Goal: Task Accomplishment & Management: Use online tool/utility

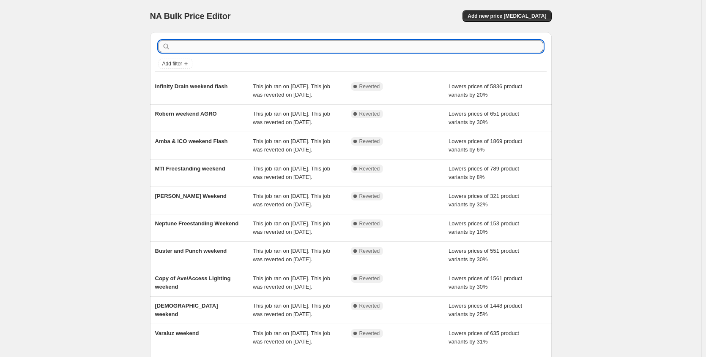
click at [270, 49] on input "text" at bounding box center [357, 47] width 371 height 12
type input "geberit"
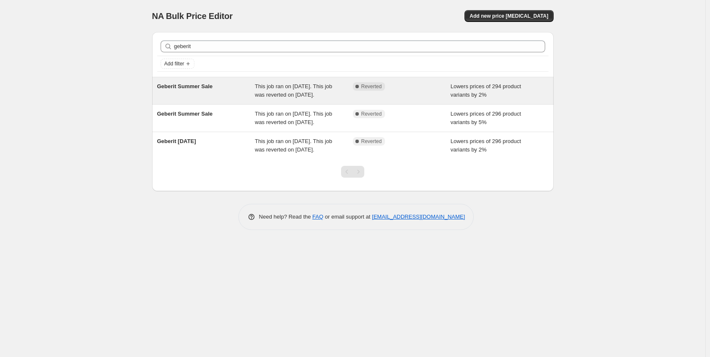
click at [264, 98] on span "This job ran on September 1, 2025. This job was reverted on September 30, 2025." at bounding box center [293, 90] width 77 height 15
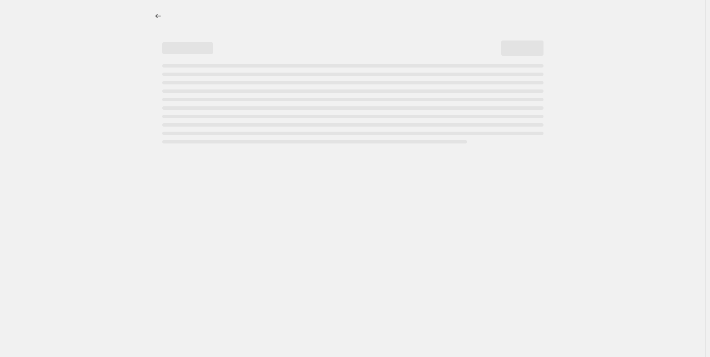
select select "percentage"
select select "no_change"
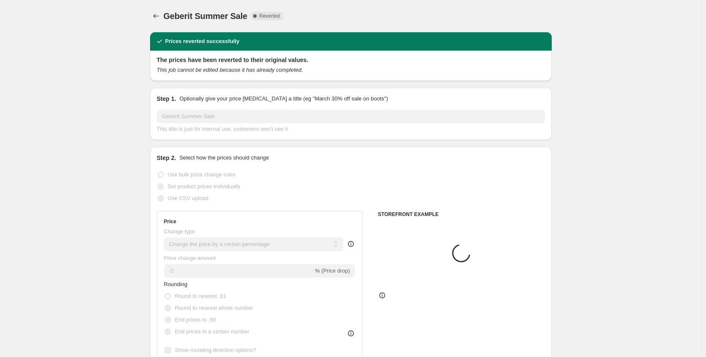
select select "collection"
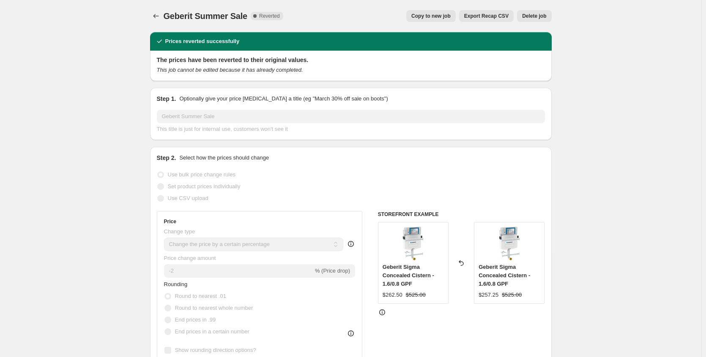
click at [433, 18] on span "Copy to new job" at bounding box center [430, 16] width 39 height 7
select select "percentage"
select select "no_change"
select select "collection"
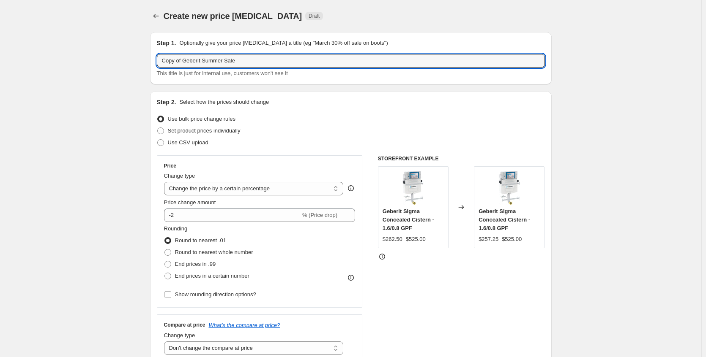
drag, startPoint x: 186, startPoint y: 60, endPoint x: 112, endPoint y: 68, distance: 75.1
type input "Geberit Summer Sale"
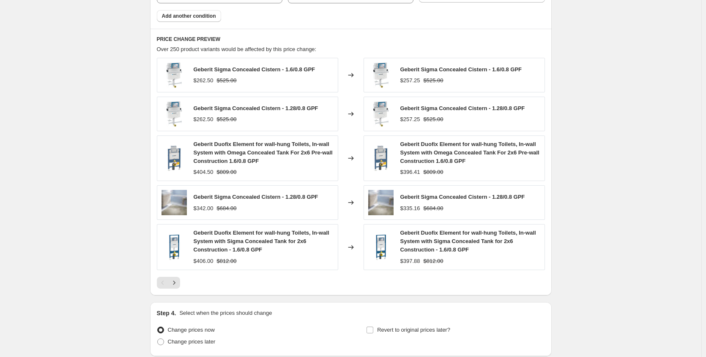
scroll to position [652, 0]
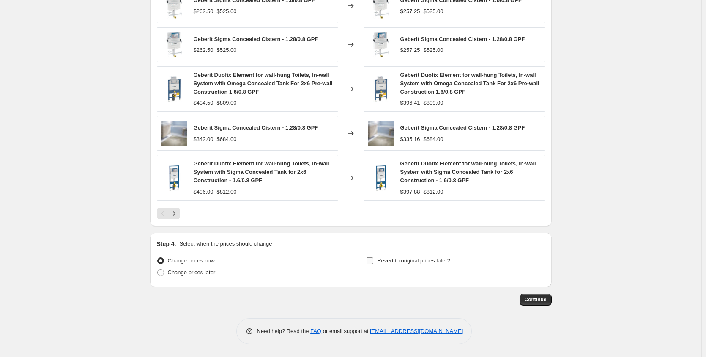
click at [414, 264] on span "Revert to original prices later?" at bounding box center [413, 261] width 73 height 6
click at [373, 264] on input "Revert to original prices later?" at bounding box center [369, 261] width 7 height 7
checkbox input "true"
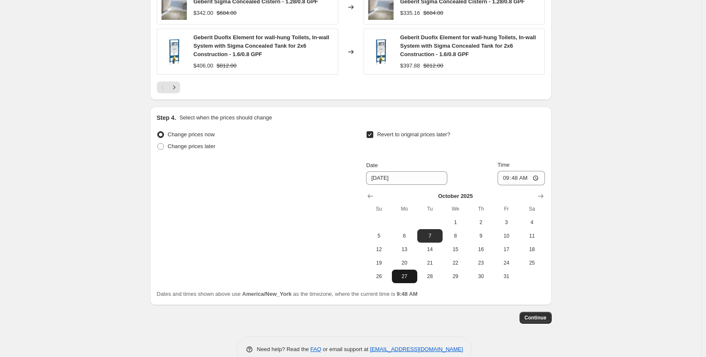
scroll to position [796, 0]
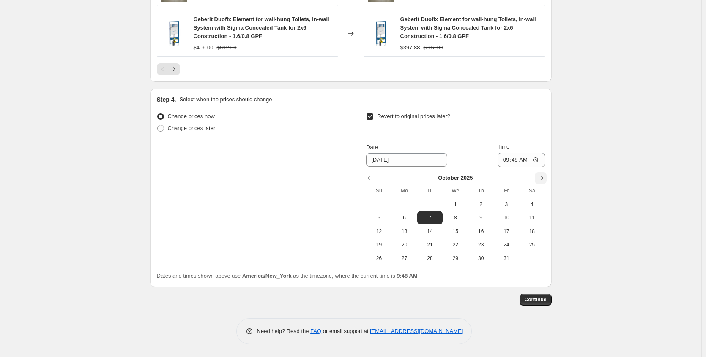
click at [545, 179] on icon "Show next month, November 2025" at bounding box center [540, 178] width 8 height 8
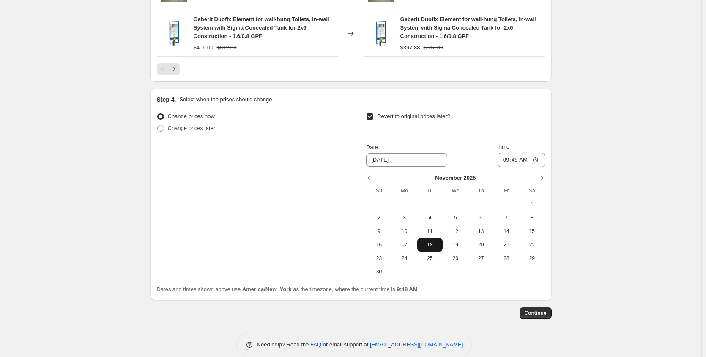
click at [425, 243] on span "18" at bounding box center [429, 245] width 19 height 7
click at [408, 245] on span "17" at bounding box center [404, 245] width 19 height 7
type input "[DATE]"
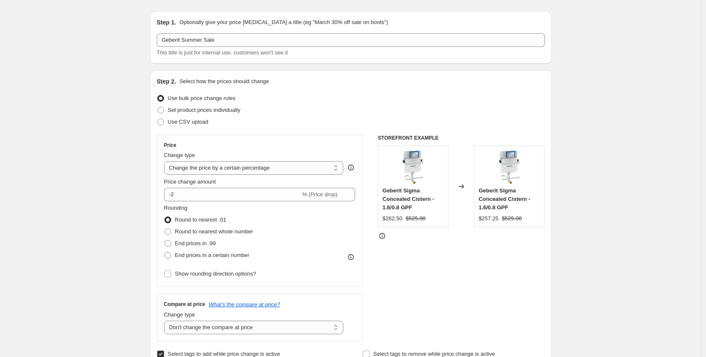
scroll to position [0, 0]
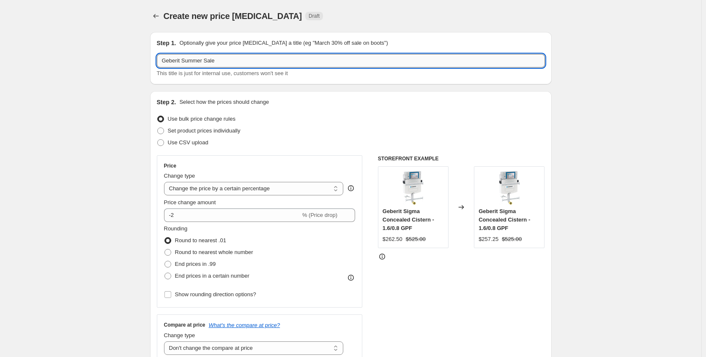
click at [206, 60] on input "Geberit Summer Sale" at bounding box center [351, 61] width 388 height 14
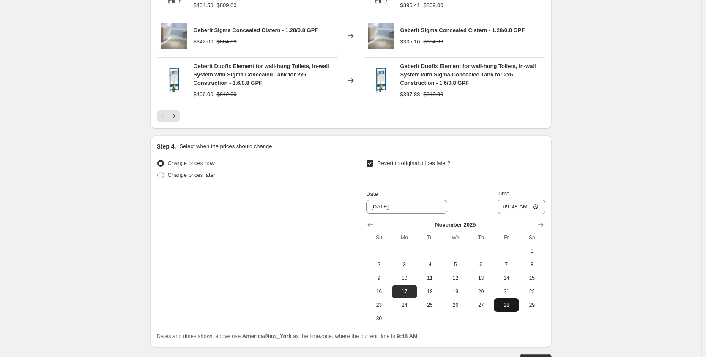
scroll to position [810, 0]
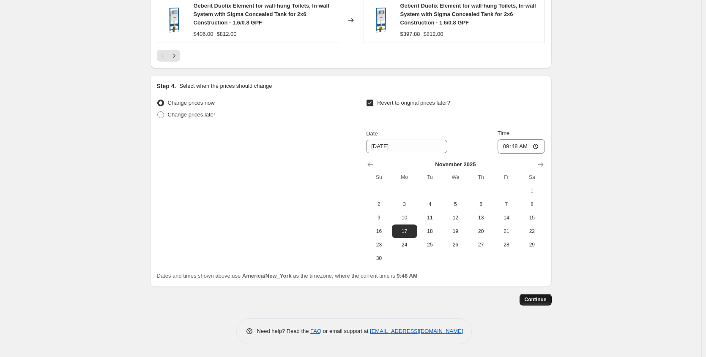
type input "Geberit October/Nov Sale"
click at [536, 299] on span "Continue" at bounding box center [535, 300] width 22 height 7
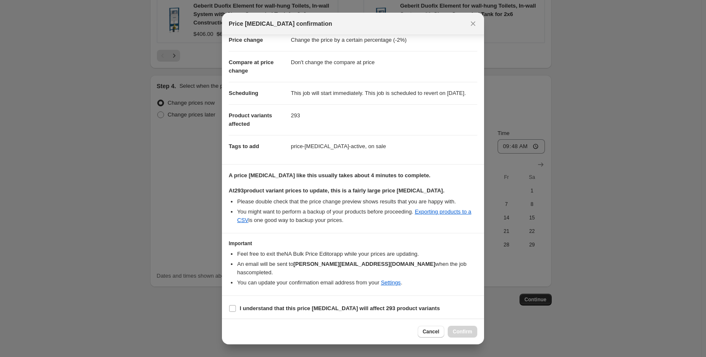
scroll to position [32, 0]
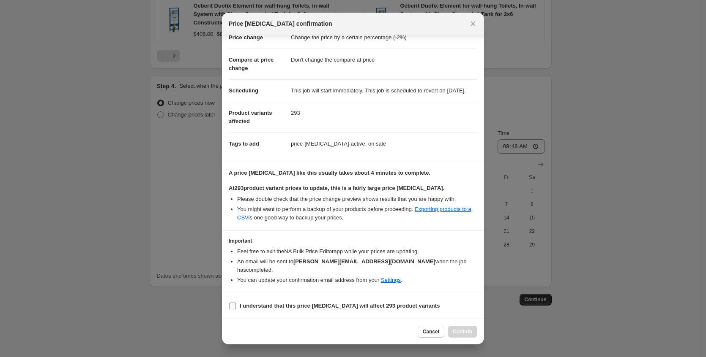
click at [396, 302] on span "I understand that this price change job will affect 293 product variants" at bounding box center [340, 306] width 200 height 8
click at [236, 303] on input "I understand that this price change job will affect 293 product variants" at bounding box center [232, 306] width 7 height 7
checkbox input "true"
click at [463, 331] on span "Confirm" at bounding box center [462, 332] width 19 height 7
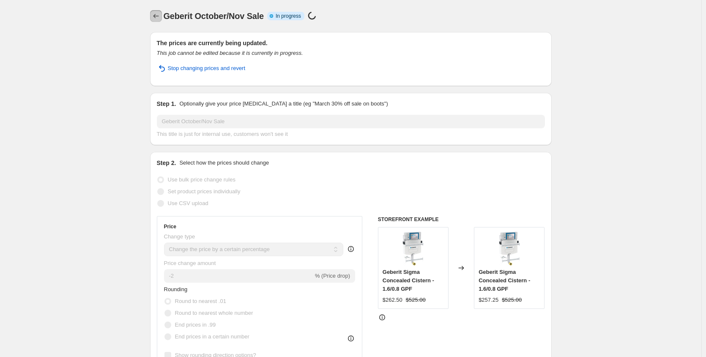
click at [155, 16] on icon "Price change jobs" at bounding box center [156, 16] width 8 height 8
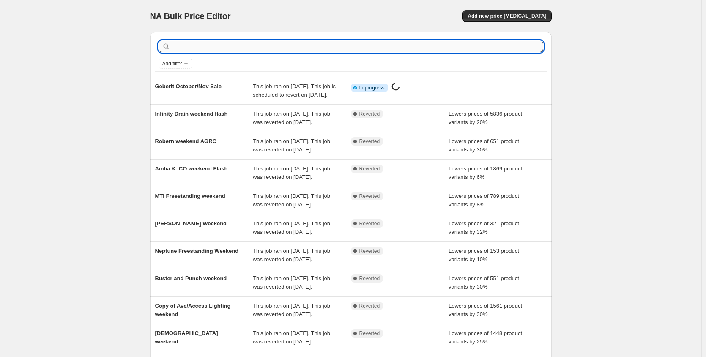
click at [244, 44] on input "text" at bounding box center [357, 47] width 371 height 12
type input "silk"
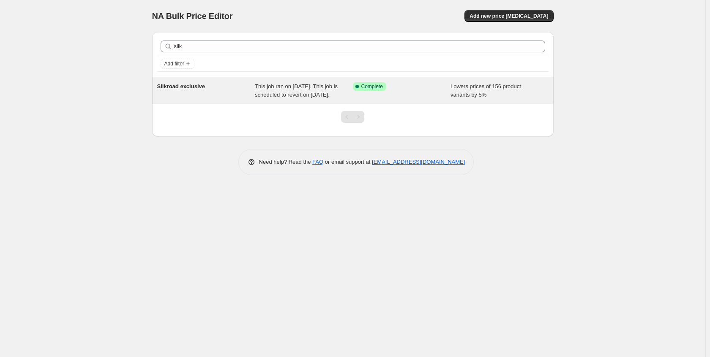
click at [289, 98] on span "This job ran on September 18, 2025. This job is scheduled to revert on Septembe…" at bounding box center [296, 90] width 83 height 15
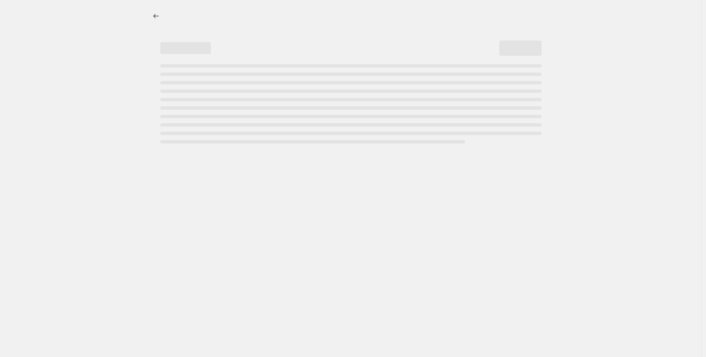
select select "percentage"
select select "no_change"
select select "collection"
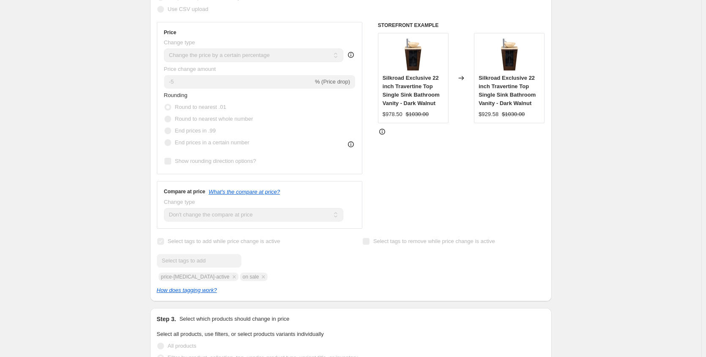
scroll to position [13, 0]
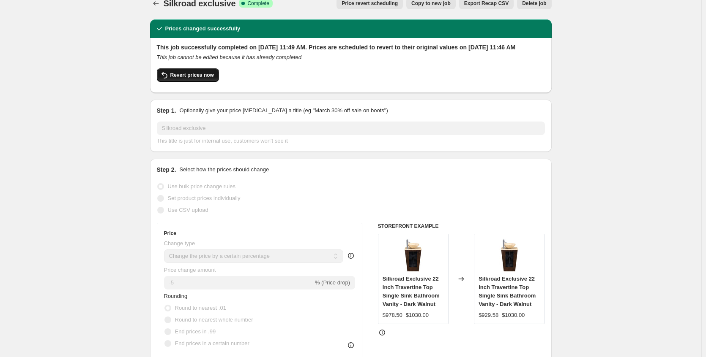
click at [190, 79] on span "Revert prices now" at bounding box center [192, 75] width 44 height 7
checkbox input "false"
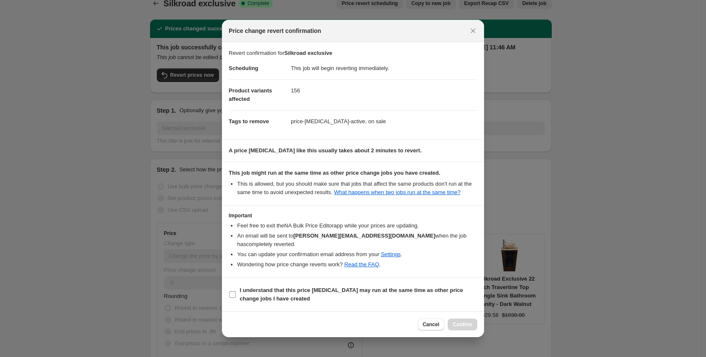
click at [316, 295] on b "I understand that this price [MEDICAL_DATA] may run at the same time as other p…" at bounding box center [351, 294] width 223 height 15
click at [236, 295] on input "I understand that this price [MEDICAL_DATA] may run at the same time as other p…" at bounding box center [232, 295] width 7 height 7
checkbox input "true"
click at [460, 328] on span "Confirm" at bounding box center [462, 325] width 19 height 7
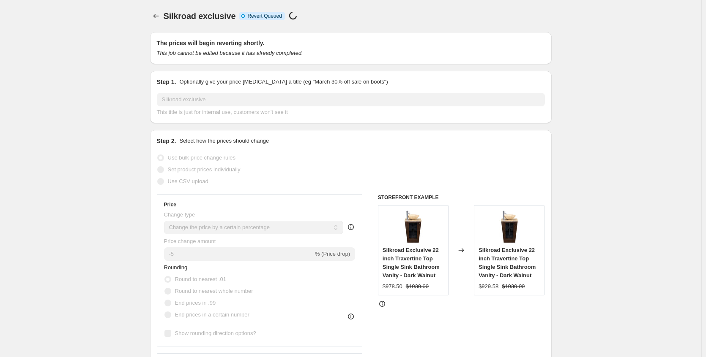
click at [154, 9] on div "Silkroad exclusive. This page is ready Silkroad exclusive Info Incomplete Rever…" at bounding box center [350, 16] width 401 height 32
click at [155, 12] on button "Price change jobs" at bounding box center [156, 16] width 12 height 12
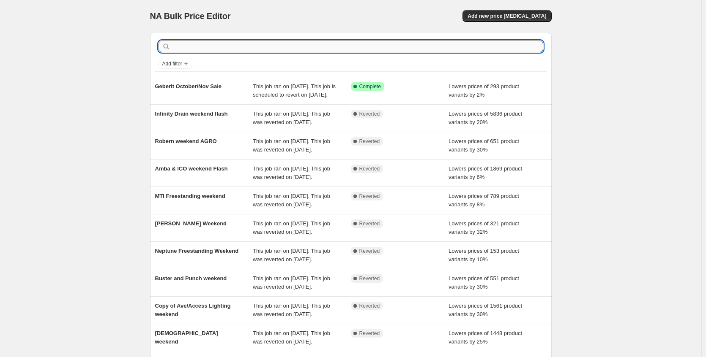
click at [219, 46] on input "text" at bounding box center [357, 47] width 371 height 12
type input "silk"
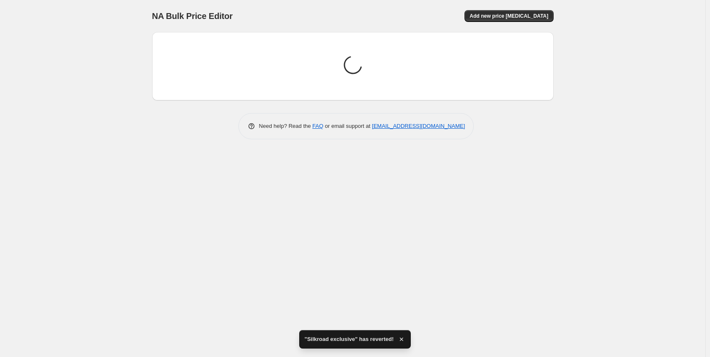
click at [291, 104] on div "Loading price change jobs... Need help? Read the FAQ or email support at suppor…" at bounding box center [352, 82] width 401 height 114
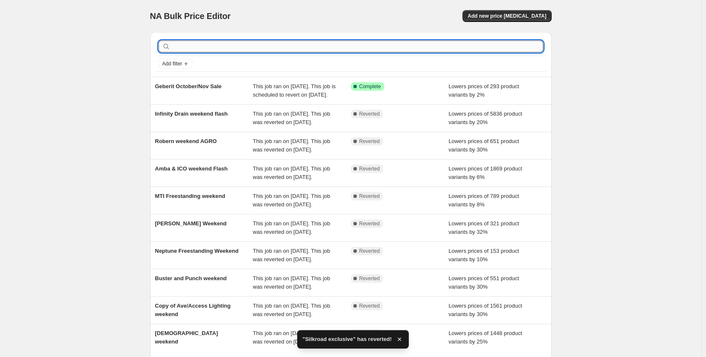
click at [265, 47] on input "text" at bounding box center [357, 47] width 371 height 12
type input "silk"
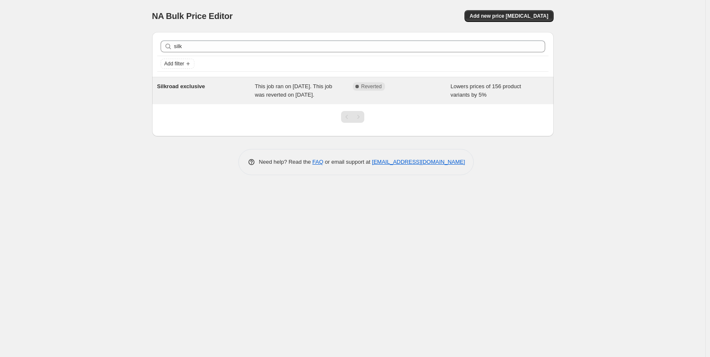
click at [251, 95] on div "Silkroad exclusive" at bounding box center [206, 90] width 98 height 17
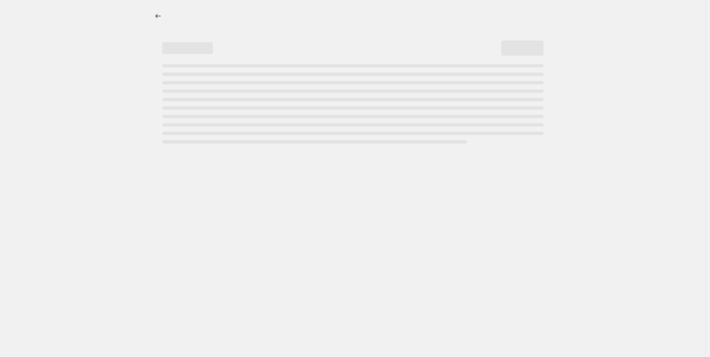
select select "percentage"
select select "no_change"
select select "collection"
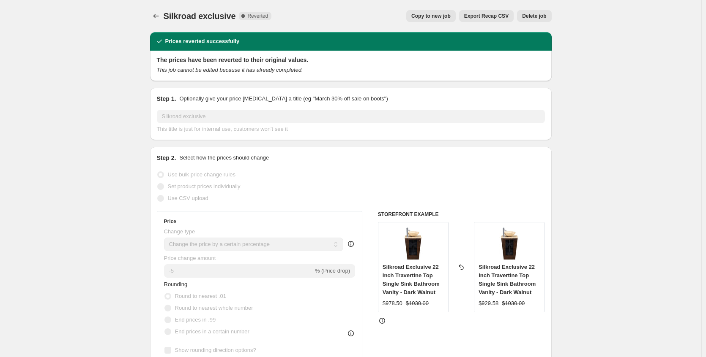
click at [438, 14] on span "Copy to new job" at bounding box center [430, 16] width 39 height 7
select select "percentage"
select select "no_change"
select select "collection"
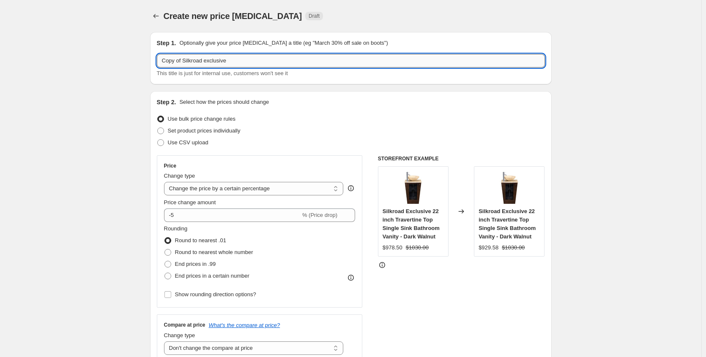
click at [185, 60] on input "Copy of Silkroad exclusive" at bounding box center [351, 61] width 388 height 14
drag, startPoint x: 186, startPoint y: 60, endPoint x: 147, endPoint y: 59, distance: 38.9
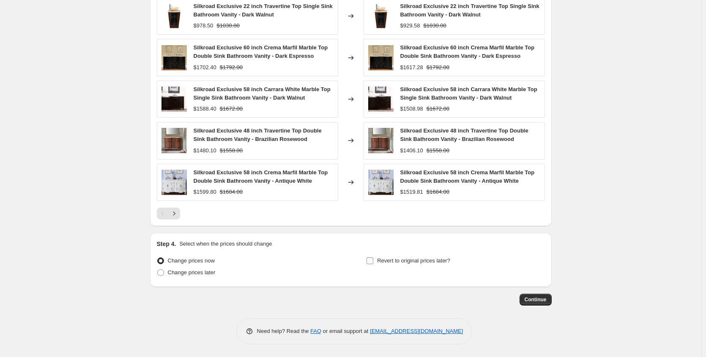
type input "Silkroad exclusive"
click at [414, 263] on span "Revert to original prices later?" at bounding box center [413, 261] width 73 height 6
click at [373, 263] on input "Revert to original prices later?" at bounding box center [369, 261] width 7 height 7
checkbox input "true"
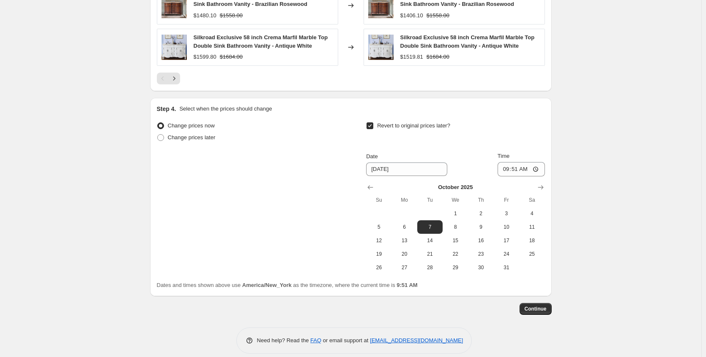
scroll to position [788, 0]
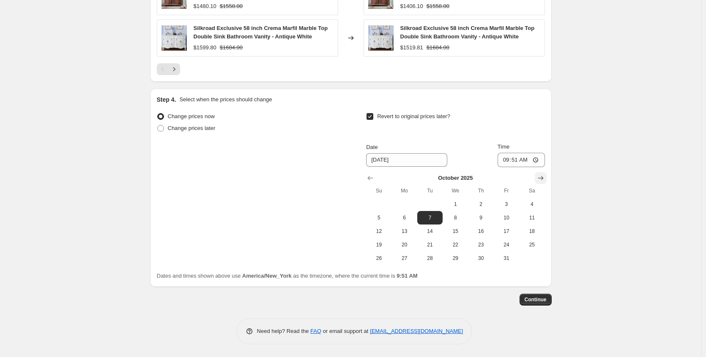
click at [538, 177] on icon "Show next month, November 2025" at bounding box center [540, 178] width 8 height 8
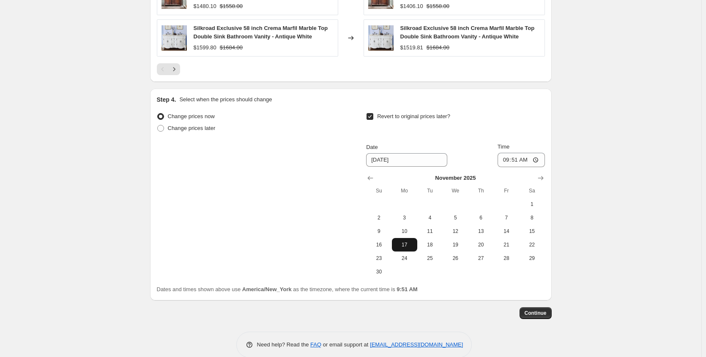
click at [406, 245] on span "17" at bounding box center [404, 245] width 19 height 7
type input "[DATE]"
click at [542, 316] on span "Continue" at bounding box center [535, 313] width 22 height 7
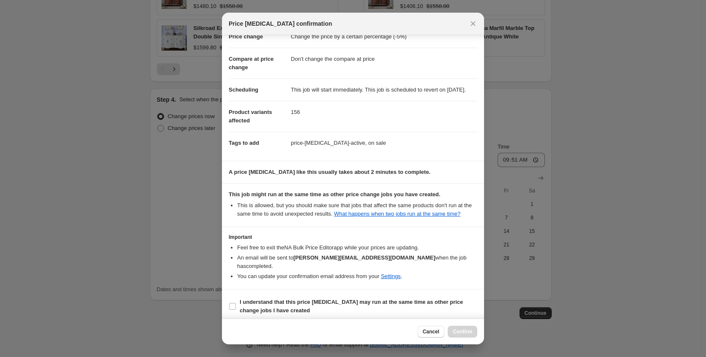
scroll to position [38, 0]
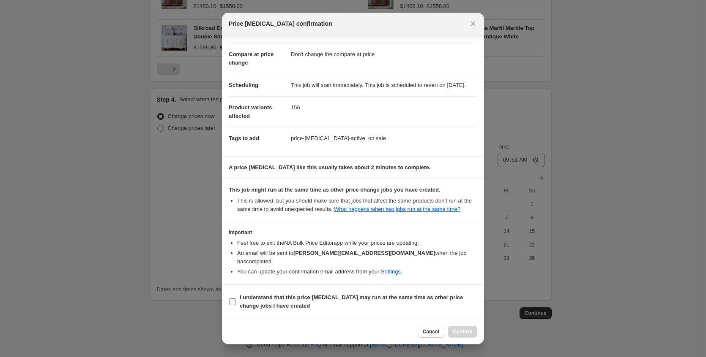
click at [369, 293] on label "I understand that this price [MEDICAL_DATA] may run at the same time as other p…" at bounding box center [353, 302] width 248 height 20
click at [236, 299] on input "I understand that this price [MEDICAL_DATA] may run at the same time as other p…" at bounding box center [232, 302] width 7 height 7
checkbox input "true"
click at [459, 330] on span "Confirm" at bounding box center [462, 332] width 19 height 7
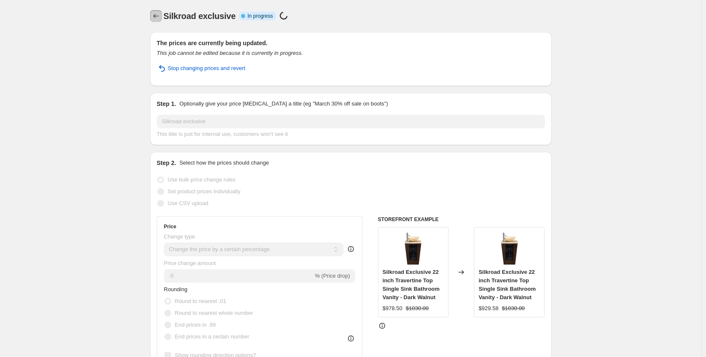
click at [160, 16] on icon "Price change jobs" at bounding box center [156, 16] width 8 height 8
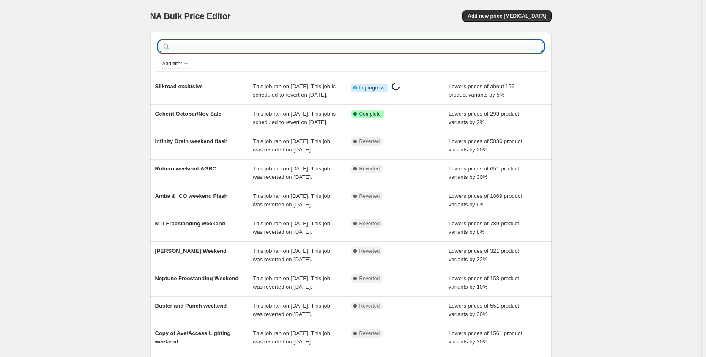
click at [204, 48] on input "text" at bounding box center [357, 47] width 371 height 12
type input "nantuc"
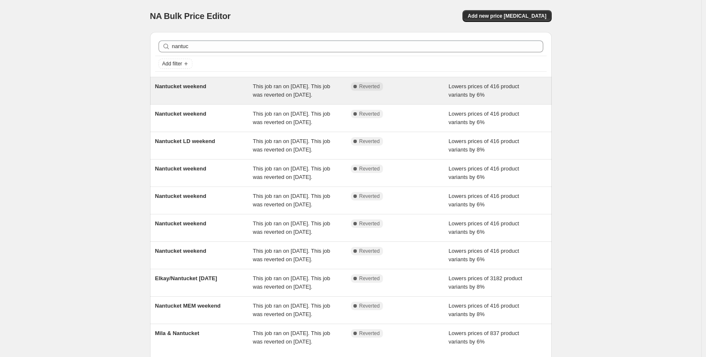
click at [210, 93] on div "Nantucket weekend" at bounding box center [204, 90] width 98 height 17
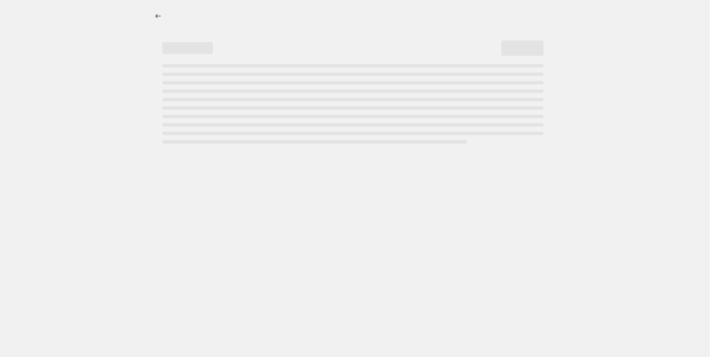
select select "percentage"
select select "no_change"
select select "collection"
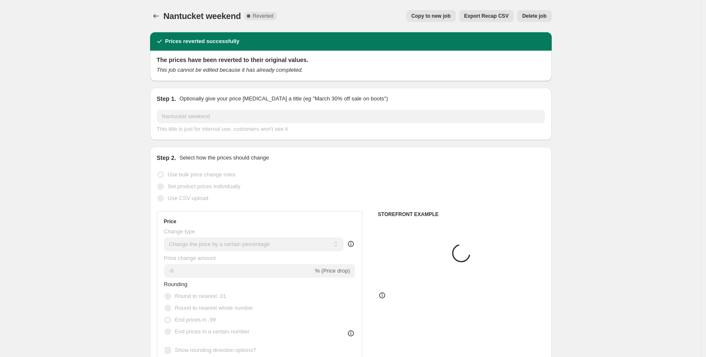
click at [440, 16] on span "Copy to new job" at bounding box center [430, 16] width 39 height 7
select select "percentage"
select select "no_change"
select select "collection"
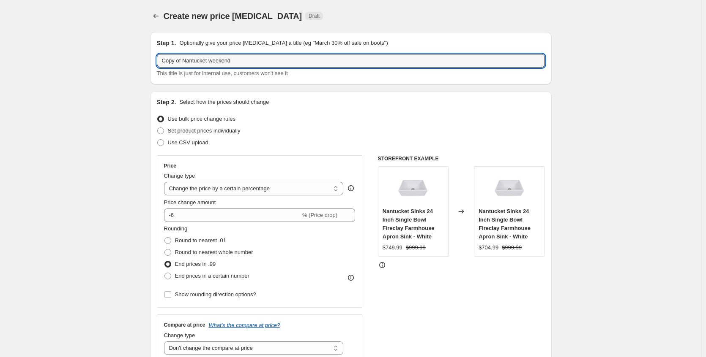
drag, startPoint x: 186, startPoint y: 60, endPoint x: 135, endPoint y: 61, distance: 50.7
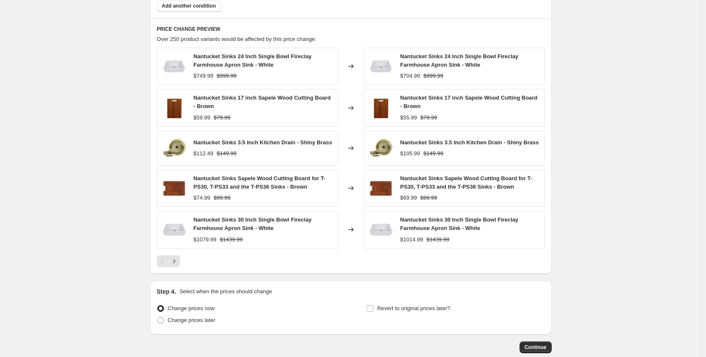
scroll to position [643, 0]
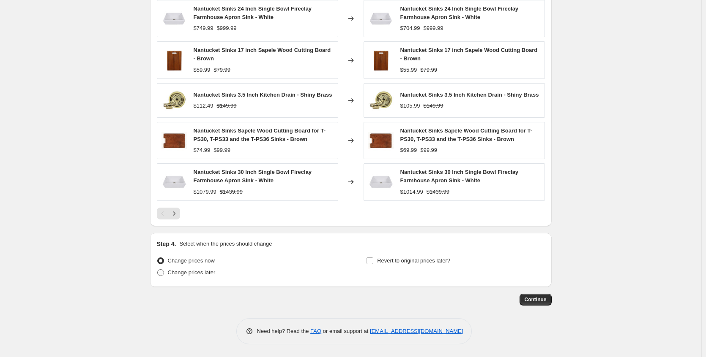
type input "Nantucket weekend"
click at [213, 275] on span "Change prices later" at bounding box center [192, 273] width 48 height 6
click at [158, 270] on input "Change prices later" at bounding box center [157, 270] width 0 height 0
radio input "true"
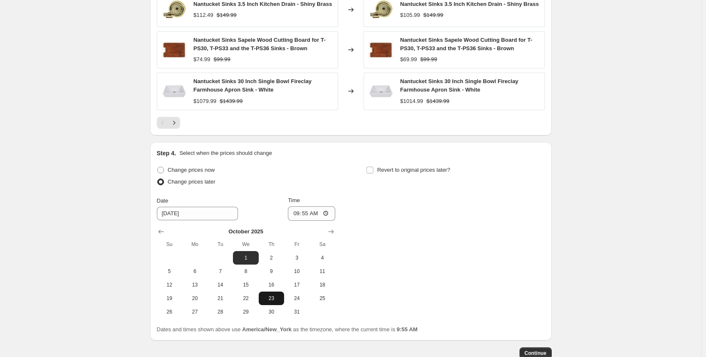
scroll to position [788, 0]
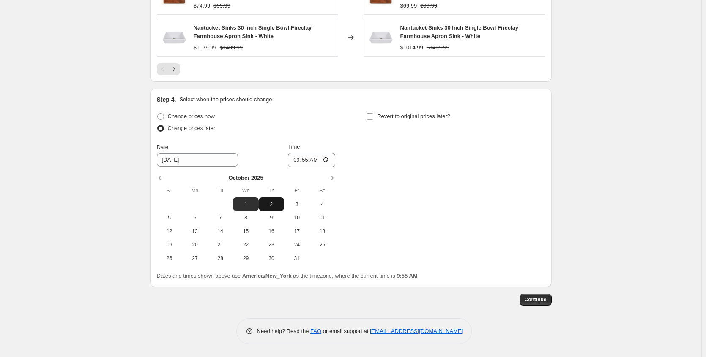
click at [275, 207] on span "2" at bounding box center [271, 204] width 19 height 7
type input "[DATE]"
click at [415, 116] on span "Revert to original prices later?" at bounding box center [413, 116] width 73 height 6
click at [373, 116] on input "Revert to original prices later?" at bounding box center [369, 116] width 7 height 7
checkbox input "true"
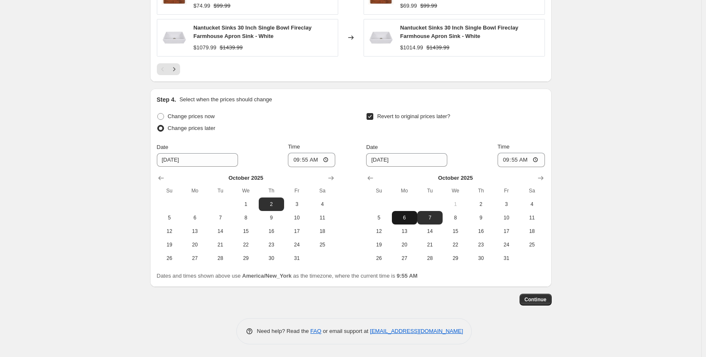
click at [408, 219] on span "6" at bounding box center [404, 218] width 19 height 7
type input "[DATE]"
click at [539, 302] on span "Continue" at bounding box center [535, 300] width 22 height 7
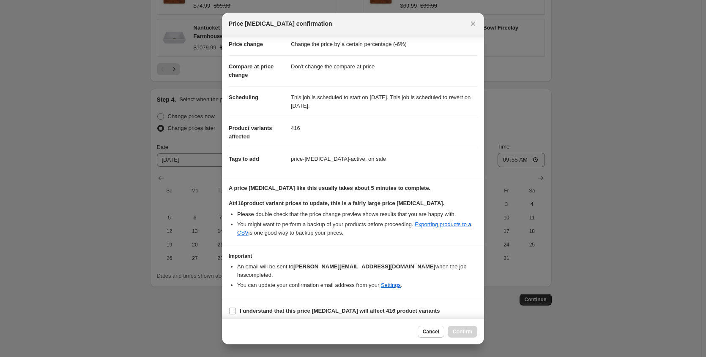
scroll to position [22, 0]
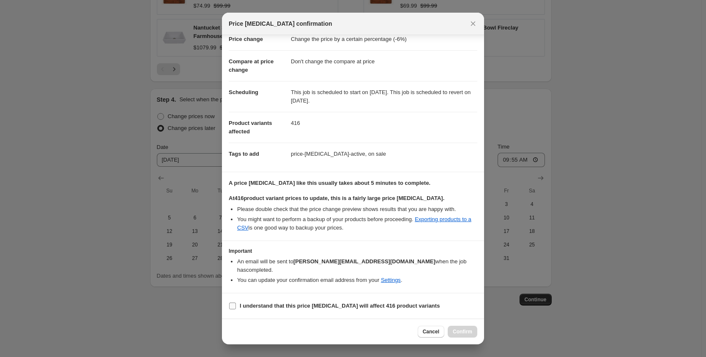
click at [327, 305] on b "I understand that this price change job will affect 416 product variants" at bounding box center [340, 306] width 200 height 6
click at [236, 305] on input "I understand that this price change job will affect 416 product variants" at bounding box center [232, 306] width 7 height 7
checkbox input "true"
click at [461, 334] on span "Confirm" at bounding box center [462, 332] width 19 height 7
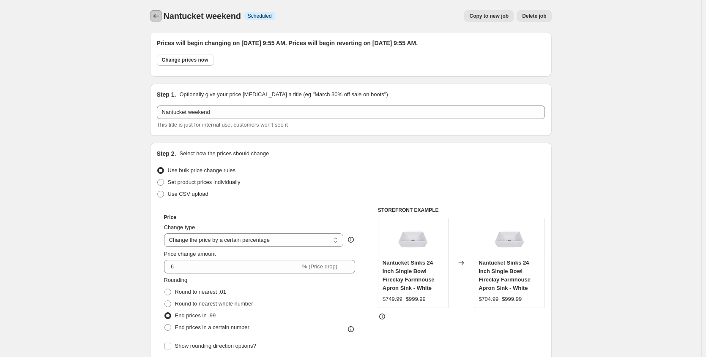
click at [154, 16] on icon "Price change jobs" at bounding box center [156, 16] width 8 height 8
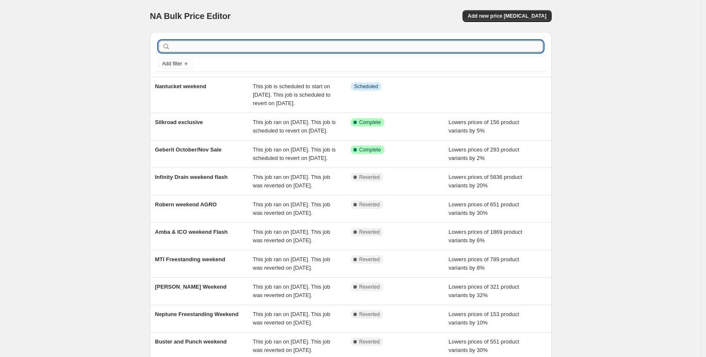
click at [262, 48] on input "text" at bounding box center [357, 47] width 371 height 12
type input "infi"
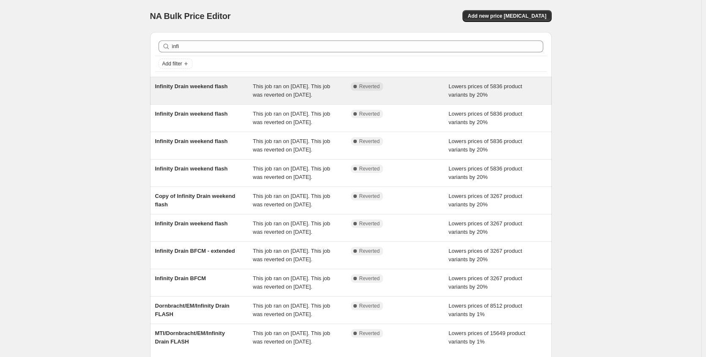
click at [261, 87] on span "This job ran on [DATE]. This job was reverted on [DATE]." at bounding box center [291, 90] width 77 height 15
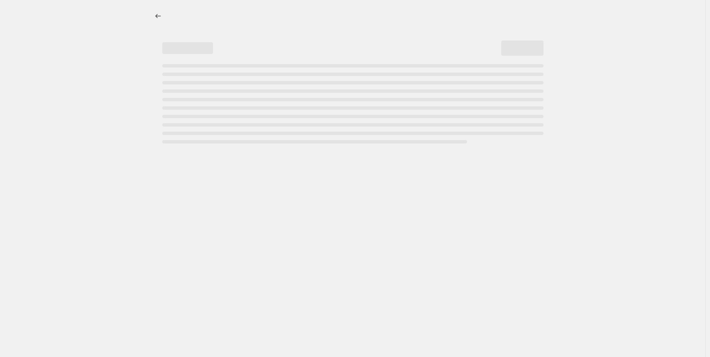
select select "percentage"
select select "no_change"
select select "collection"
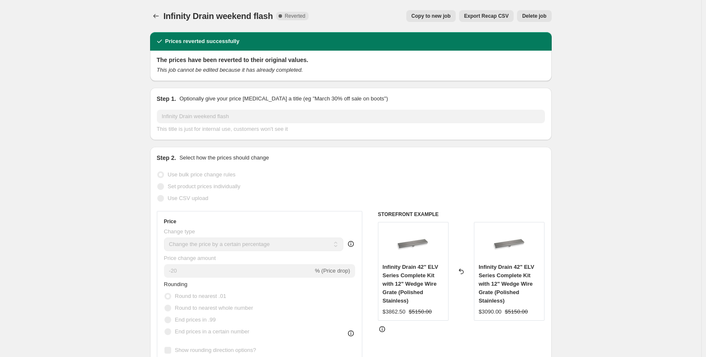
click at [434, 16] on span "Copy to new job" at bounding box center [430, 16] width 39 height 7
select select "percentage"
select select "no_change"
select select "collection"
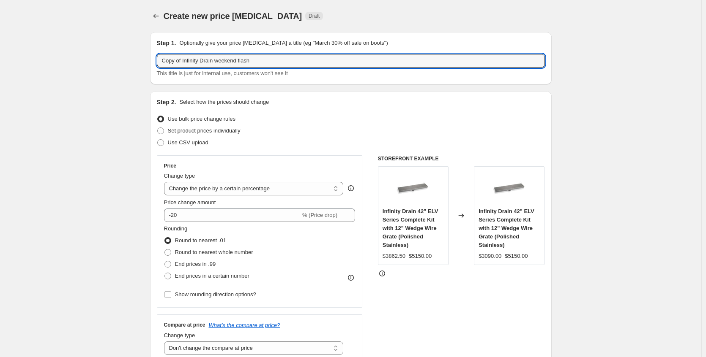
drag, startPoint x: 186, startPoint y: 60, endPoint x: 130, endPoint y: 60, distance: 56.2
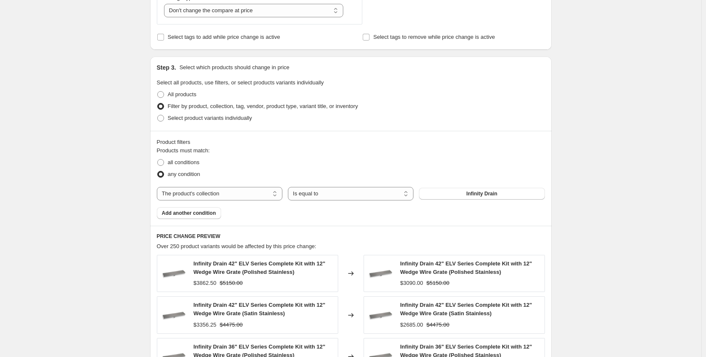
scroll to position [596, 0]
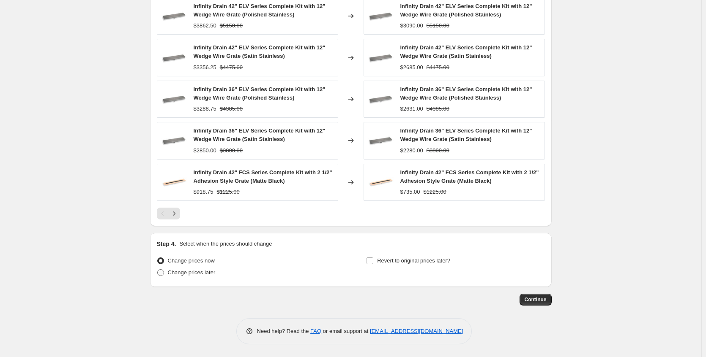
type input "Infinity Drain weekend flash"
click at [210, 273] on span "Change prices later" at bounding box center [192, 273] width 48 height 6
click at [158, 270] on input "Change prices later" at bounding box center [157, 270] width 0 height 0
radio input "true"
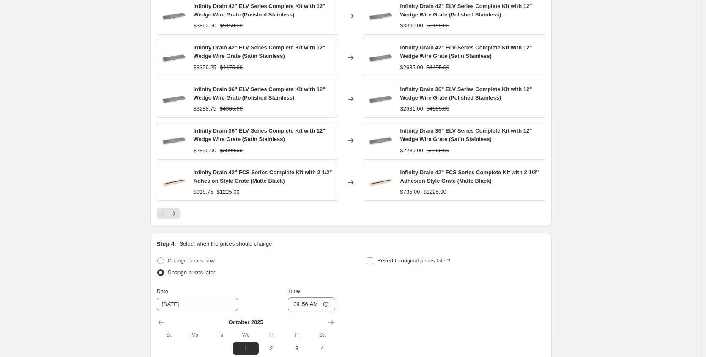
scroll to position [740, 0]
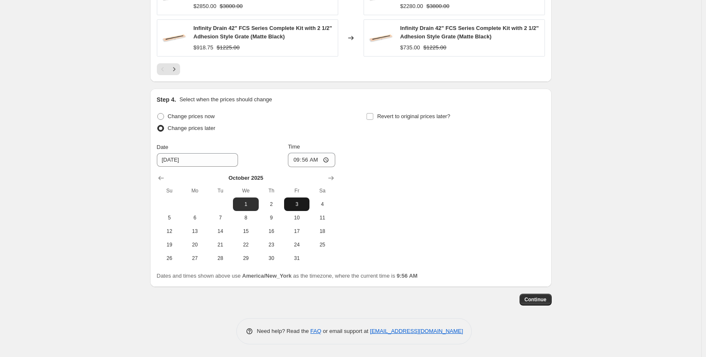
click at [303, 202] on span "3" at bounding box center [296, 204] width 19 height 7
click at [281, 205] on span "2" at bounding box center [271, 204] width 19 height 7
type input "[DATE]"
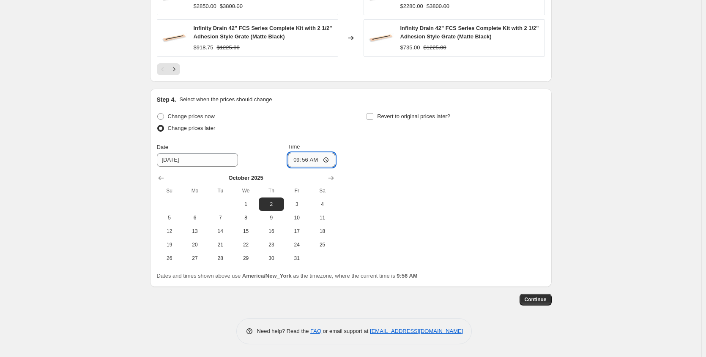
click at [328, 161] on input "09:56" at bounding box center [311, 160] width 47 height 14
type input "21:56"
click at [406, 176] on div "Change prices now Change prices later Date 10/2/2025 Time 21:56 October 2025 Su…" at bounding box center [351, 188] width 388 height 155
click at [411, 116] on span "Revert to original prices later?" at bounding box center [413, 116] width 73 height 6
click at [373, 116] on input "Revert to original prices later?" at bounding box center [369, 116] width 7 height 7
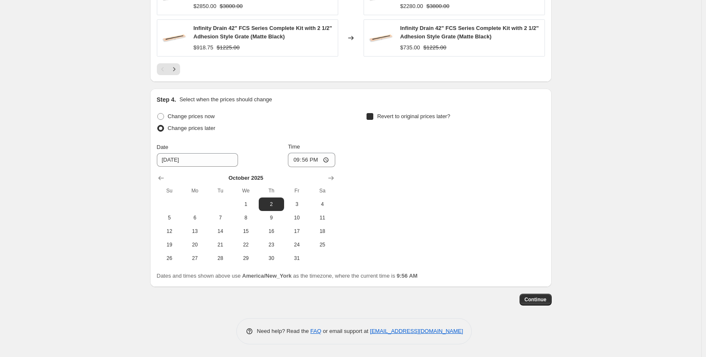
checkbox input "true"
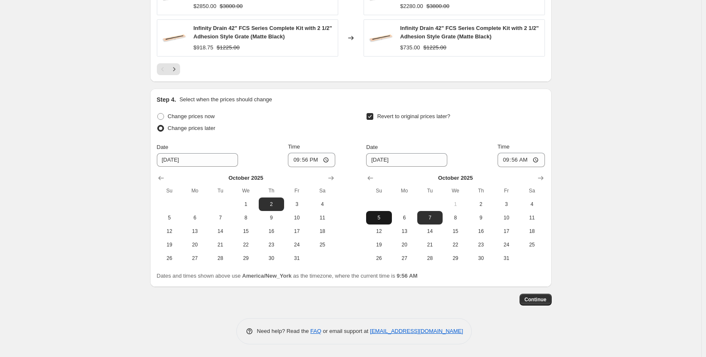
click at [382, 218] on span "5" at bounding box center [378, 218] width 19 height 7
type input "[DATE]"
click at [539, 160] on input "09:56" at bounding box center [520, 160] width 47 height 14
type input "23:56"
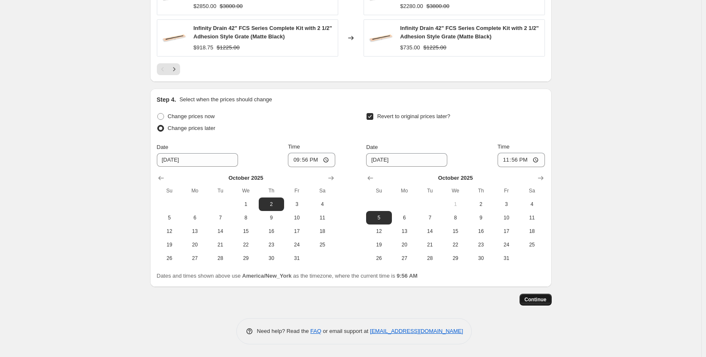
click at [534, 301] on span "Continue" at bounding box center [535, 300] width 22 height 7
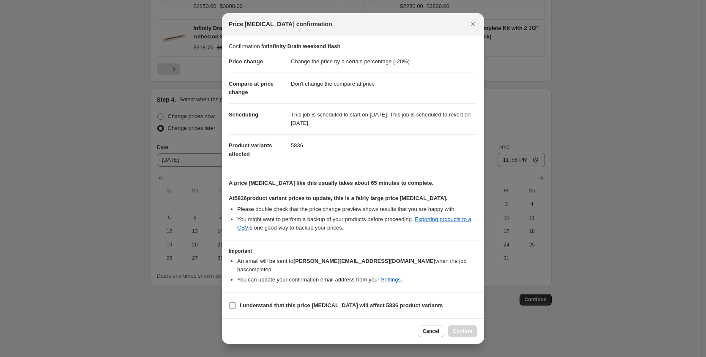
click at [384, 304] on b "I understand that this price change job will affect 5836 product variants" at bounding box center [341, 306] width 203 height 6
click at [236, 304] on input "I understand that this price change job will affect 5836 product variants" at bounding box center [232, 306] width 7 height 7
checkbox input "true"
click at [465, 328] on span "Confirm" at bounding box center [462, 331] width 19 height 7
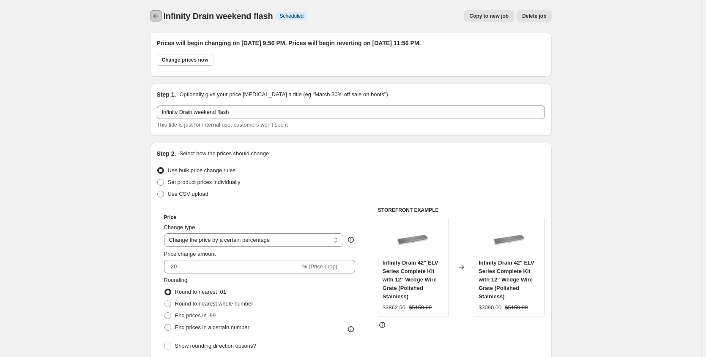
click at [155, 16] on icon "Price change jobs" at bounding box center [156, 16] width 8 height 8
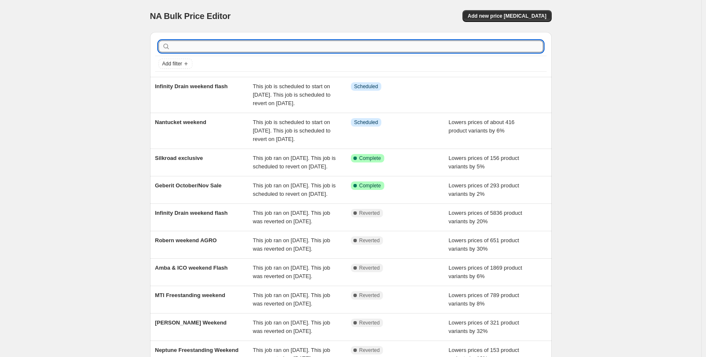
click at [191, 43] on input "text" at bounding box center [357, 47] width 371 height 12
type input "amba"
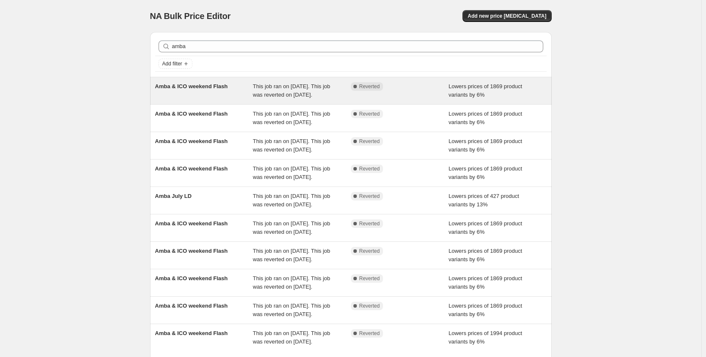
click at [220, 84] on span "Amba & ICO weekend Flash" at bounding box center [191, 86] width 73 height 6
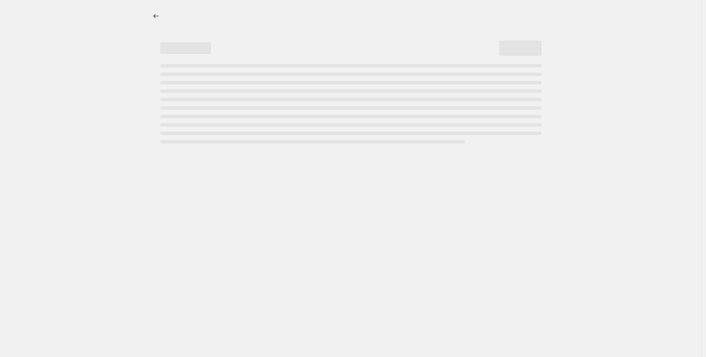
select select "percentage"
select select "no_change"
select select "collection"
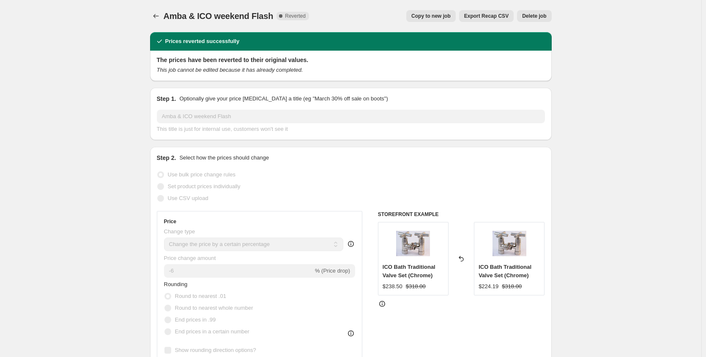
click at [439, 14] on span "Copy to new job" at bounding box center [430, 16] width 39 height 7
select select "percentage"
select select "no_change"
select select "collection"
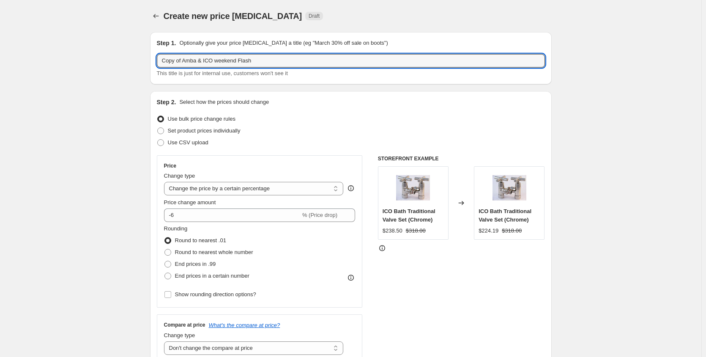
drag, startPoint x: 186, startPoint y: 61, endPoint x: 102, endPoint y: 63, distance: 83.7
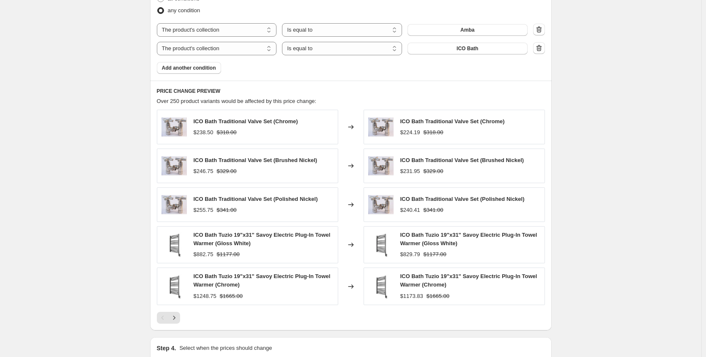
scroll to position [654, 0]
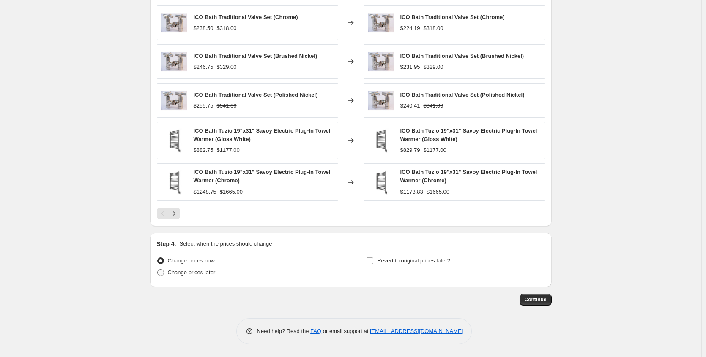
type input "Amba & ICO weekend Flash"
click at [200, 273] on span "Change prices later" at bounding box center [192, 273] width 48 height 6
click at [158, 270] on input "Change prices later" at bounding box center [157, 270] width 0 height 0
radio input "true"
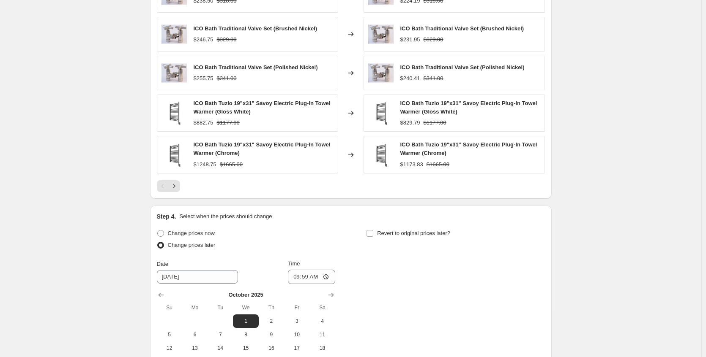
scroll to position [696, 0]
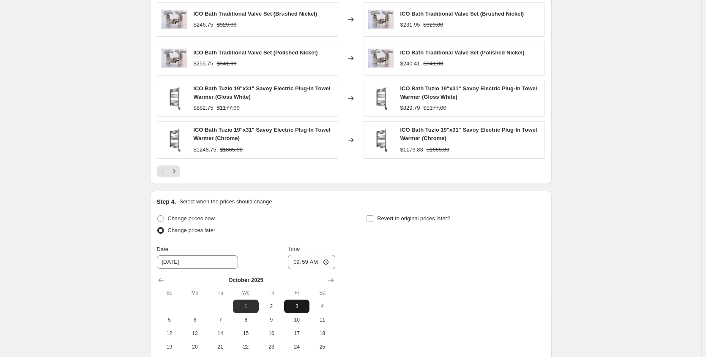
click at [292, 310] on button "3" at bounding box center [296, 307] width 25 height 14
type input "[DATE]"
click at [328, 262] on input "09:59" at bounding box center [311, 262] width 47 height 14
type input "21:59"
click at [398, 220] on span "Revert to original prices later?" at bounding box center [413, 218] width 73 height 6
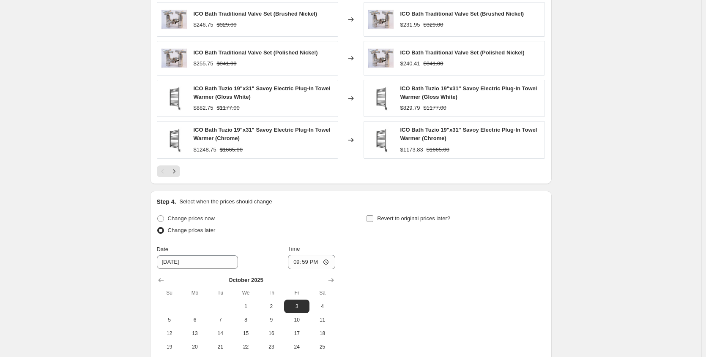
click at [373, 220] on input "Revert to original prices later?" at bounding box center [369, 218] width 7 height 7
checkbox input "true"
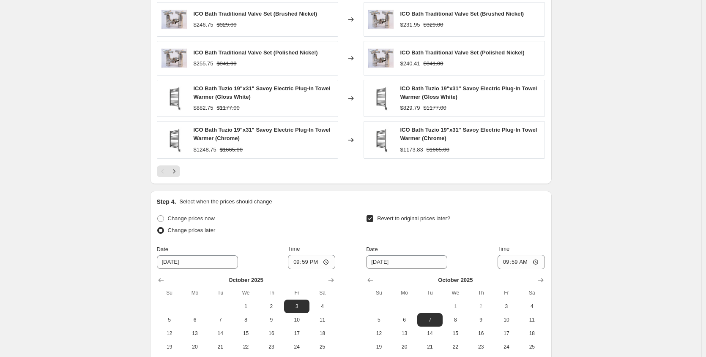
scroll to position [780, 0]
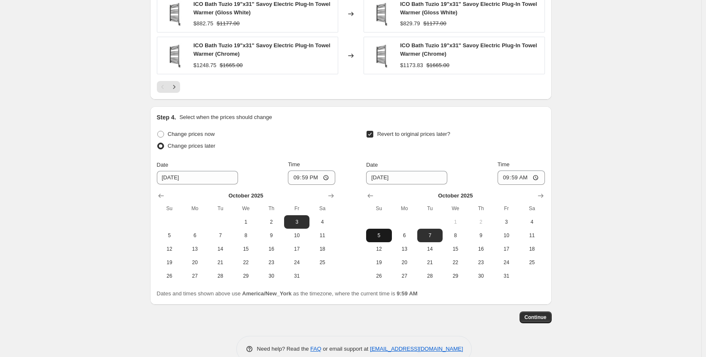
click at [378, 240] on button "5" at bounding box center [378, 236] width 25 height 14
type input "[DATE]"
click at [537, 177] on input "09:59" at bounding box center [520, 178] width 47 height 14
type input "21:59"
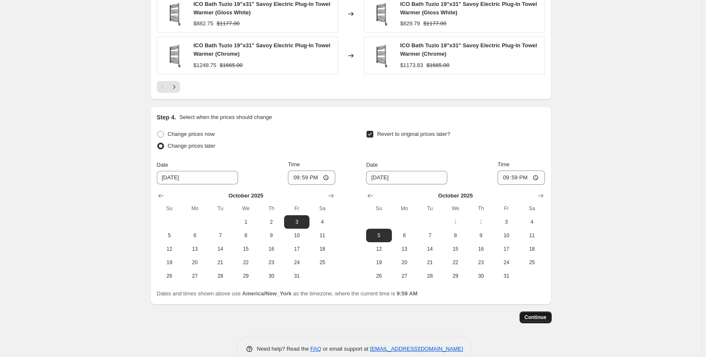
click at [538, 316] on span "Continue" at bounding box center [535, 317] width 22 height 7
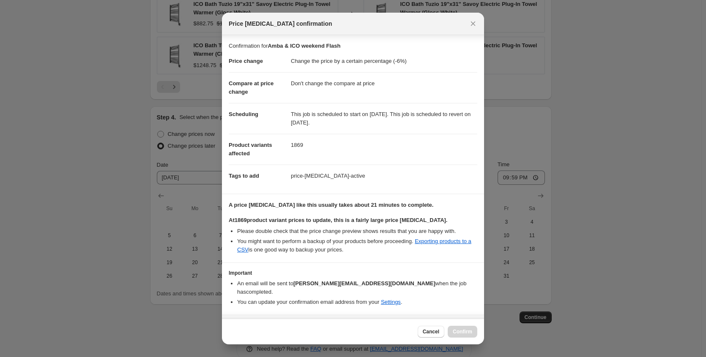
scroll to position [22, 0]
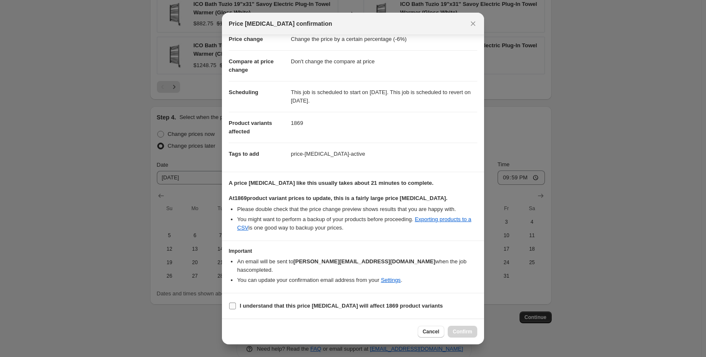
click at [317, 306] on b "I understand that this price change job will affect 1869 product variants" at bounding box center [341, 306] width 203 height 6
click at [236, 306] on input "I understand that this price change job will affect 1869 product variants" at bounding box center [232, 306] width 7 height 7
checkbox input "true"
click at [460, 336] on button "Confirm" at bounding box center [462, 332] width 30 height 12
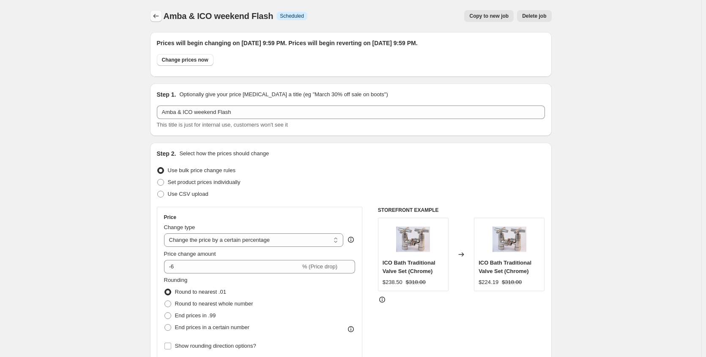
click at [153, 13] on button "Price change jobs" at bounding box center [156, 16] width 12 height 12
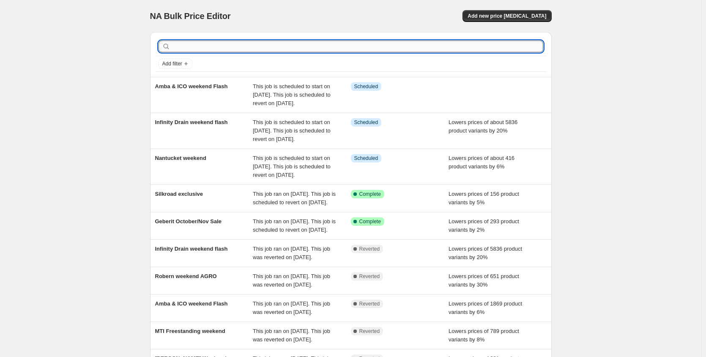
click at [222, 41] on input "text" at bounding box center [357, 47] width 371 height 12
type input "deltana"
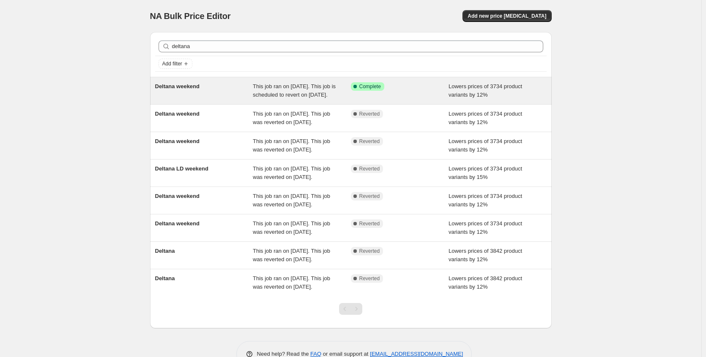
click at [243, 95] on div "Deltana weekend" at bounding box center [204, 90] width 98 height 17
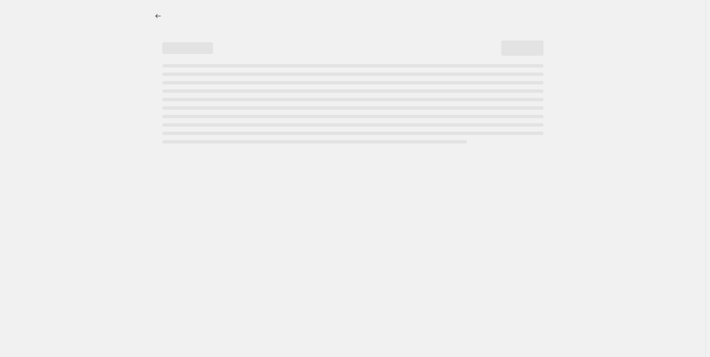
select select "percentage"
select select "no_change"
select select "collection"
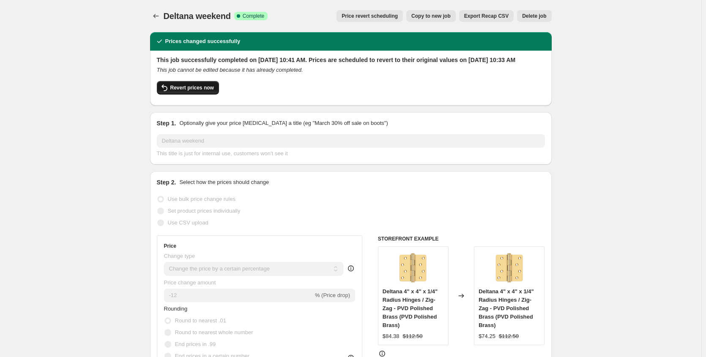
click at [172, 95] on button "Revert prices now" at bounding box center [188, 88] width 62 height 14
checkbox input "false"
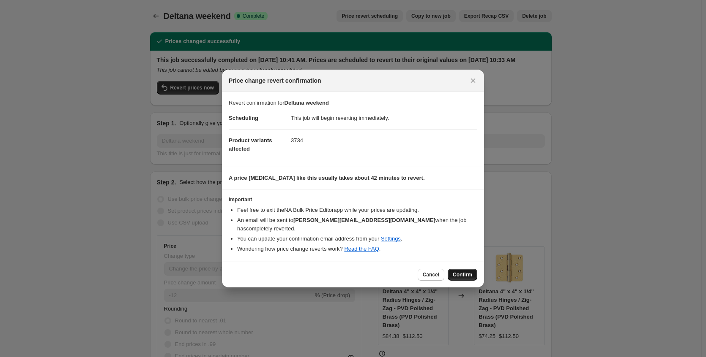
click at [463, 274] on span "Confirm" at bounding box center [462, 275] width 19 height 7
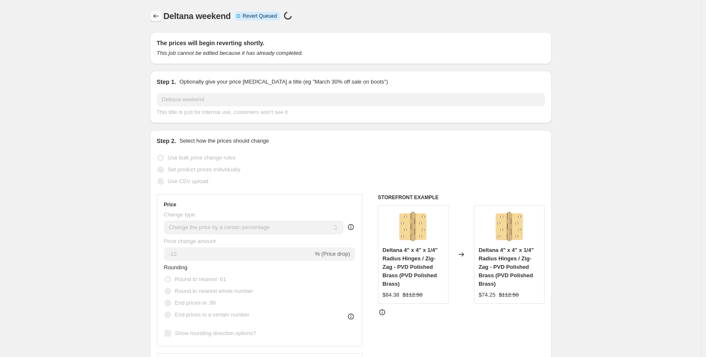
click at [153, 16] on button "Price change jobs" at bounding box center [156, 16] width 12 height 12
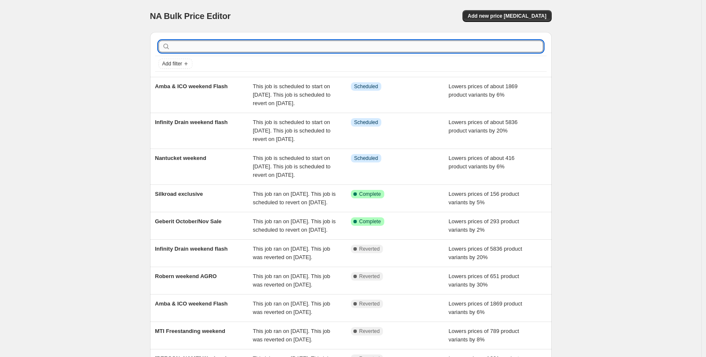
click at [270, 46] on input "text" at bounding box center [357, 47] width 371 height 12
type input "schaub"
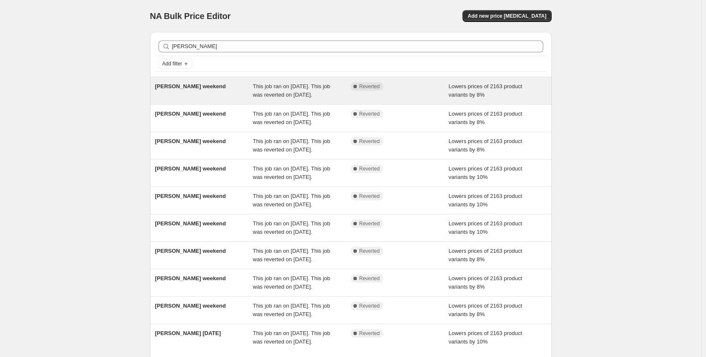
click at [242, 93] on div "[PERSON_NAME] weekend" at bounding box center [204, 90] width 98 height 17
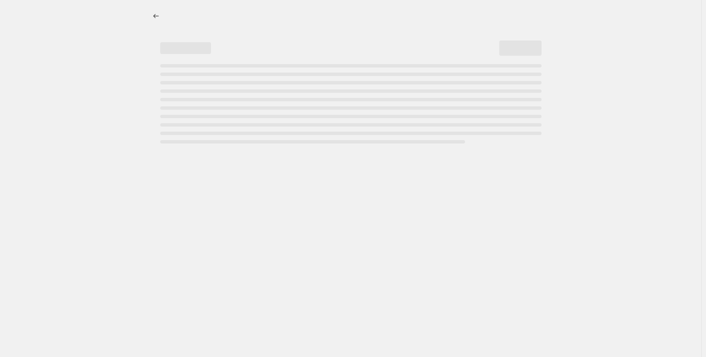
select select "percentage"
select select "no_change"
select select "collection"
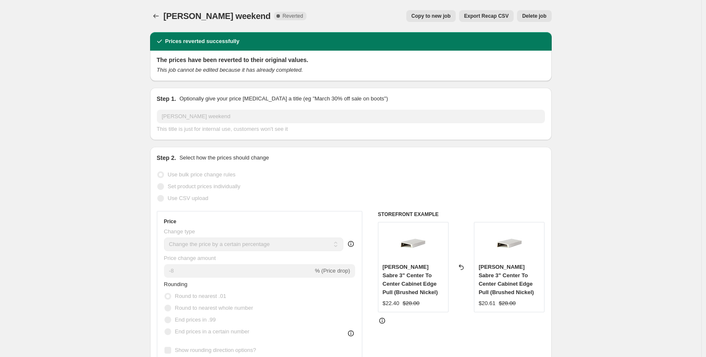
click at [444, 15] on span "Copy to new job" at bounding box center [430, 16] width 39 height 7
select select "percentage"
select select "no_change"
select select "collection"
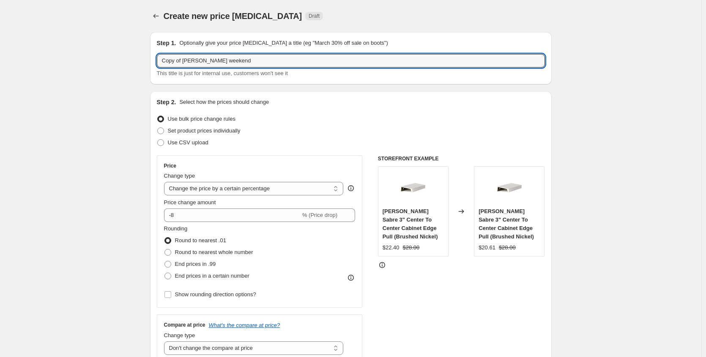
drag, startPoint x: 185, startPoint y: 60, endPoint x: 54, endPoint y: 57, distance: 131.4
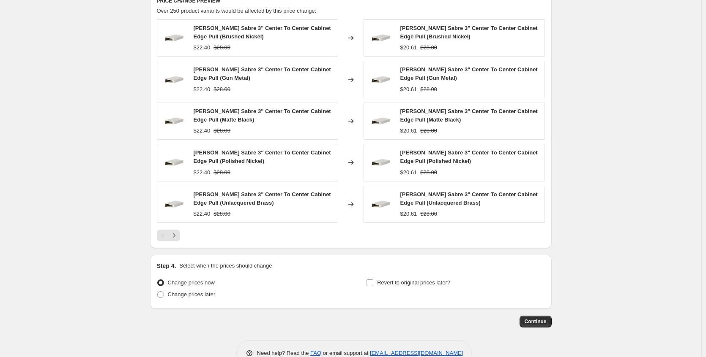
scroll to position [596, 0]
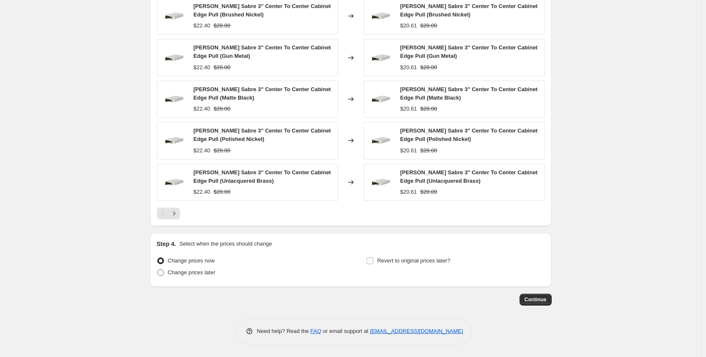
type input "[PERSON_NAME] weekend"
click at [213, 278] on label "Change prices later" at bounding box center [186, 273] width 59 height 12
click at [158, 270] on input "Change prices later" at bounding box center [157, 270] width 0 height 0
radio input "true"
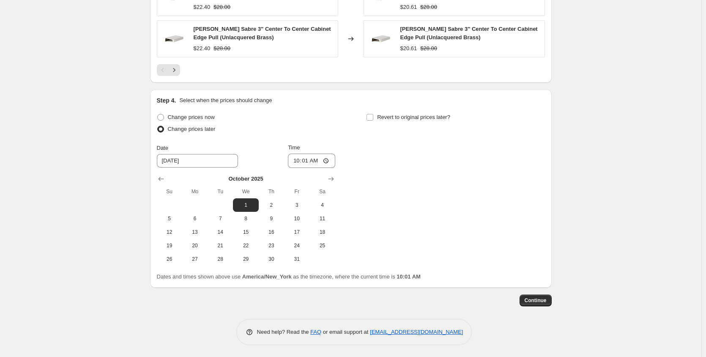
scroll to position [740, 0]
click at [301, 205] on span "3" at bounding box center [296, 204] width 19 height 7
type input "[DATE]"
click at [397, 119] on span "Revert to original prices later?" at bounding box center [413, 116] width 73 height 6
click at [373, 119] on input "Revert to original prices later?" at bounding box center [369, 116] width 7 height 7
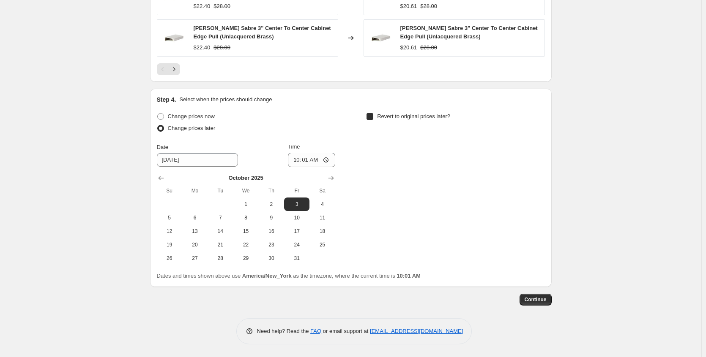
checkbox input "true"
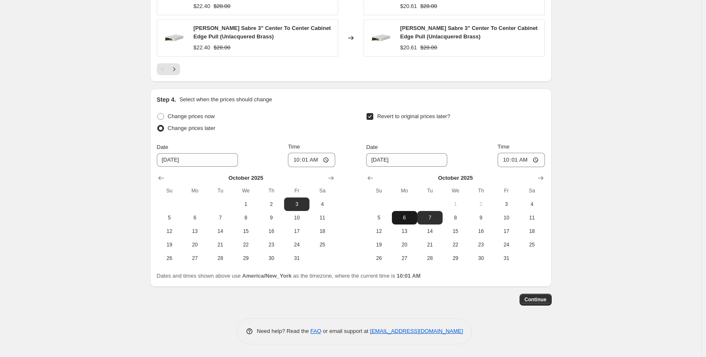
click at [406, 218] on span "6" at bounding box center [404, 218] width 19 height 7
type input "[DATE]"
click at [535, 303] on span "Continue" at bounding box center [535, 300] width 22 height 7
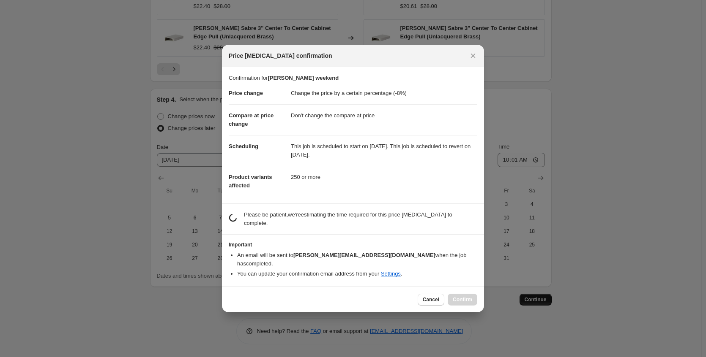
scroll to position [0, 0]
click at [431, 298] on span "Cancel" at bounding box center [431, 300] width 16 height 7
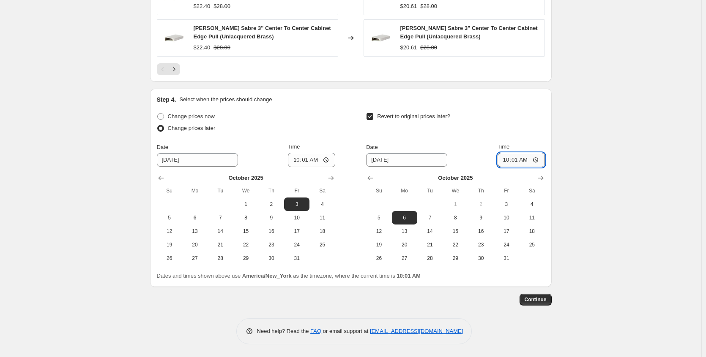
click at [537, 160] on input "10:01" at bounding box center [520, 160] width 47 height 14
type input "08:01"
click at [546, 298] on span "Continue" at bounding box center [535, 300] width 22 height 7
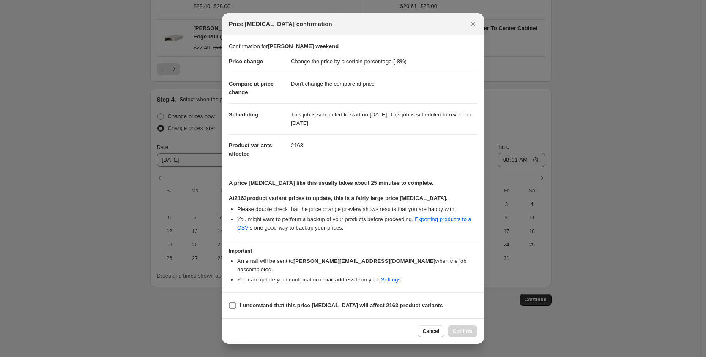
click at [337, 300] on label "I understand that this price change job will affect 2163 product variants" at bounding box center [336, 306] width 214 height 12
click at [236, 303] on input "I understand that this price change job will affect 2163 product variants" at bounding box center [232, 306] width 7 height 7
checkbox input "true"
click at [464, 334] on div "Cancel Confirm" at bounding box center [353, 332] width 262 height 26
click at [465, 329] on span "Confirm" at bounding box center [462, 331] width 19 height 7
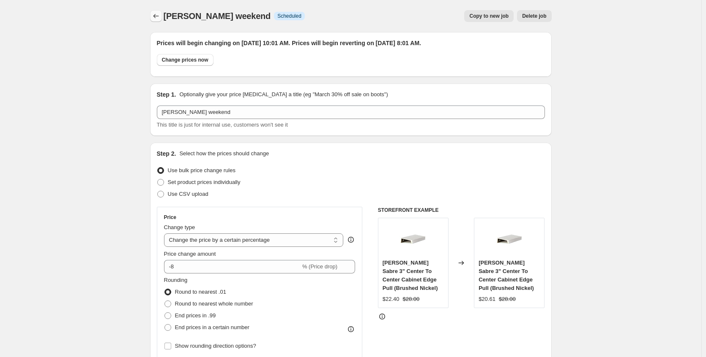
click at [161, 21] on button "Price change jobs" at bounding box center [156, 16] width 12 height 12
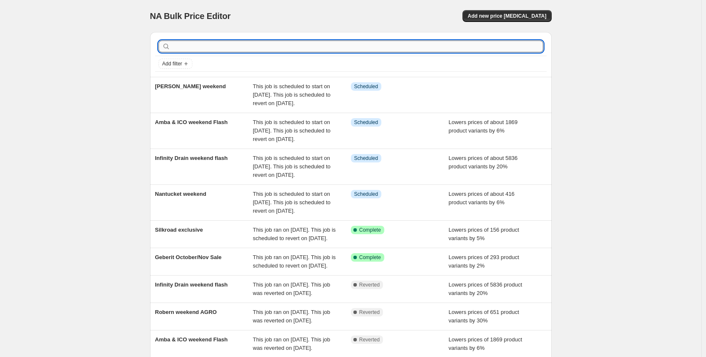
click at [209, 48] on input "text" at bounding box center [357, 47] width 371 height 12
type input "emtek"
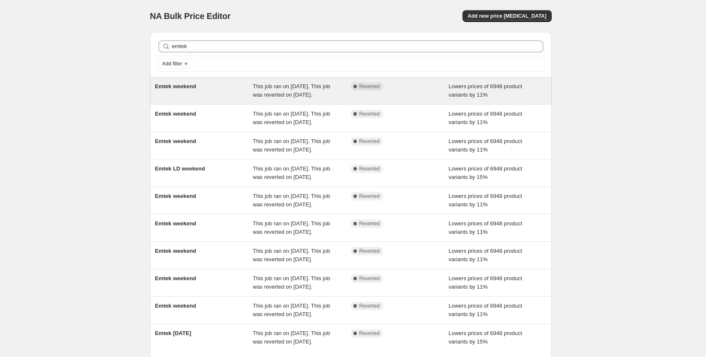
click at [292, 99] on div "This job ran on [DATE]. This job was reverted on [DATE]." at bounding box center [302, 90] width 98 height 17
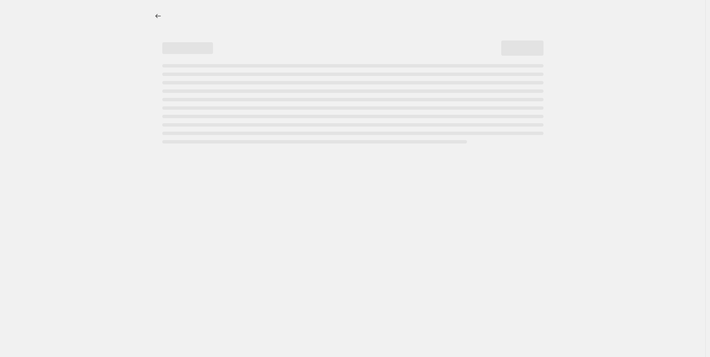
select select "percentage"
select select "no_change"
select select "collection"
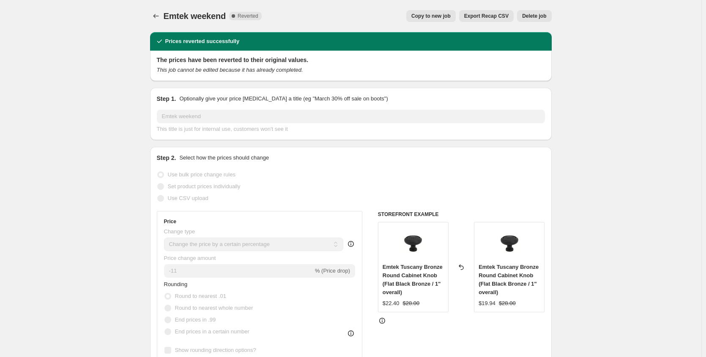
click at [439, 18] on span "Copy to new job" at bounding box center [430, 16] width 39 height 7
select select "percentage"
select select "no_change"
select select "collection"
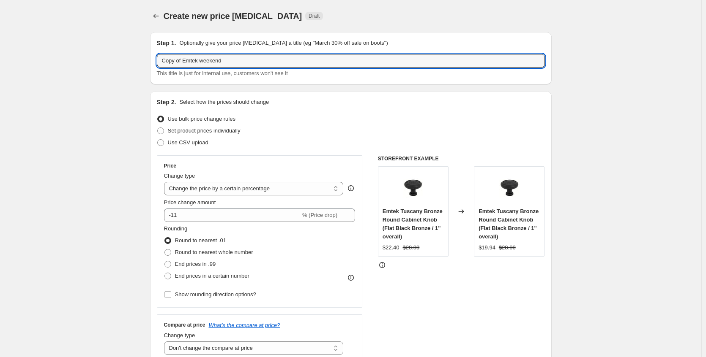
drag, startPoint x: 185, startPoint y: 60, endPoint x: 99, endPoint y: 60, distance: 85.8
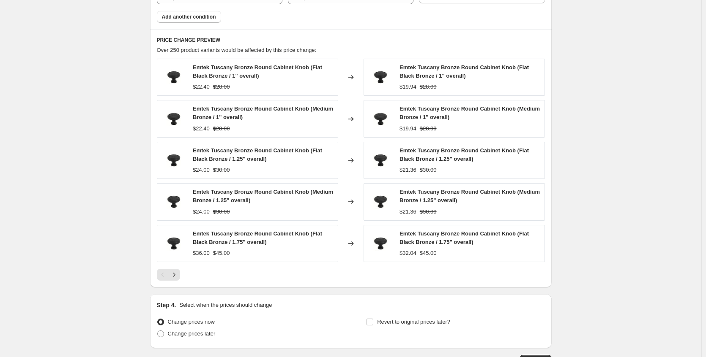
scroll to position [596, 0]
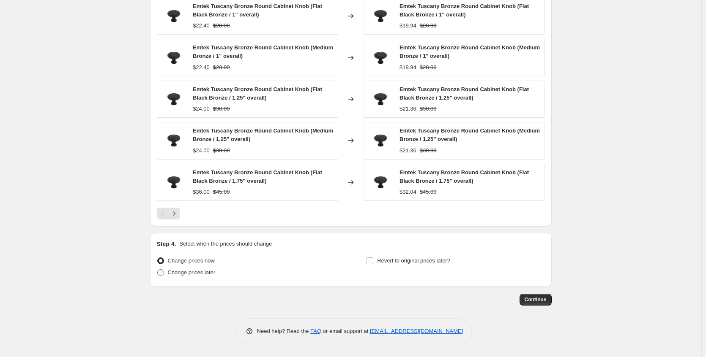
type input "Emtek weekend"
click at [209, 272] on span "Change prices later" at bounding box center [192, 273] width 48 height 6
click at [158, 270] on input "Change prices later" at bounding box center [157, 270] width 0 height 0
radio input "true"
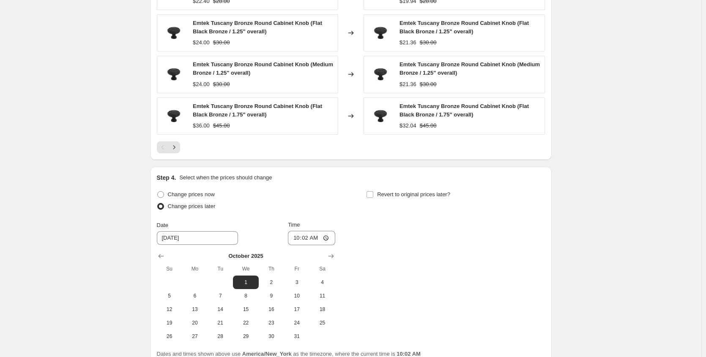
scroll to position [740, 0]
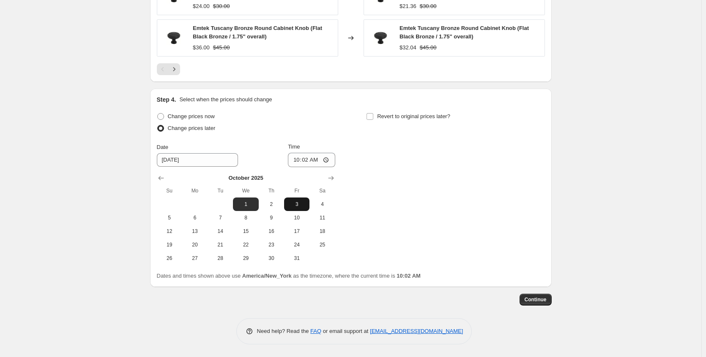
click at [296, 203] on span "3" at bounding box center [296, 204] width 19 height 7
type input "[DATE]"
click at [400, 118] on span "Revert to original prices later?" at bounding box center [413, 116] width 73 height 6
click at [373, 118] on input "Revert to original prices later?" at bounding box center [369, 116] width 7 height 7
checkbox input "true"
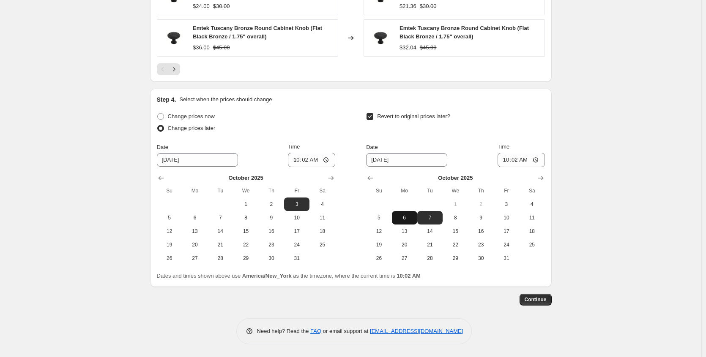
click at [410, 221] on span "6" at bounding box center [404, 218] width 19 height 7
type input "[DATE]"
click at [537, 161] on input "10:02" at bounding box center [520, 160] width 47 height 14
type input "05:05"
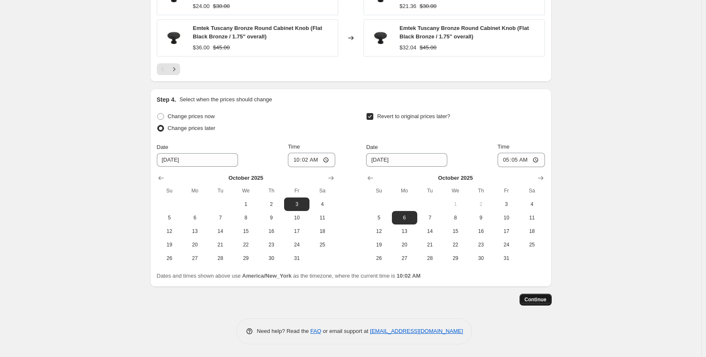
click at [538, 300] on span "Continue" at bounding box center [535, 300] width 22 height 7
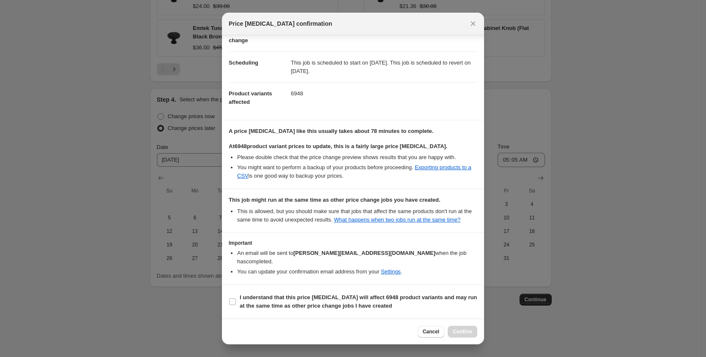
scroll to position [60, 0]
click at [322, 302] on span "I understand that this price change job will affect 6948 product variants and m…" at bounding box center [358, 302] width 237 height 17
click at [236, 302] on input "I understand that this price change job will affect 6948 product variants and m…" at bounding box center [232, 302] width 7 height 7
checkbox input "true"
click at [458, 336] on button "Confirm" at bounding box center [462, 332] width 30 height 12
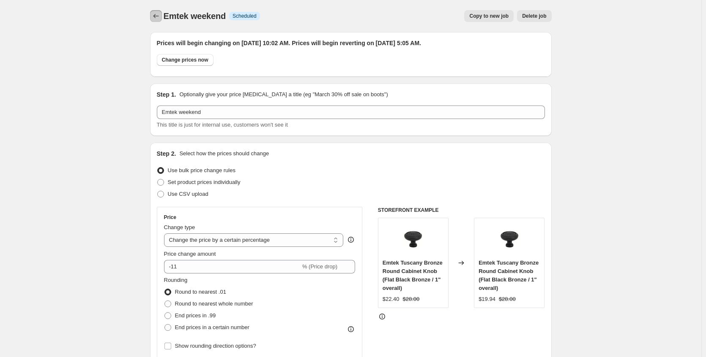
click at [160, 18] on icon "Price change jobs" at bounding box center [156, 16] width 8 height 8
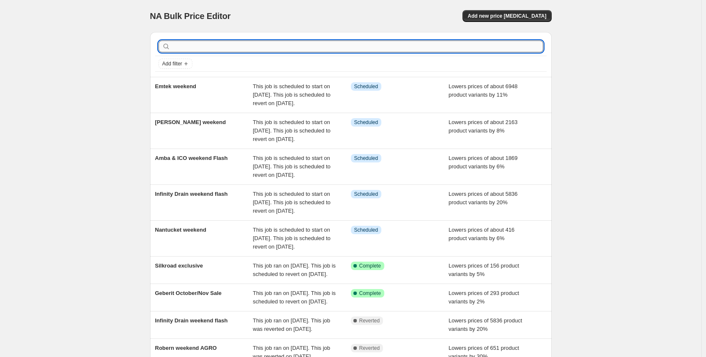
click at [231, 45] on input "text" at bounding box center [357, 47] width 371 height 12
type input "bates"
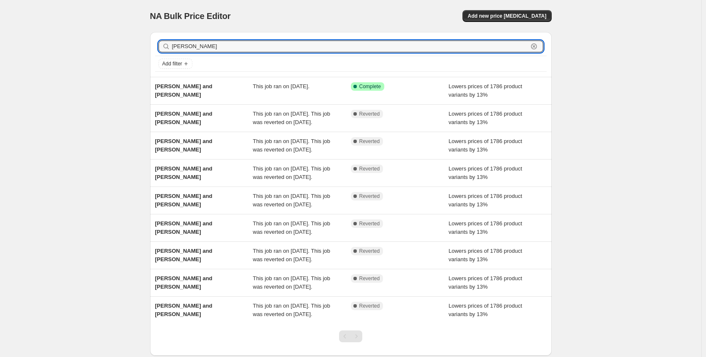
drag, startPoint x: 201, startPoint y: 47, endPoint x: 171, endPoint y: 47, distance: 29.6
click at [171, 47] on div "bates Clear" at bounding box center [350, 47] width 385 height 12
type input "deltana"
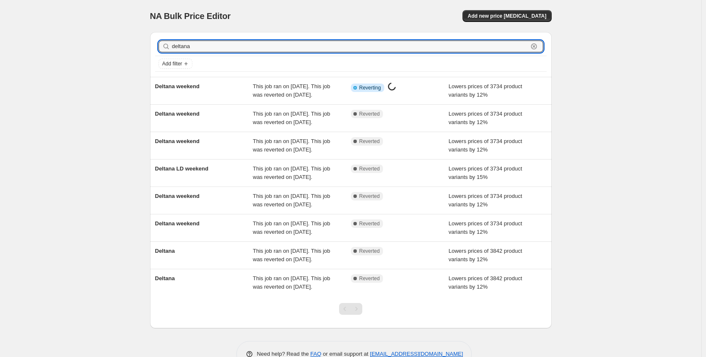
drag, startPoint x: 202, startPoint y: 44, endPoint x: 145, endPoint y: 42, distance: 57.5
click at [145, 42] on div "deltana Clear Add filter Deltana weekend This job ran on September 17, 2025. Th…" at bounding box center [347, 176] width 408 height 303
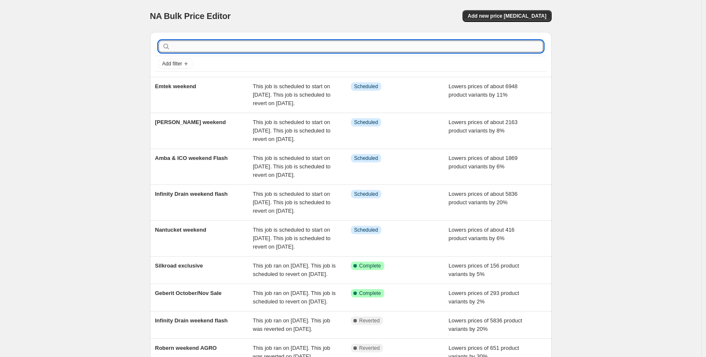
click at [197, 47] on input "text" at bounding box center [357, 47] width 371 height 12
type input "amerec"
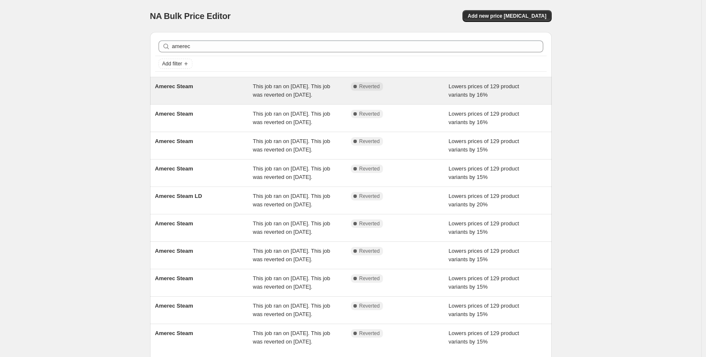
click at [215, 93] on div "Amerec Steam" at bounding box center [204, 90] width 98 height 17
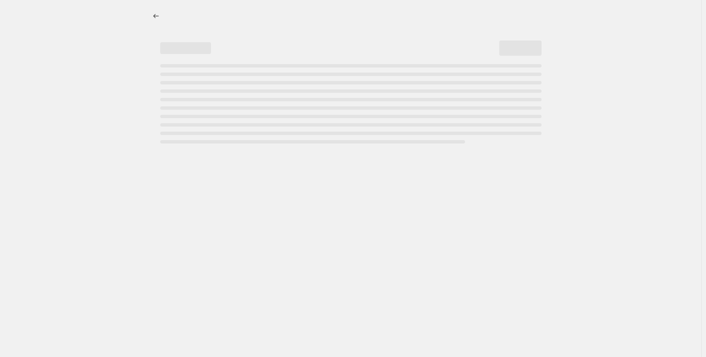
select select "percentage"
select select "no_change"
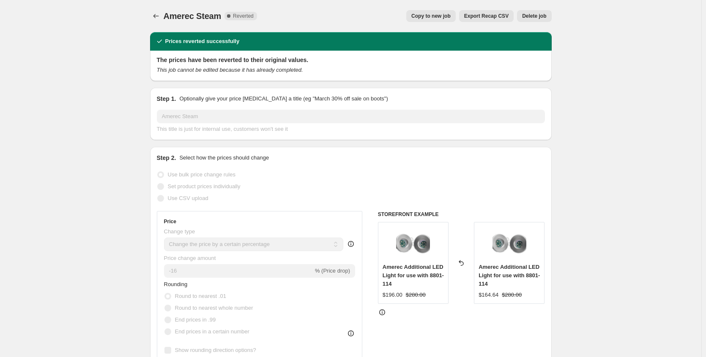
click at [447, 20] on button "Copy to new job" at bounding box center [430, 16] width 49 height 12
select select "percentage"
select select "no_change"
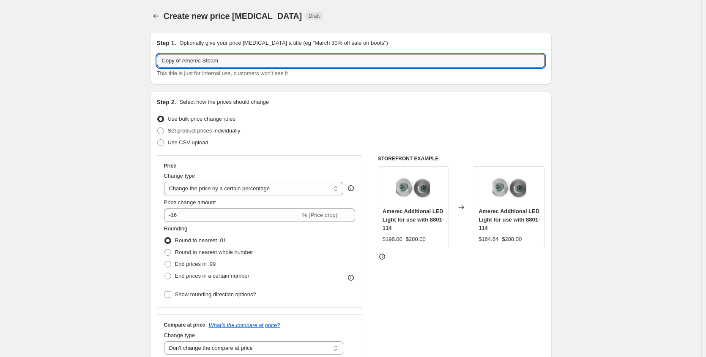
drag, startPoint x: 186, startPoint y: 60, endPoint x: 6, endPoint y: 65, distance: 180.5
type input "Amerec Steam"
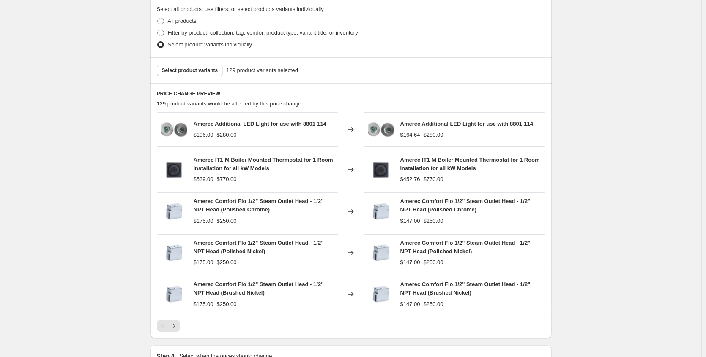
scroll to position [524, 0]
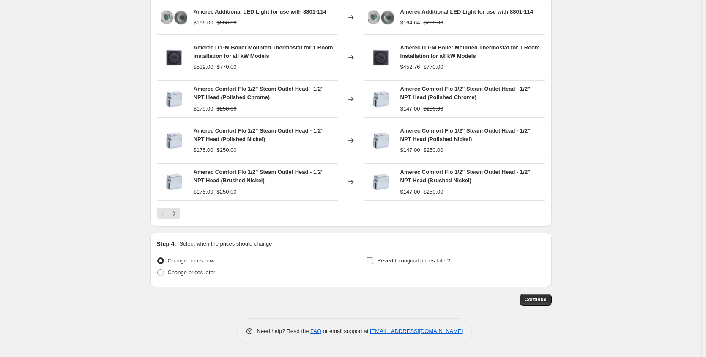
click at [445, 263] on span "Revert to original prices later?" at bounding box center [413, 261] width 73 height 6
click at [373, 263] on input "Revert to original prices later?" at bounding box center [369, 261] width 7 height 7
checkbox input "true"
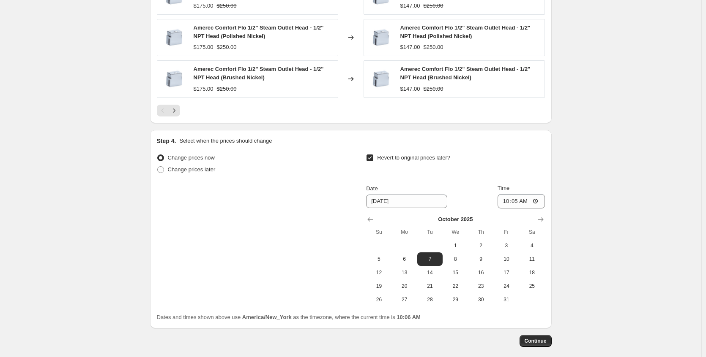
scroll to position [668, 0]
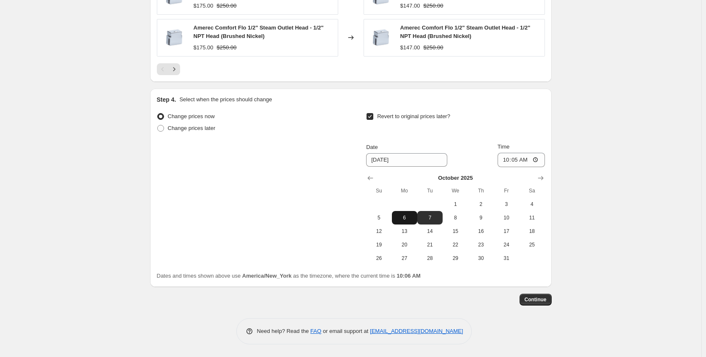
click at [401, 220] on span "6" at bounding box center [404, 218] width 19 height 7
type input "[DATE]"
click at [537, 300] on span "Continue" at bounding box center [535, 300] width 22 height 7
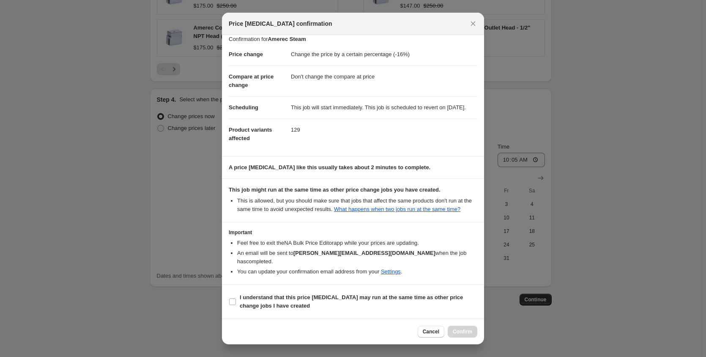
scroll to position [15, 0]
click at [325, 295] on b "I understand that this price [MEDICAL_DATA] may run at the same time as other p…" at bounding box center [351, 302] width 223 height 15
click at [236, 299] on input "I understand that this price [MEDICAL_DATA] may run at the same time as other p…" at bounding box center [232, 302] width 7 height 7
checkbox input "true"
click at [463, 328] on button "Confirm" at bounding box center [462, 332] width 30 height 12
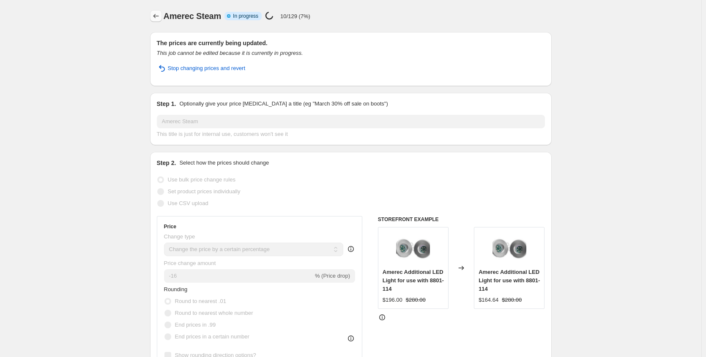
click at [159, 14] on icon "Price change jobs" at bounding box center [156, 16] width 8 height 8
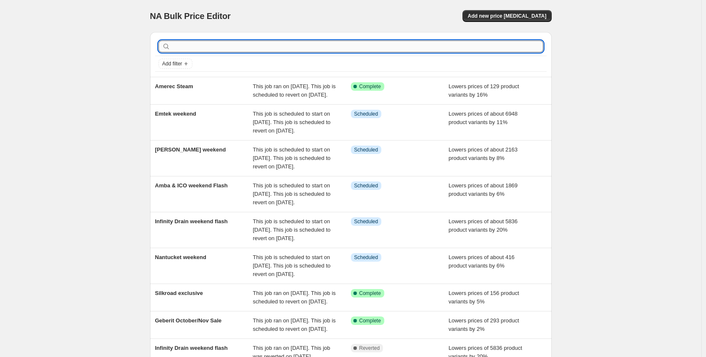
click at [221, 49] on input "text" at bounding box center [357, 47] width 371 height 12
type input "nameek"
click at [223, 47] on input "text" at bounding box center [357, 47] width 371 height 12
type input "namee"
click at [208, 44] on input "text" at bounding box center [357, 47] width 371 height 12
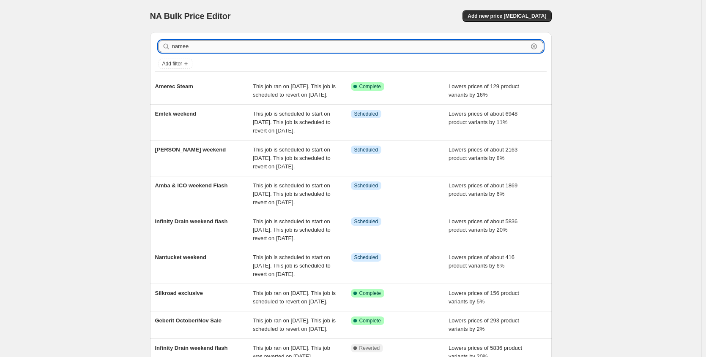
type input "nameek"
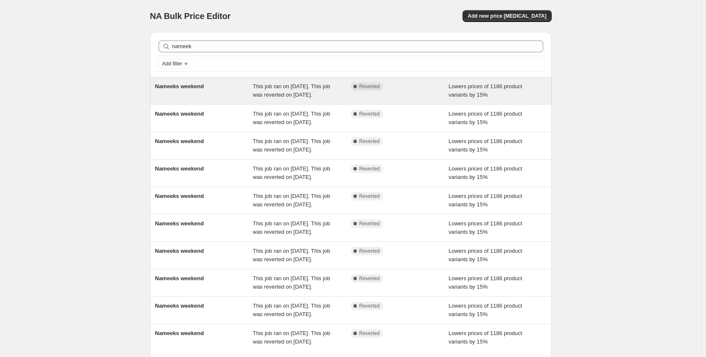
click at [213, 96] on div "Nameeks weekend" at bounding box center [204, 90] width 98 height 17
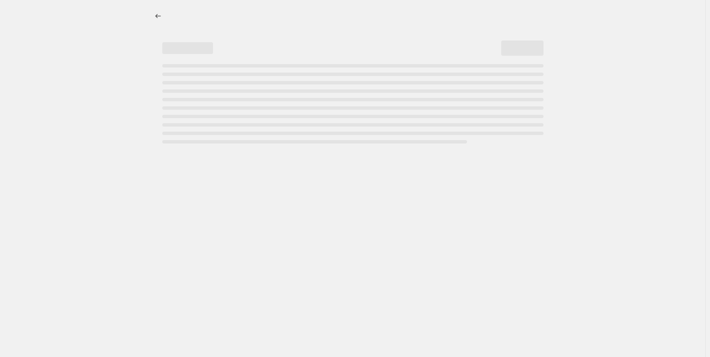
select select "percentage"
select select "no_change"
select select "collection"
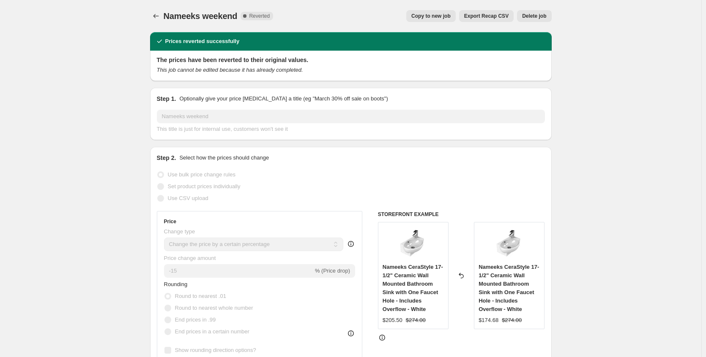
click at [425, 18] on span "Copy to new job" at bounding box center [430, 16] width 39 height 7
select select "percentage"
select select "no_change"
select select "collection"
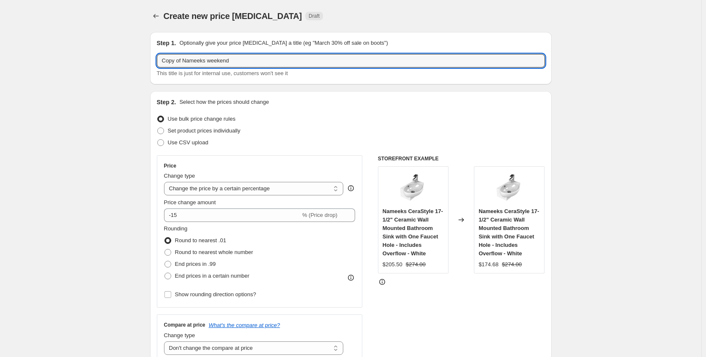
drag, startPoint x: 187, startPoint y: 62, endPoint x: 125, endPoint y: 60, distance: 62.1
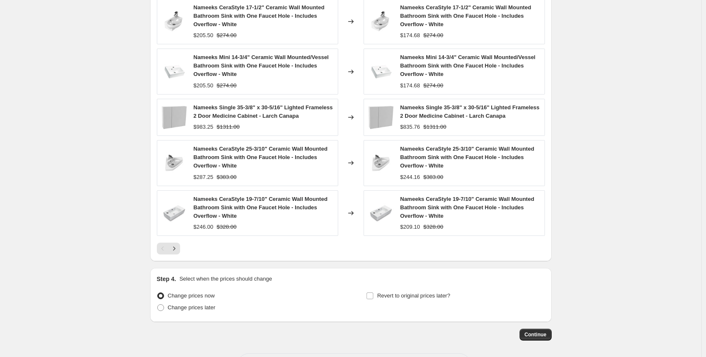
scroll to position [630, 0]
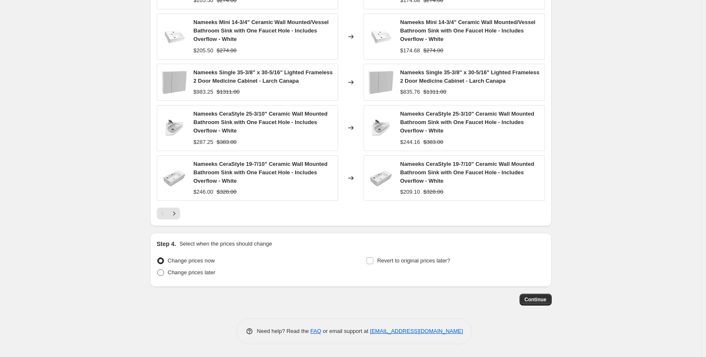
type input "Nameeks weekend"
click at [185, 277] on label "Change prices later" at bounding box center [186, 273] width 59 height 12
click at [158, 270] on input "Change prices later" at bounding box center [157, 270] width 0 height 0
radio input "true"
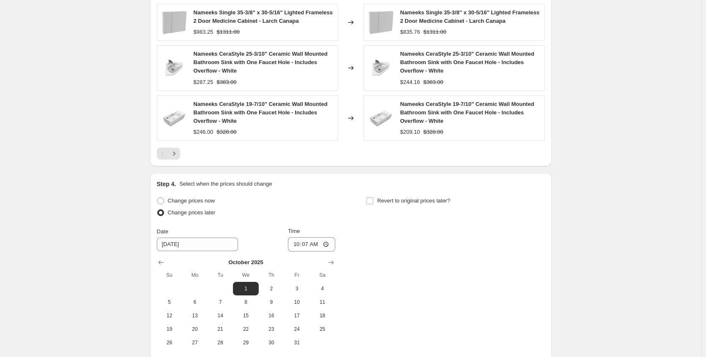
scroll to position [774, 0]
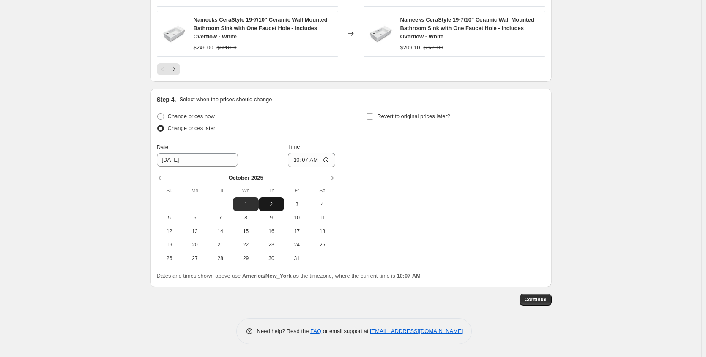
click at [281, 207] on span "2" at bounding box center [271, 204] width 19 height 7
type input "[DATE]"
click at [327, 159] on input "10:07" at bounding box center [311, 160] width 47 height 14
type input "17:07"
drag, startPoint x: 416, startPoint y: 175, endPoint x: 413, endPoint y: 171, distance: 4.9
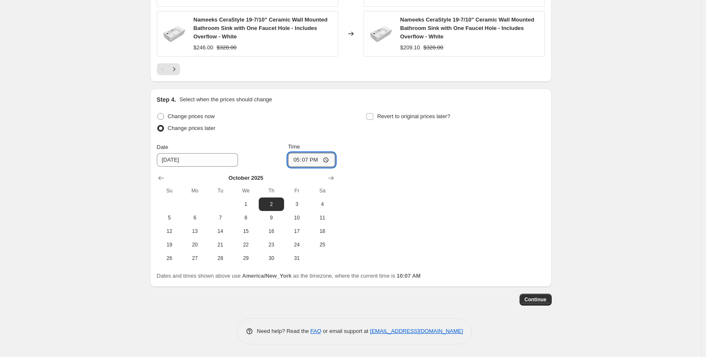
click at [416, 175] on div "Change prices now Change prices later Date [DATE] Time 17:[DATE] Mo Tu We Th Fr…" at bounding box center [351, 188] width 388 height 155
click at [417, 120] on span "Revert to original prices later?" at bounding box center [413, 116] width 73 height 8
click at [373, 120] on input "Revert to original prices later?" at bounding box center [369, 116] width 7 height 7
checkbox input "true"
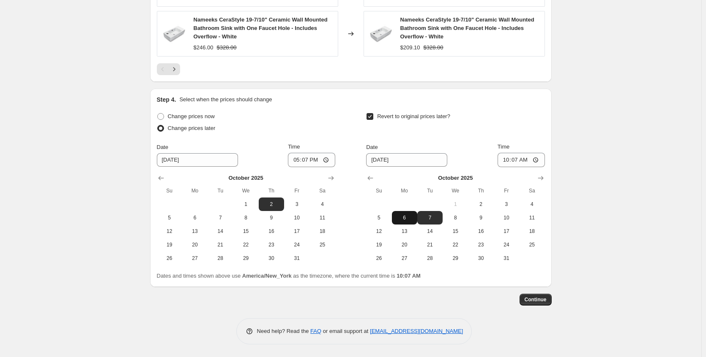
click at [410, 218] on span "6" at bounding box center [404, 218] width 19 height 7
type input "[DATE]"
click at [537, 299] on span "Continue" at bounding box center [535, 300] width 22 height 7
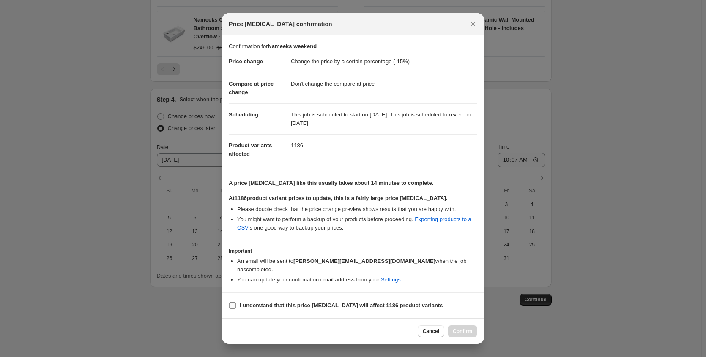
click at [352, 303] on b "I understand that this price [MEDICAL_DATA] will affect 1186 product variants" at bounding box center [341, 306] width 203 height 6
click at [236, 303] on input "I understand that this price [MEDICAL_DATA] will affect 1186 product variants" at bounding box center [232, 306] width 7 height 7
checkbox input "true"
click at [464, 328] on span "Confirm" at bounding box center [462, 331] width 19 height 7
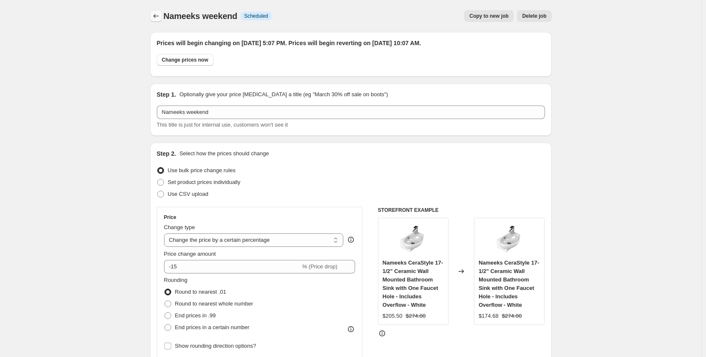
click at [158, 17] on icon "Price change jobs" at bounding box center [156, 16] width 8 height 8
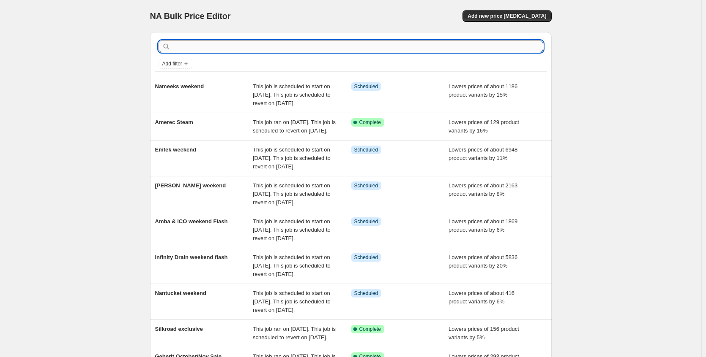
click at [208, 47] on input "text" at bounding box center [357, 47] width 371 height 12
type input "mila"
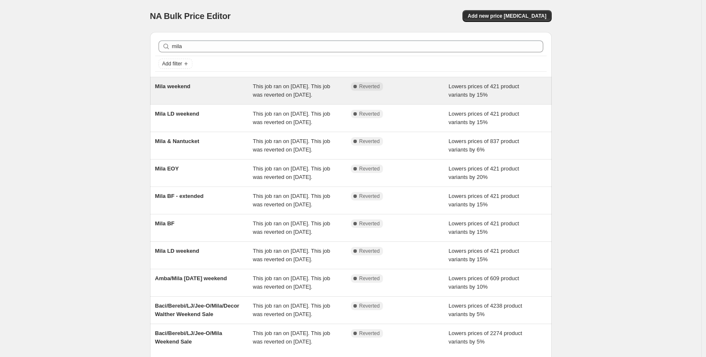
click at [213, 85] on div "Mila weekend" at bounding box center [204, 90] width 98 height 17
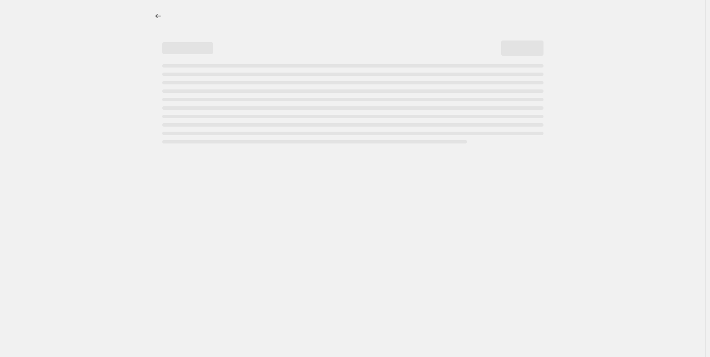
select select "percentage"
select select "no_change"
select select "collection"
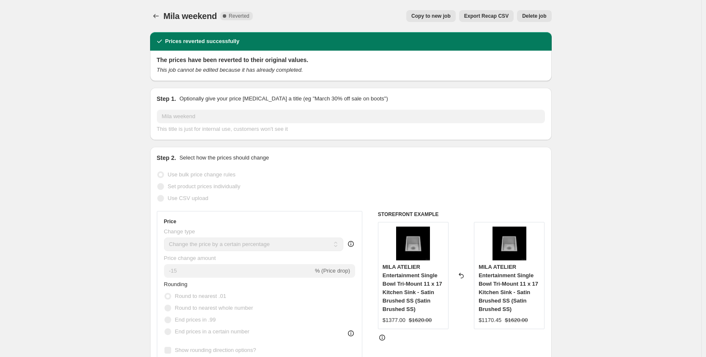
click at [436, 19] on span "Copy to new job" at bounding box center [430, 16] width 39 height 7
select select "percentage"
select select "no_change"
select select "collection"
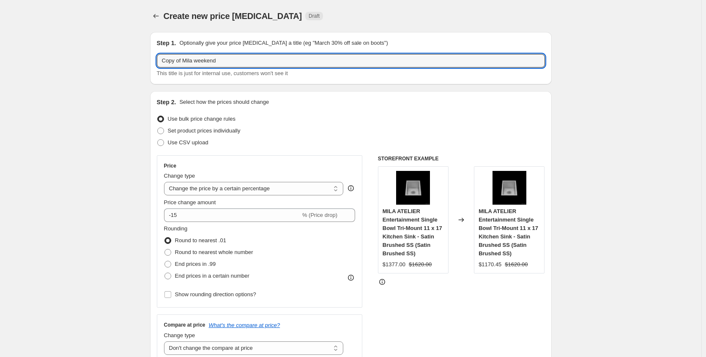
drag, startPoint x: 185, startPoint y: 59, endPoint x: 85, endPoint y: 58, distance: 100.1
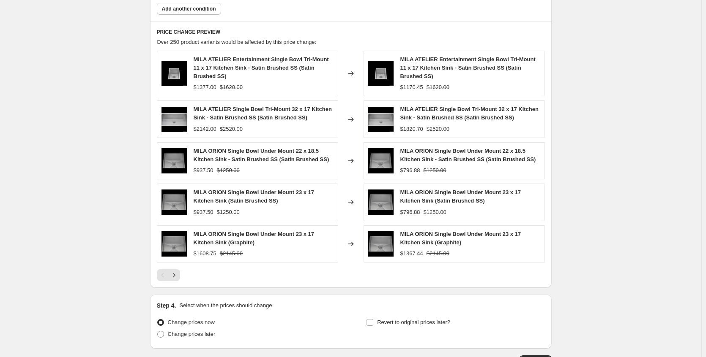
scroll to position [604, 0]
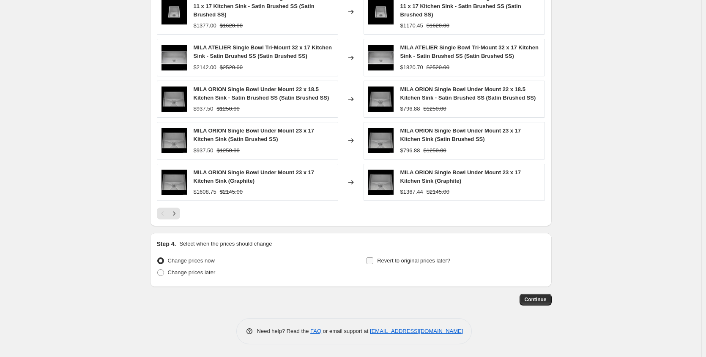
type input "Mila weekend"
click at [391, 263] on span "Revert to original prices later?" at bounding box center [413, 261] width 73 height 6
click at [373, 263] on input "Revert to original prices later?" at bounding box center [369, 261] width 7 height 7
checkbox input "true"
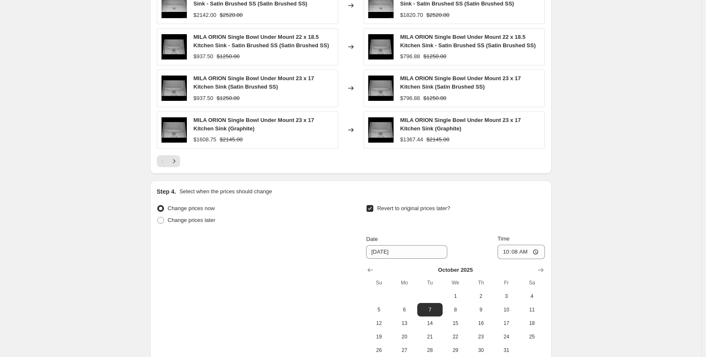
scroll to position [731, 0]
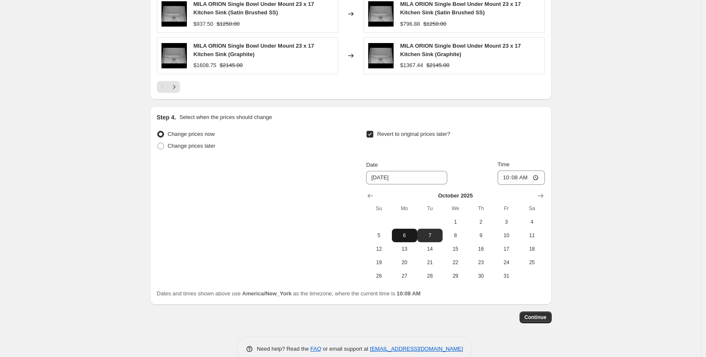
click at [412, 234] on span "6" at bounding box center [404, 235] width 19 height 7
type input "[DATE]"
click at [543, 318] on span "Continue" at bounding box center [535, 317] width 22 height 7
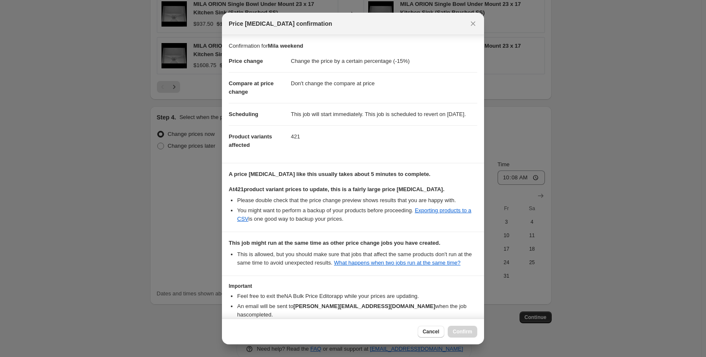
scroll to position [70, 0]
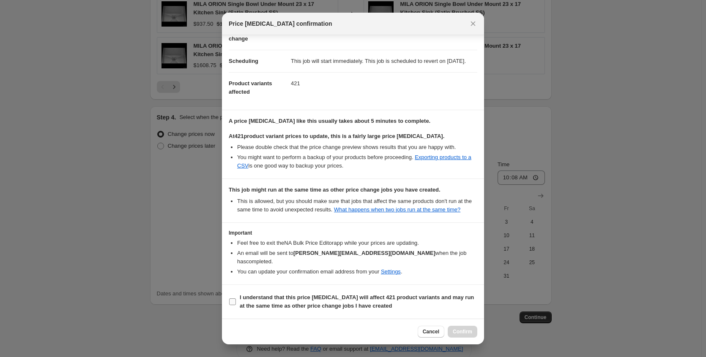
click at [365, 295] on b "I understand that this price [MEDICAL_DATA] will affect 421 product variants an…" at bounding box center [357, 302] width 234 height 15
click at [236, 299] on input "I understand that this price [MEDICAL_DATA] will affect 421 product variants an…" at bounding box center [232, 302] width 7 height 7
checkbox input "true"
click at [469, 331] on span "Confirm" at bounding box center [462, 332] width 19 height 7
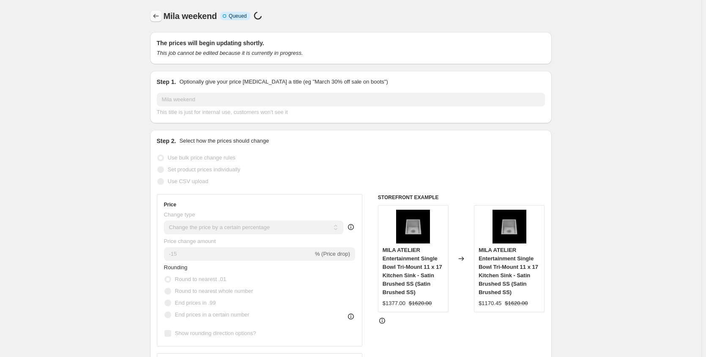
click at [158, 18] on icon "Price change jobs" at bounding box center [156, 16] width 8 height 8
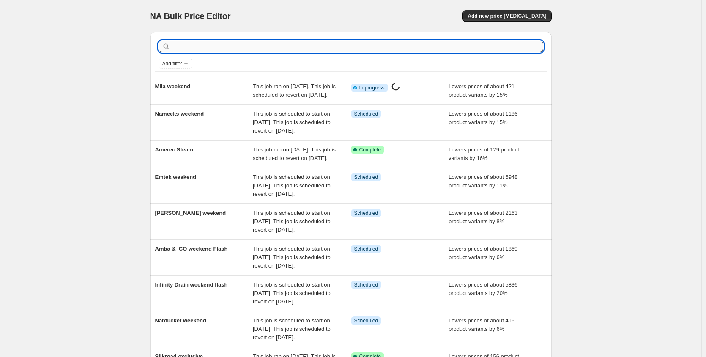
click at [196, 49] on input "text" at bounding box center [357, 47] width 371 height 12
type input "deltana"
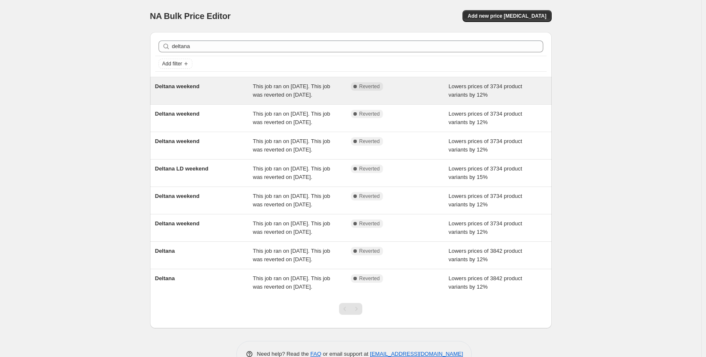
click at [262, 96] on span "This job ran on [DATE]. This job was reverted on [DATE]." at bounding box center [291, 90] width 77 height 15
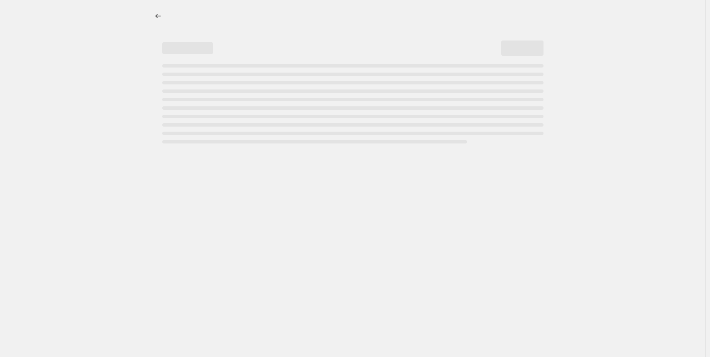
select select "percentage"
select select "no_change"
select select "collection"
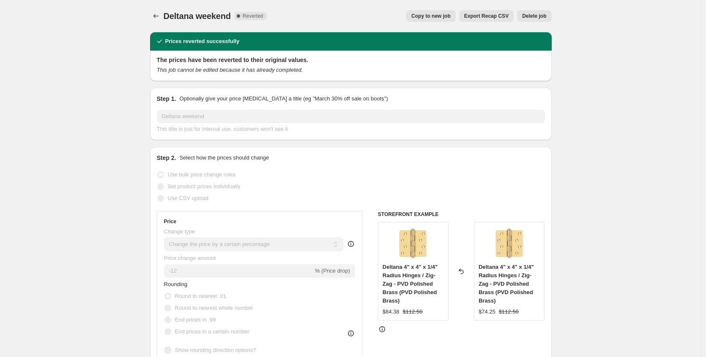
click at [443, 18] on span "Copy to new job" at bounding box center [430, 16] width 39 height 7
select select "percentage"
select select "no_change"
select select "collection"
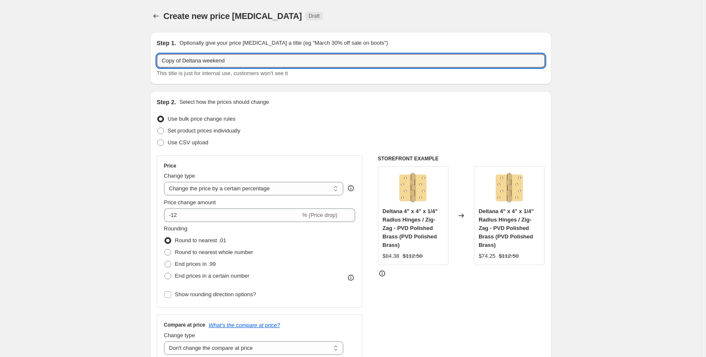
drag, startPoint x: 187, startPoint y: 62, endPoint x: 138, endPoint y: 63, distance: 48.6
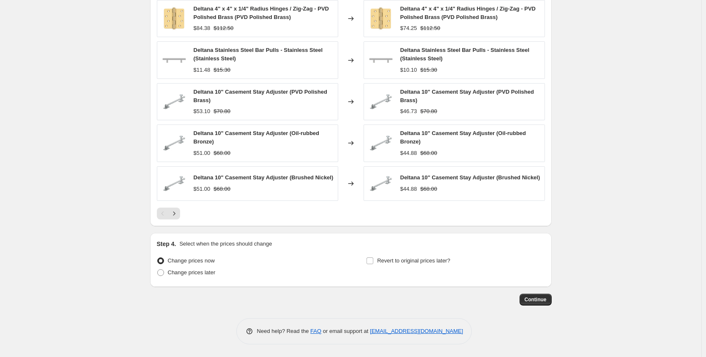
scroll to position [596, 0]
type input "Deltana weekend"
click at [380, 265] on label "Revert to original prices later?" at bounding box center [408, 261] width 84 height 12
click at [373, 265] on input "Revert to original prices later?" at bounding box center [369, 261] width 7 height 7
checkbox input "true"
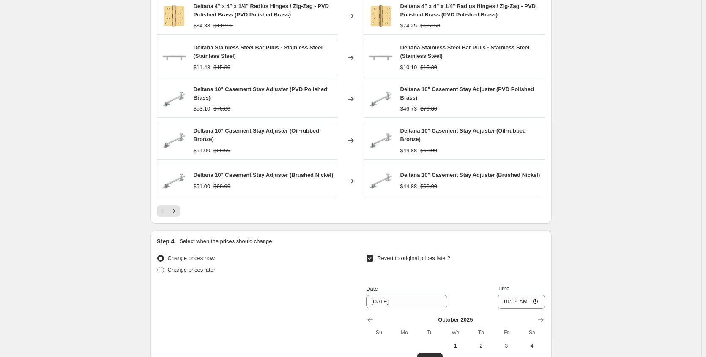
scroll to position [740, 0]
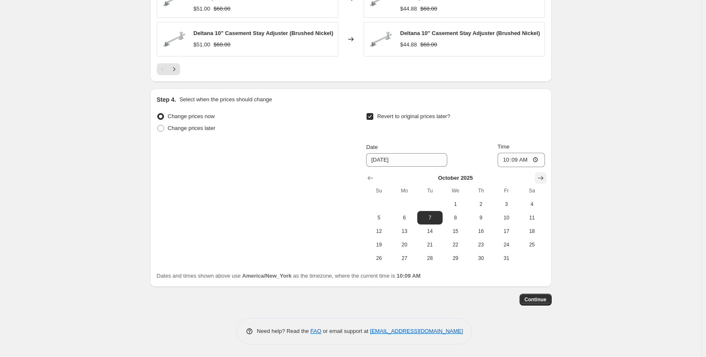
click at [542, 179] on icon "Show next month, November 2025" at bounding box center [540, 178] width 8 height 8
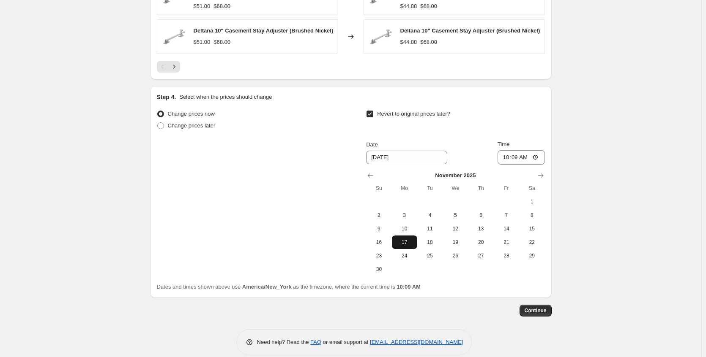
click at [403, 243] on span "17" at bounding box center [404, 242] width 19 height 7
type input "[DATE]"
click at [534, 312] on span "Continue" at bounding box center [535, 311] width 22 height 7
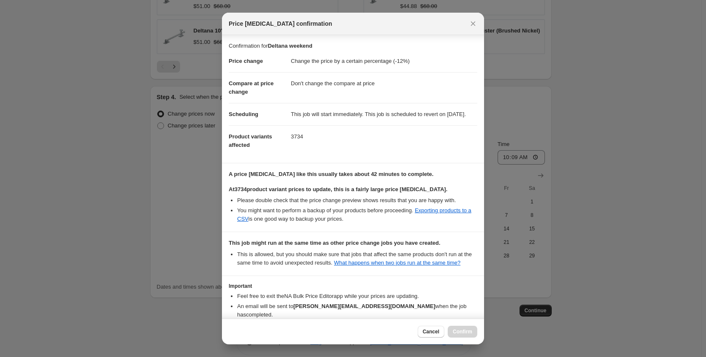
scroll to position [70, 0]
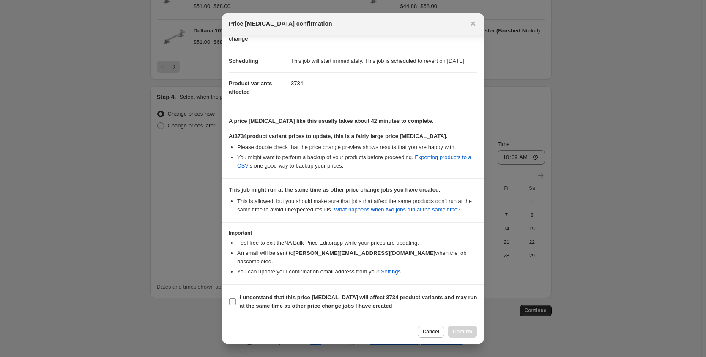
click at [316, 311] on label "I understand that this price [MEDICAL_DATA] will affect 3734 product variants a…" at bounding box center [353, 302] width 248 height 20
click at [236, 305] on input "I understand that this price [MEDICAL_DATA] will affect 3734 product variants a…" at bounding box center [232, 302] width 7 height 7
checkbox input "true"
click at [468, 332] on span "Confirm" at bounding box center [462, 332] width 19 height 7
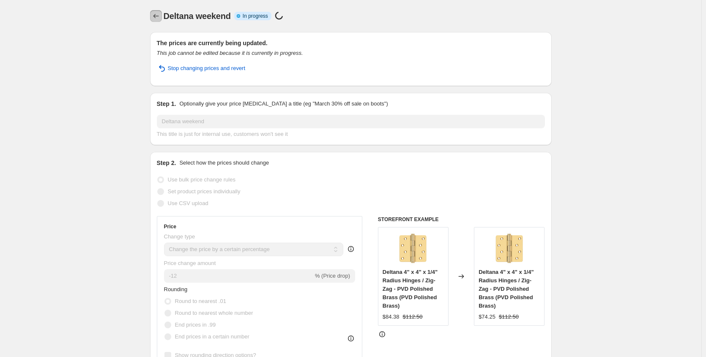
click at [153, 14] on button "Price change jobs" at bounding box center [156, 16] width 12 height 12
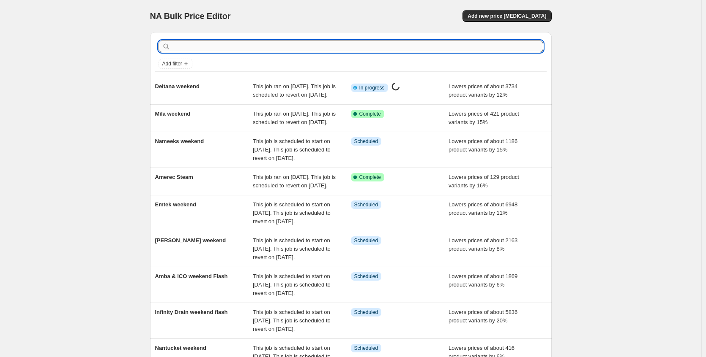
click at [187, 48] on input "text" at bounding box center [357, 47] width 371 height 12
type input "ambra"
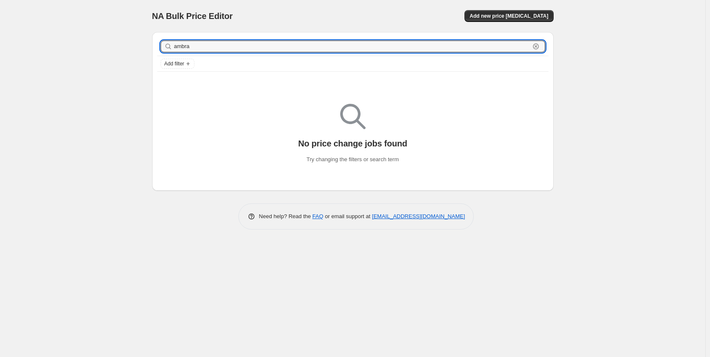
drag, startPoint x: 199, startPoint y: 46, endPoint x: 167, endPoint y: 47, distance: 31.7
click at [167, 47] on div "ambra Clear" at bounding box center [353, 47] width 385 height 12
type input "abra"
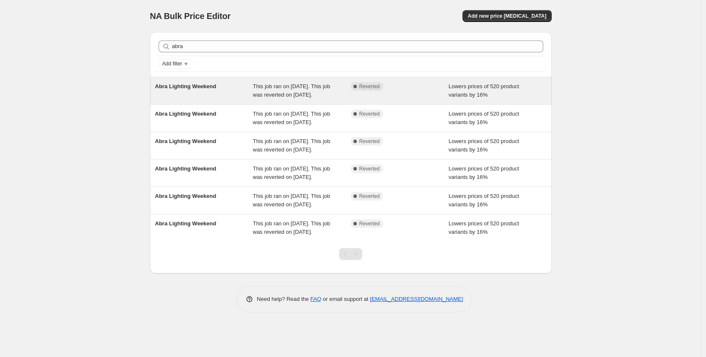
click at [223, 92] on div "Abra Lighting Weekend" at bounding box center [204, 90] width 98 height 17
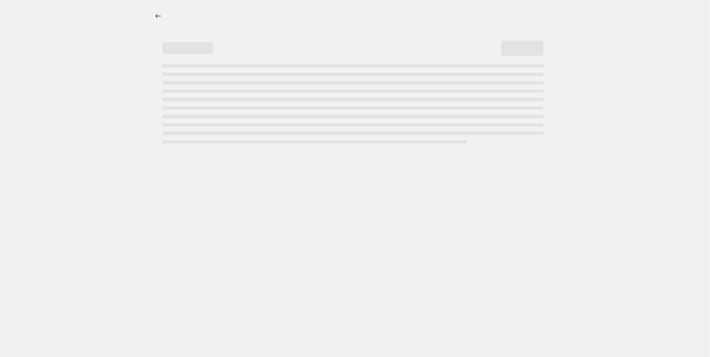
select select "percentage"
select select "no_change"
select select "collection"
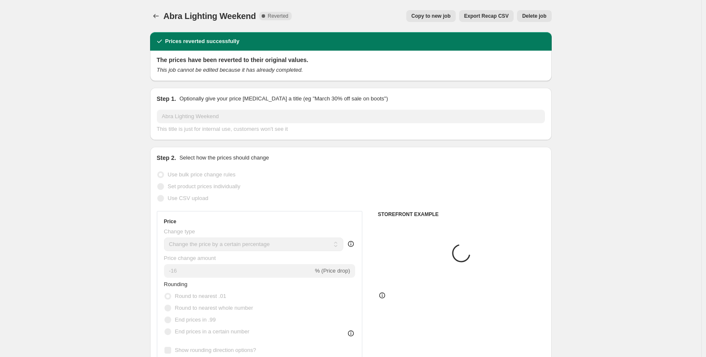
click at [418, 15] on span "Copy to new job" at bounding box center [430, 16] width 39 height 7
select select "percentage"
select select "no_change"
select select "collection"
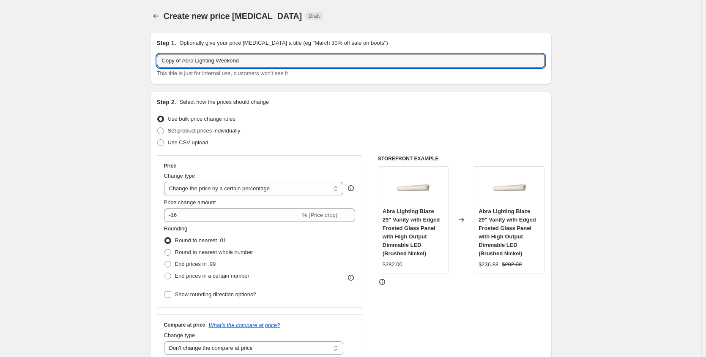
drag, startPoint x: 187, startPoint y: 61, endPoint x: 105, endPoint y: 61, distance: 81.5
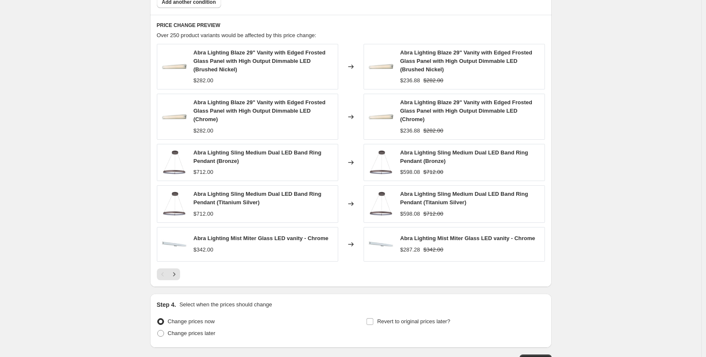
scroll to position [610, 0]
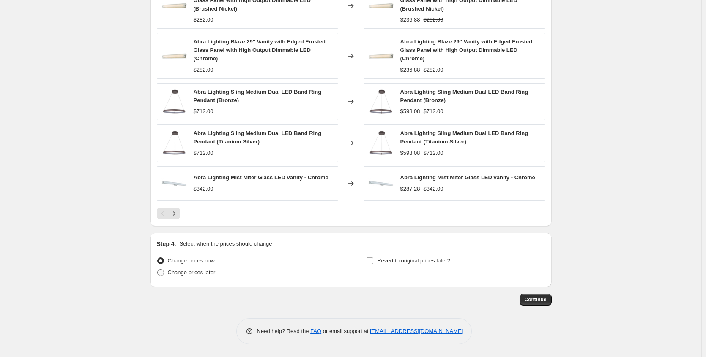
type input "Abra Lighting Weekend"
click at [199, 273] on span "Change prices later" at bounding box center [192, 273] width 48 height 6
click at [158, 270] on input "Change prices later" at bounding box center [157, 270] width 0 height 0
radio input "true"
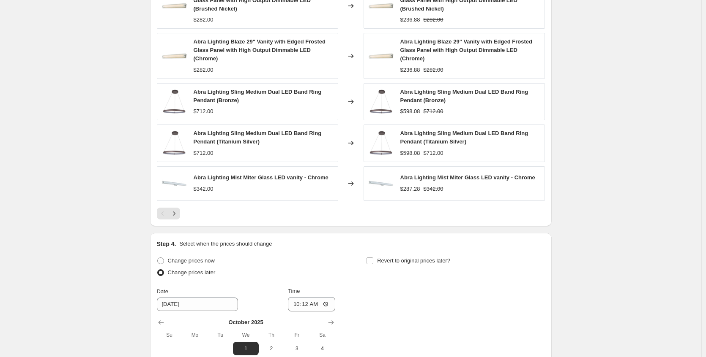
scroll to position [755, 0]
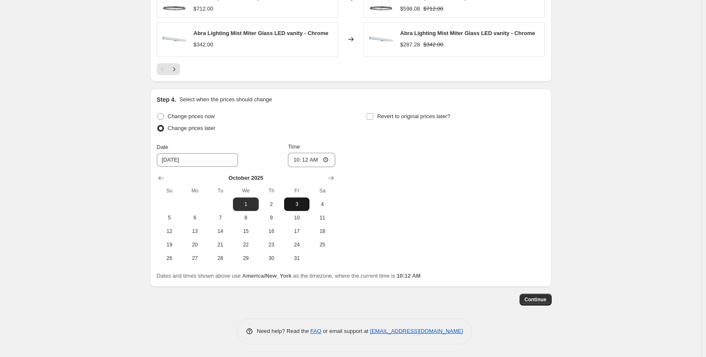
click at [300, 207] on span "3" at bounding box center [296, 204] width 19 height 7
type input "[DATE]"
click at [327, 161] on input "10:12" at bounding box center [311, 160] width 47 height 14
type input "22:12"
click at [401, 118] on span "Revert to original prices later?" at bounding box center [413, 116] width 73 height 6
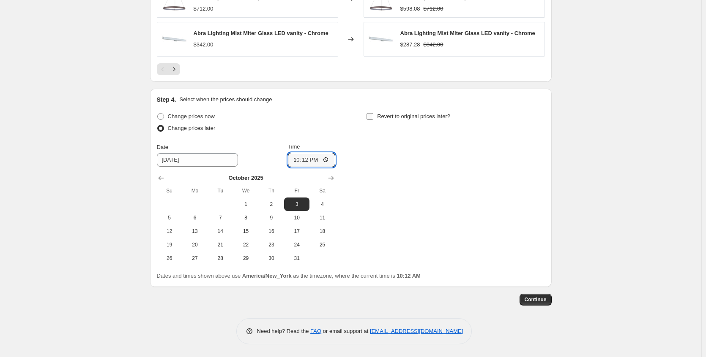
click at [373, 118] on input "Revert to original prices later?" at bounding box center [369, 116] width 7 height 7
checkbox input "true"
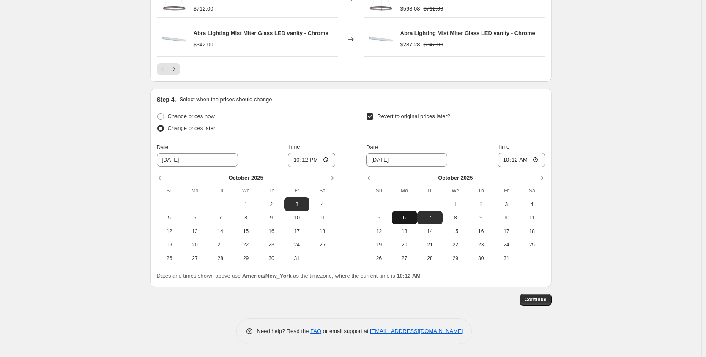
click at [406, 221] on span "6" at bounding box center [404, 218] width 19 height 7
type input "[DATE]"
click at [538, 158] on input "10:12" at bounding box center [520, 160] width 47 height 14
type input "04:12"
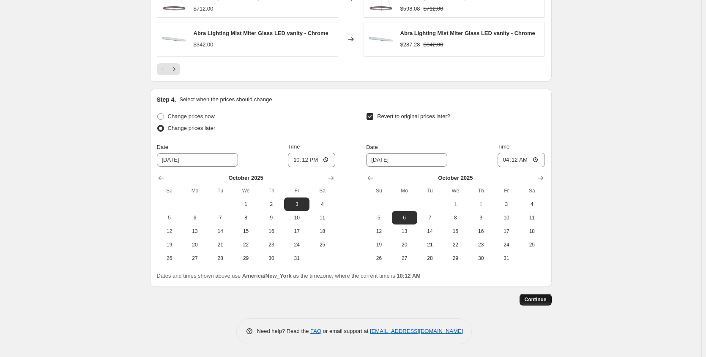
click at [544, 302] on span "Continue" at bounding box center [535, 300] width 22 height 7
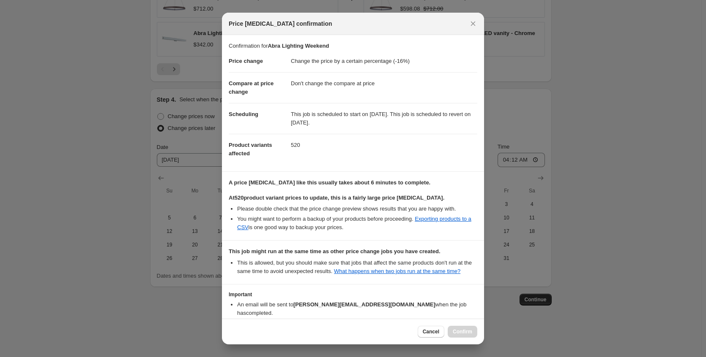
scroll to position [60, 0]
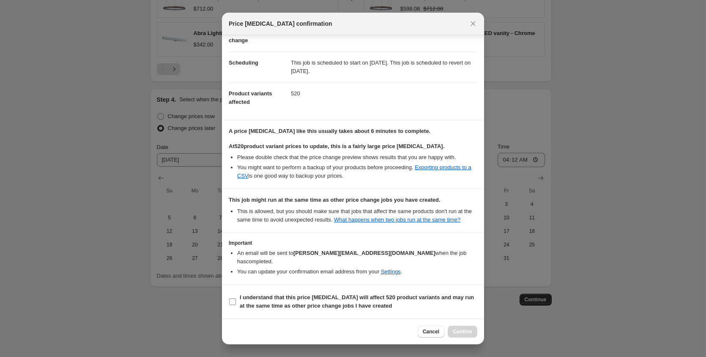
click at [364, 303] on b "I understand that this price [MEDICAL_DATA] will affect 520 product variants an…" at bounding box center [357, 302] width 234 height 15
click at [236, 303] on input "I understand that this price [MEDICAL_DATA] will affect 520 product variants an…" at bounding box center [232, 302] width 7 height 7
checkbox input "true"
click at [474, 336] on button "Confirm" at bounding box center [462, 332] width 30 height 12
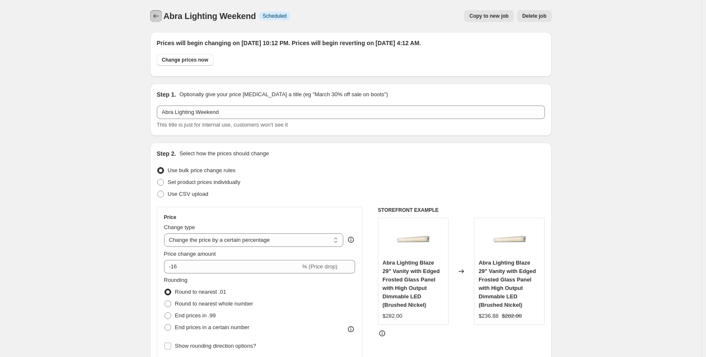
click at [159, 20] on icon "Price change jobs" at bounding box center [156, 16] width 8 height 8
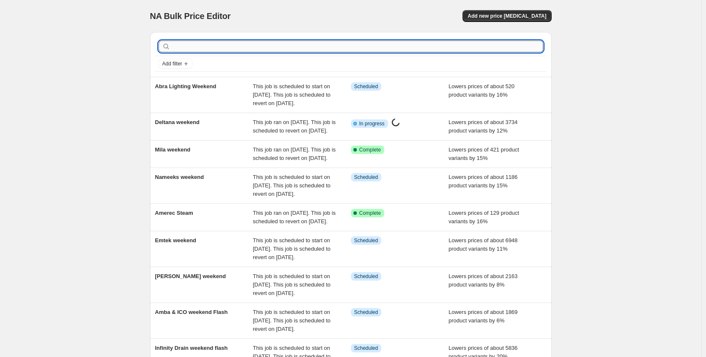
click at [204, 48] on input "text" at bounding box center [357, 47] width 371 height 12
type input "linkasink"
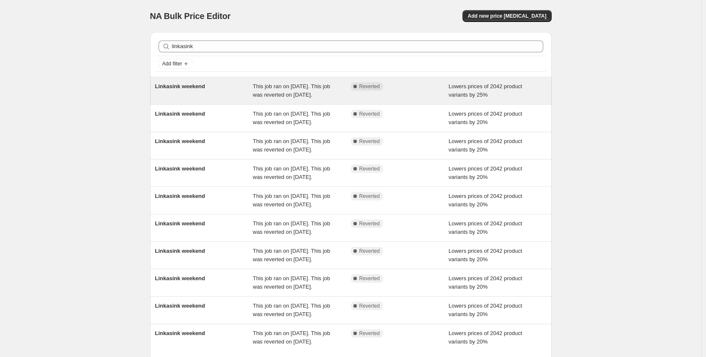
click at [194, 92] on div "Linkasink weekend" at bounding box center [204, 90] width 98 height 17
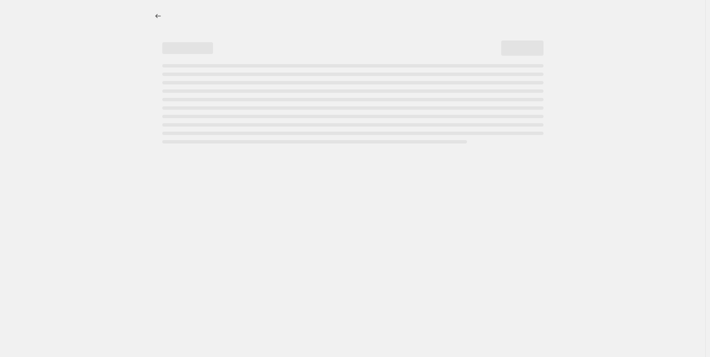
select select "percentage"
select select "no_change"
select select "collection"
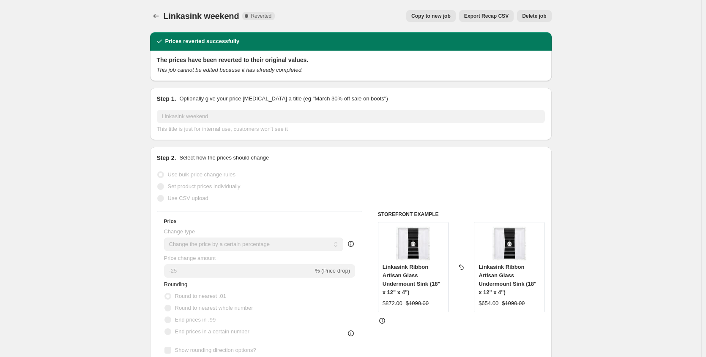
click at [422, 16] on span "Copy to new job" at bounding box center [430, 16] width 39 height 7
select select "percentage"
select select "no_change"
select select "collection"
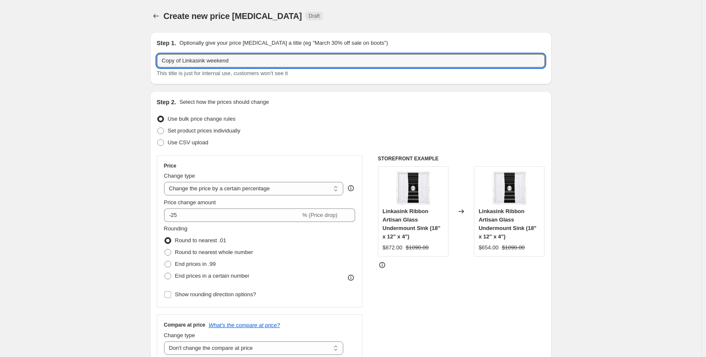
drag, startPoint x: 186, startPoint y: 61, endPoint x: 126, endPoint y: 62, distance: 60.4
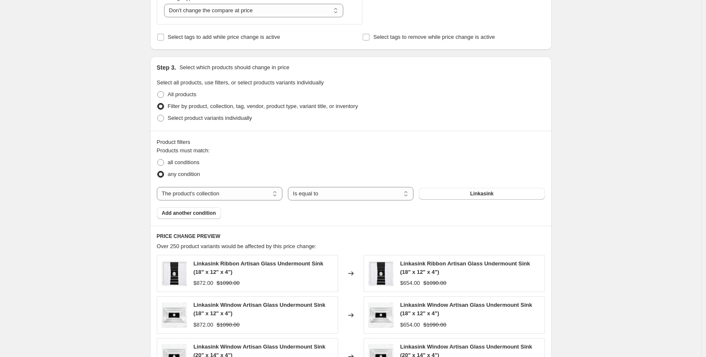
scroll to position [596, 0]
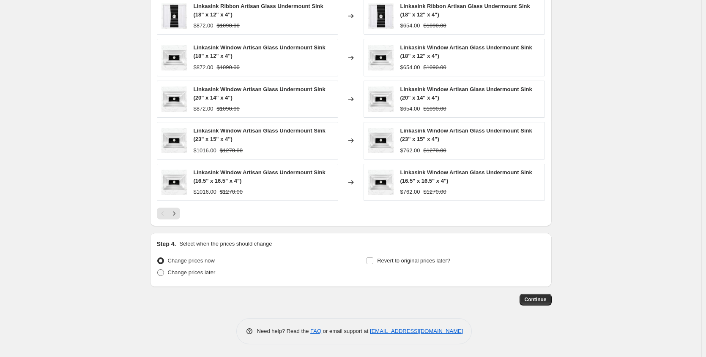
type input "Linkasink weekend"
click at [215, 275] on span "Change prices later" at bounding box center [192, 273] width 48 height 6
click at [158, 270] on input "Change prices later" at bounding box center [157, 270] width 0 height 0
radio input "true"
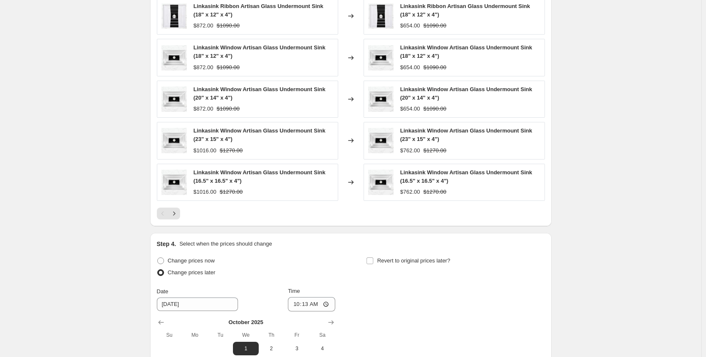
scroll to position [723, 0]
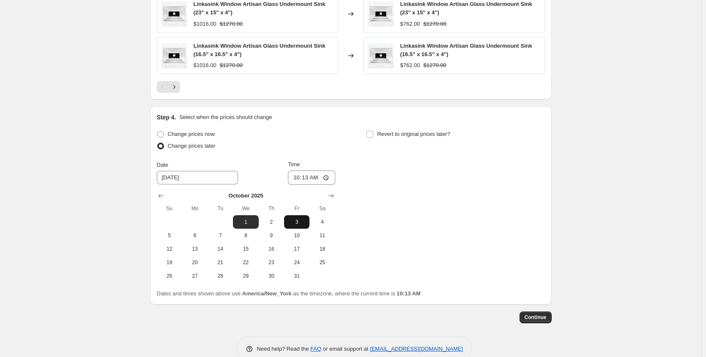
click at [304, 226] on button "3" at bounding box center [296, 222] width 25 height 14
type input "[DATE]"
click at [332, 178] on input "10:13" at bounding box center [311, 178] width 47 height 14
type input "22:13"
click at [403, 202] on div "Change prices now Change prices later Date [DATE] Time 22:[DATE] Mo Tu We Th Fr…" at bounding box center [351, 205] width 388 height 155
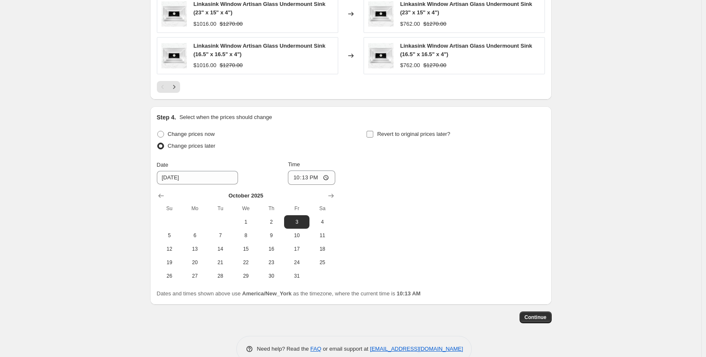
click at [400, 138] on span "Revert to original prices later?" at bounding box center [413, 134] width 73 height 8
click at [373, 138] on input "Revert to original prices later?" at bounding box center [369, 134] width 7 height 7
checkbox input "true"
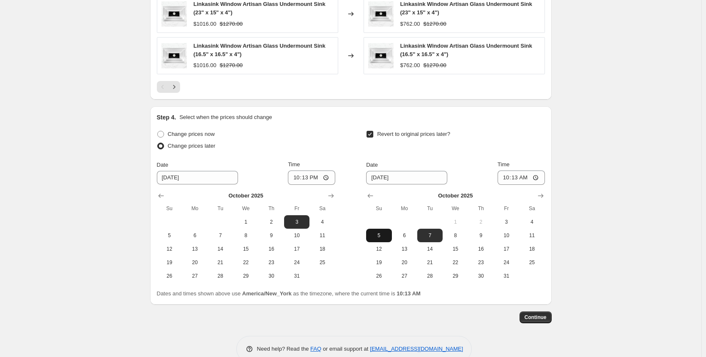
click at [384, 237] on span "5" at bounding box center [378, 235] width 19 height 7
type input "[DATE]"
click at [536, 179] on input "10:13" at bounding box center [520, 178] width 47 height 14
type input "23:13"
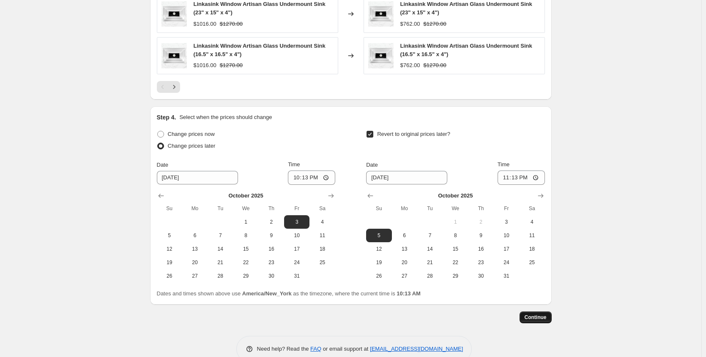
click at [541, 318] on span "Continue" at bounding box center [535, 317] width 22 height 7
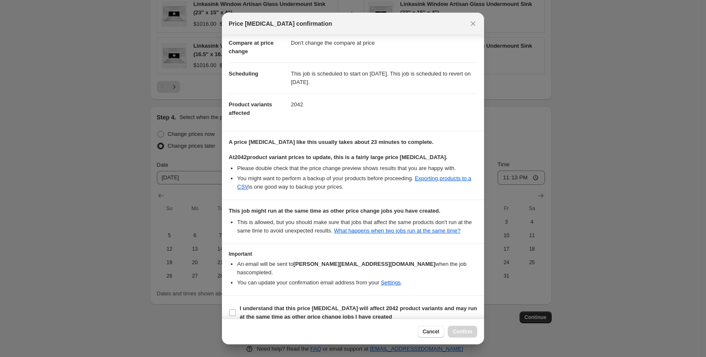
scroll to position [60, 0]
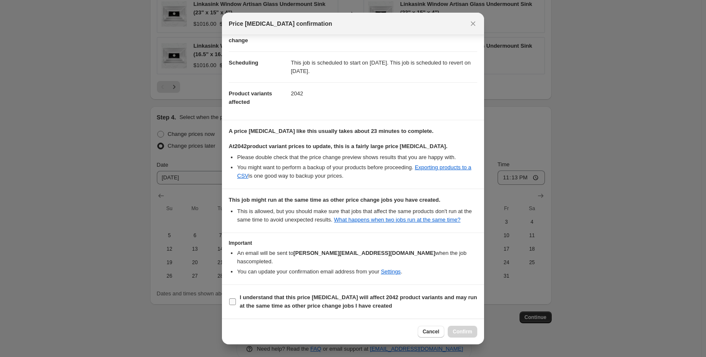
click at [296, 303] on b "I understand that this price [MEDICAL_DATA] will affect 2042 product variants a…" at bounding box center [358, 302] width 237 height 15
click at [236, 303] on input "I understand that this price [MEDICAL_DATA] will affect 2042 product variants a…" at bounding box center [232, 302] width 7 height 7
checkbox input "true"
click at [456, 330] on span "Confirm" at bounding box center [462, 332] width 19 height 7
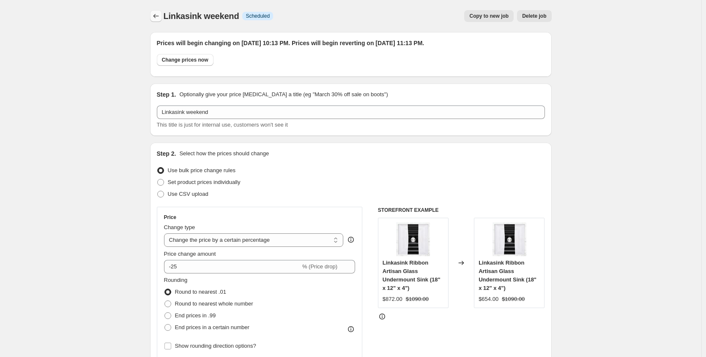
click at [156, 14] on icon "Price change jobs" at bounding box center [156, 16] width 8 height 8
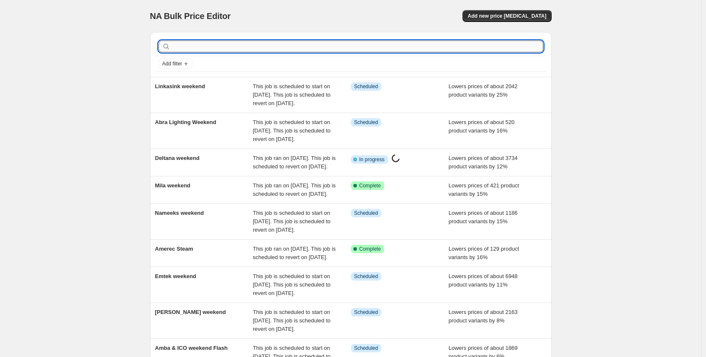
click at [192, 46] on input "text" at bounding box center [357, 47] width 371 height 12
type input "craftmade"
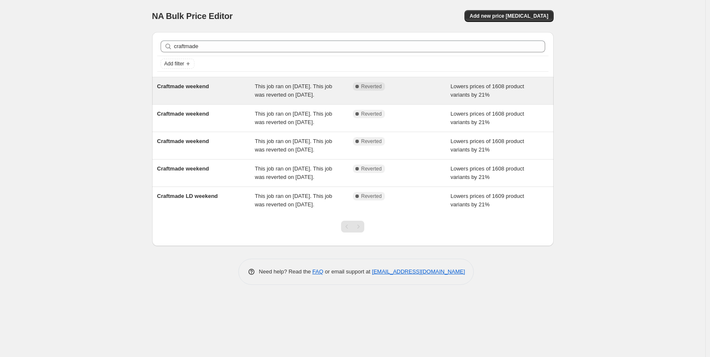
click at [209, 90] on span "Craftmade weekend" at bounding box center [183, 86] width 52 height 6
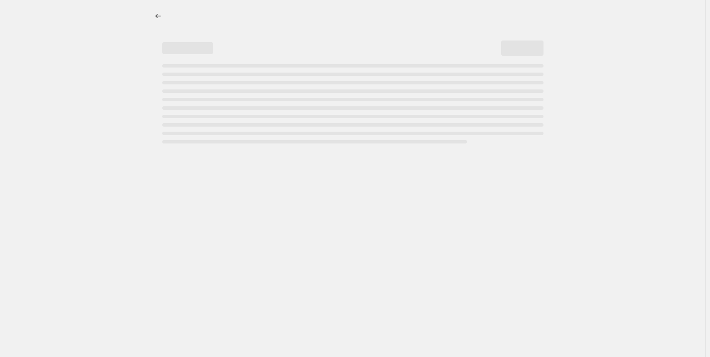
select select "percentage"
select select "no_change"
select select "collection"
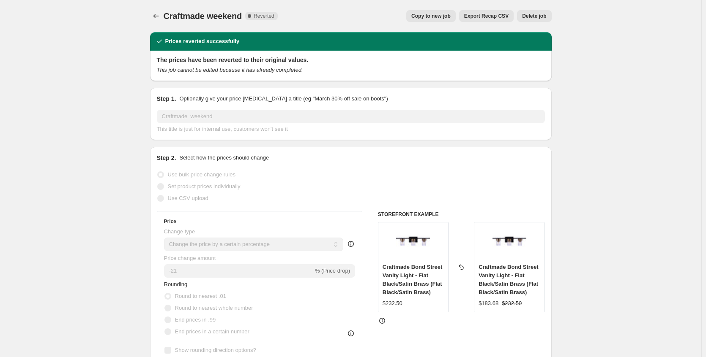
click at [428, 15] on span "Copy to new job" at bounding box center [430, 16] width 39 height 7
select select "percentage"
select select "no_change"
select select "collection"
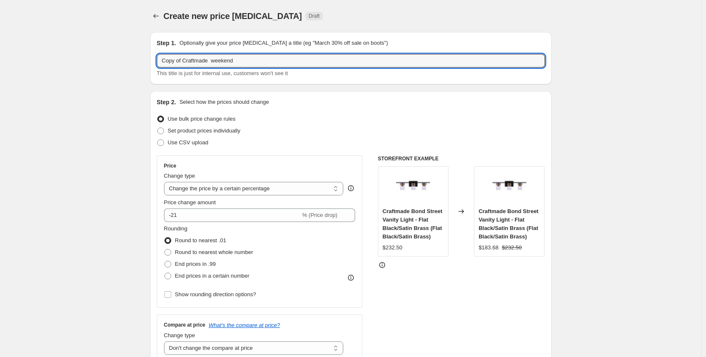
drag, startPoint x: 186, startPoint y: 61, endPoint x: 51, endPoint y: 74, distance: 136.3
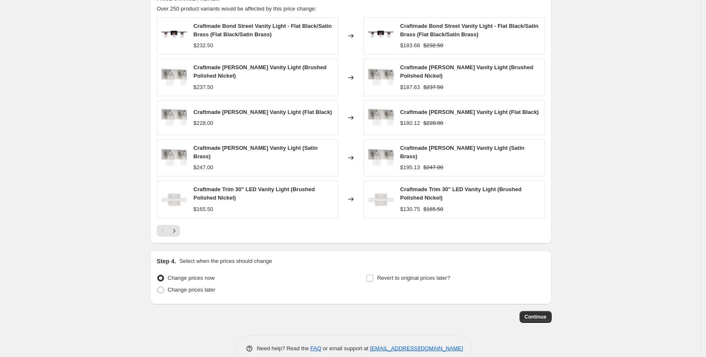
scroll to position [590, 0]
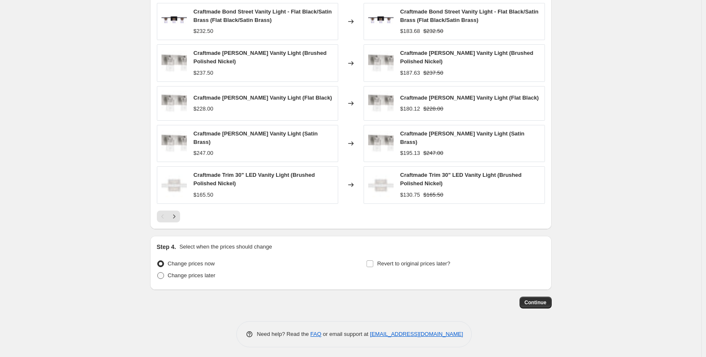
type input "Craftmade weekend"
click at [214, 273] on span "Change prices later" at bounding box center [192, 276] width 48 height 6
click at [158, 273] on input "Change prices later" at bounding box center [157, 273] width 0 height 0
radio input "true"
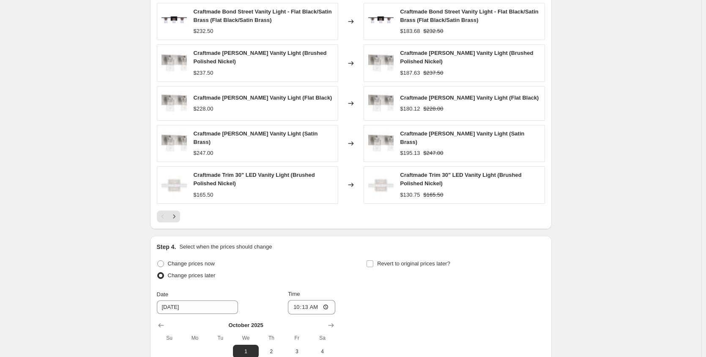
scroll to position [735, 0]
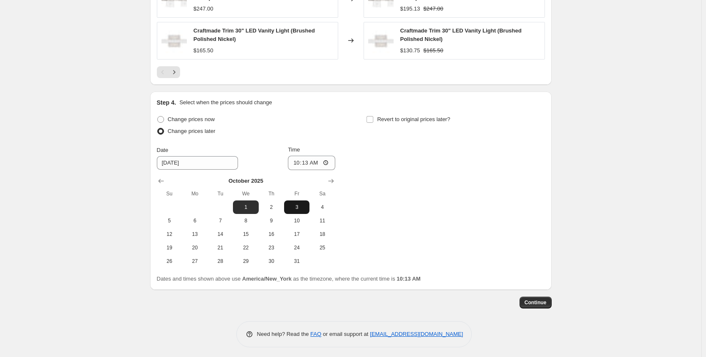
click at [297, 209] on button "3" at bounding box center [296, 208] width 25 height 14
type input "[DATE]"
click at [327, 161] on input "10:13" at bounding box center [311, 163] width 47 height 14
type input "22:13"
click at [419, 179] on div "Change prices now Change prices later Date [DATE] Time 22:[DATE] Mo Tu We Th Fr…" at bounding box center [351, 191] width 388 height 155
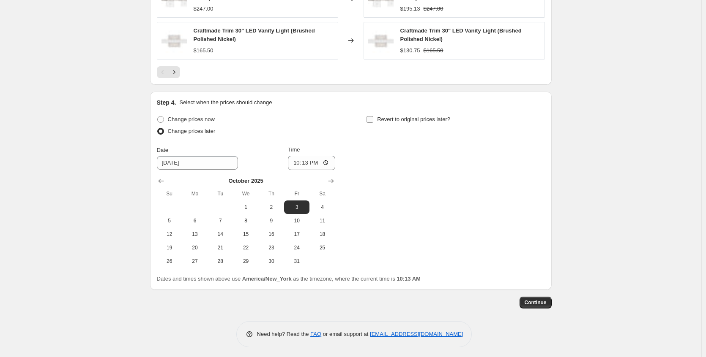
click at [403, 121] on label "Revert to original prices later?" at bounding box center [408, 120] width 84 height 12
click at [373, 121] on input "Revert to original prices later?" at bounding box center [369, 119] width 7 height 7
checkbox input "true"
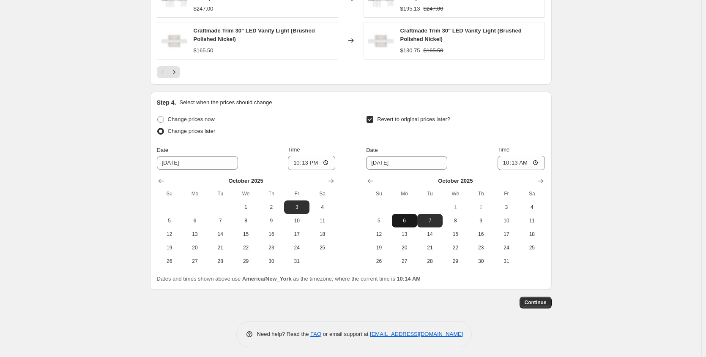
click at [412, 218] on span "6" at bounding box center [404, 221] width 19 height 7
type input "[DATE]"
click at [540, 161] on input "10:13" at bounding box center [520, 163] width 47 height 14
type input "04:18"
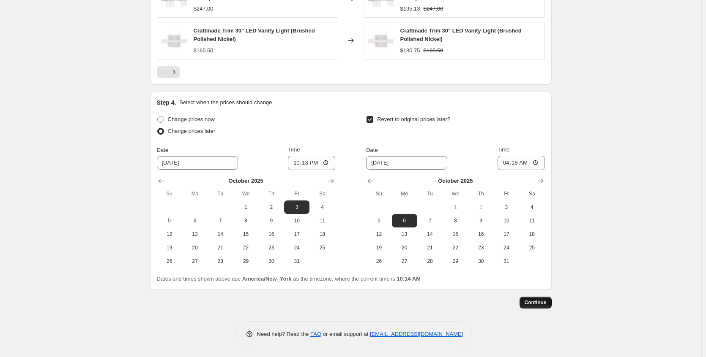
click at [551, 300] on button "Continue" at bounding box center [535, 303] width 32 height 12
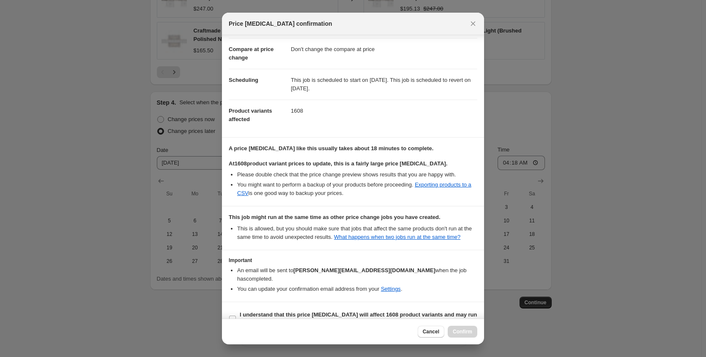
scroll to position [60, 0]
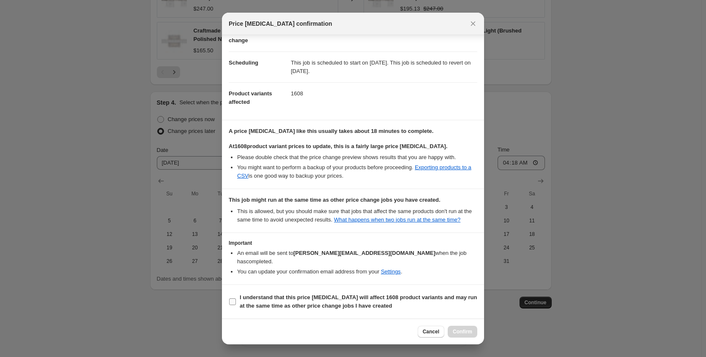
click at [345, 306] on b "I understand that this price [MEDICAL_DATA] will affect 1608 product variants a…" at bounding box center [358, 302] width 237 height 15
click at [236, 305] on input "I understand that this price [MEDICAL_DATA] will affect 1608 product variants a…" at bounding box center [232, 302] width 7 height 7
checkbox input "true"
click at [473, 332] on button "Confirm" at bounding box center [462, 332] width 30 height 12
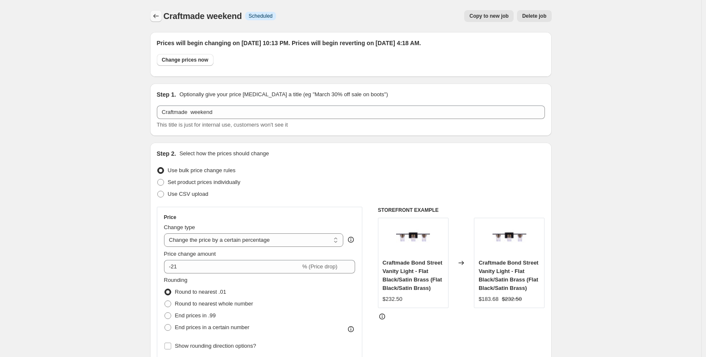
click at [158, 16] on icon "Price change jobs" at bounding box center [156, 16] width 8 height 8
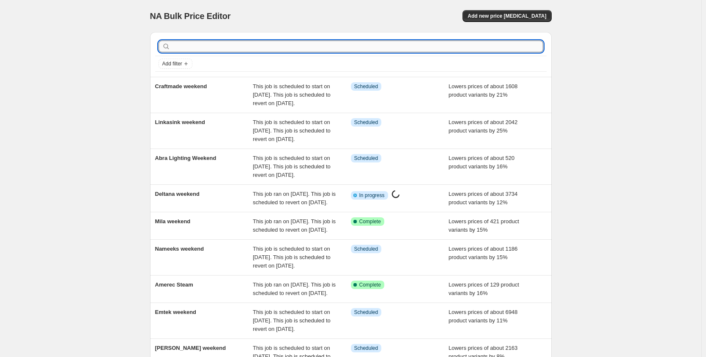
click at [179, 45] on input "text" at bounding box center [357, 47] width 371 height 12
type input "belwith"
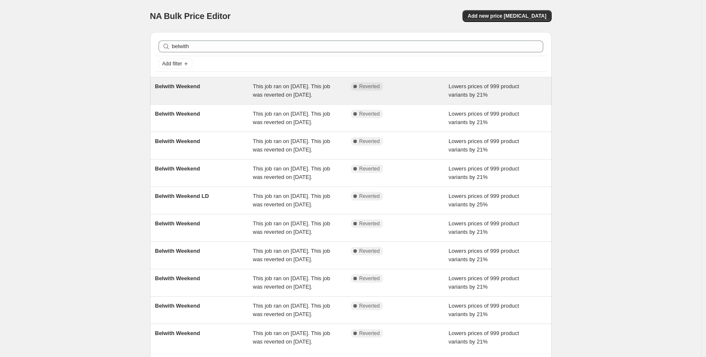
click at [212, 93] on div "Belwith Weekend" at bounding box center [204, 90] width 98 height 17
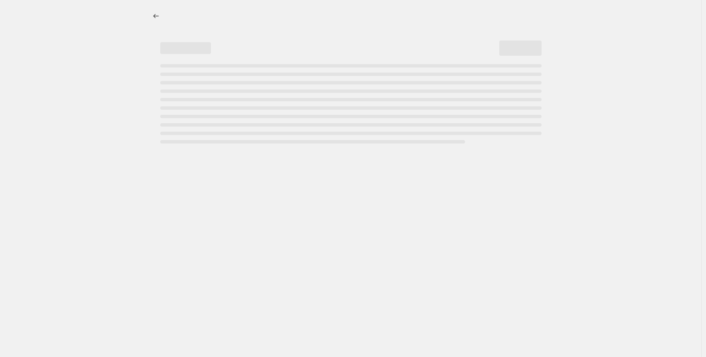
select select "percentage"
select select "no_change"
select select "collection"
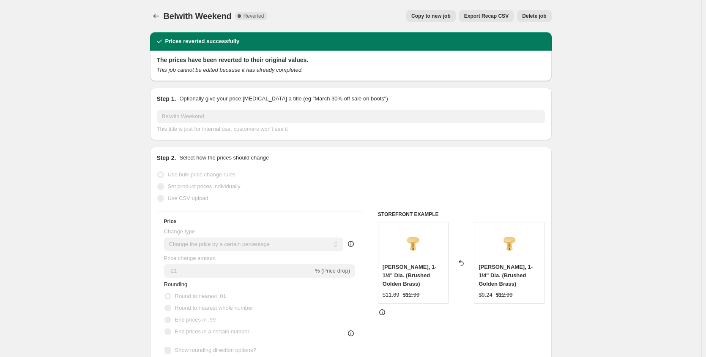
click at [430, 13] on button "Copy to new job" at bounding box center [430, 16] width 49 height 12
select select "percentage"
select select "no_change"
select select "collection"
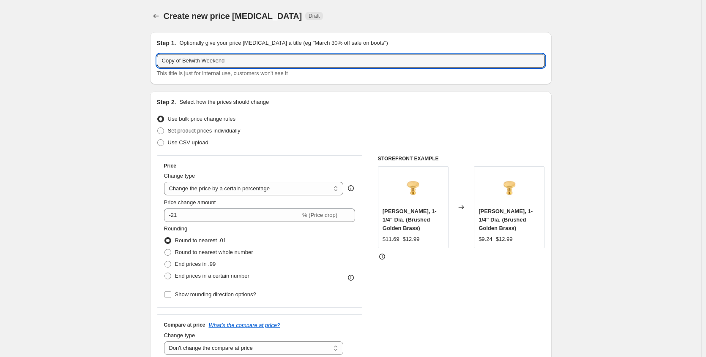
drag, startPoint x: 186, startPoint y: 60, endPoint x: 101, endPoint y: 63, distance: 84.6
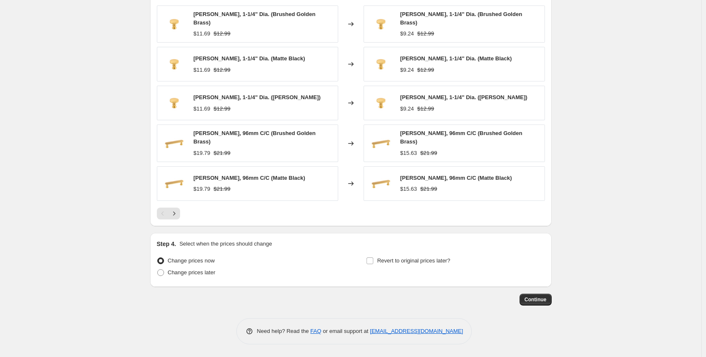
scroll to position [596, 0]
type input "Belwith Weekend"
click at [215, 271] on span "Change prices later" at bounding box center [192, 273] width 48 height 6
click at [158, 270] on input "Change prices later" at bounding box center [157, 270] width 0 height 0
radio input "true"
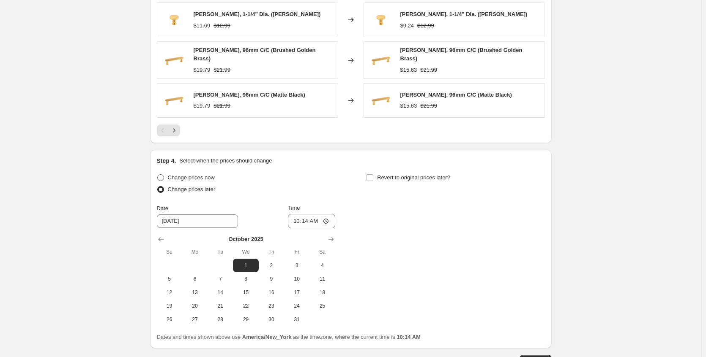
scroll to position [740, 0]
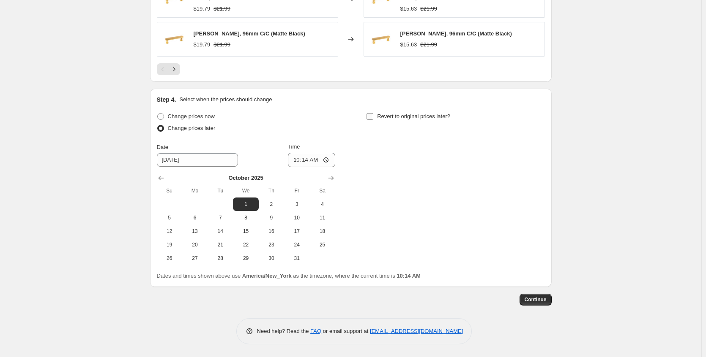
click at [391, 116] on span "Revert to original prices later?" at bounding box center [413, 116] width 73 height 6
click at [373, 116] on input "Revert to original prices later?" at bounding box center [369, 116] width 7 height 7
checkbox input "true"
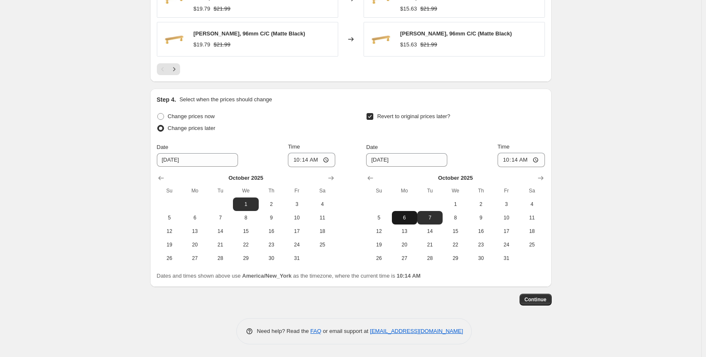
click at [403, 215] on span "6" at bounding box center [404, 218] width 19 height 7
type input "[DATE]"
click at [532, 299] on span "Continue" at bounding box center [535, 300] width 22 height 7
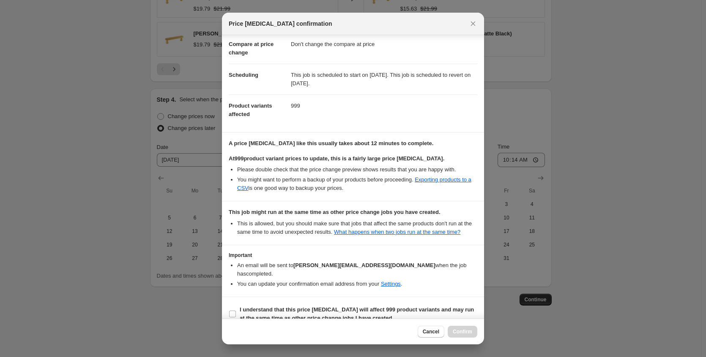
scroll to position [60, 0]
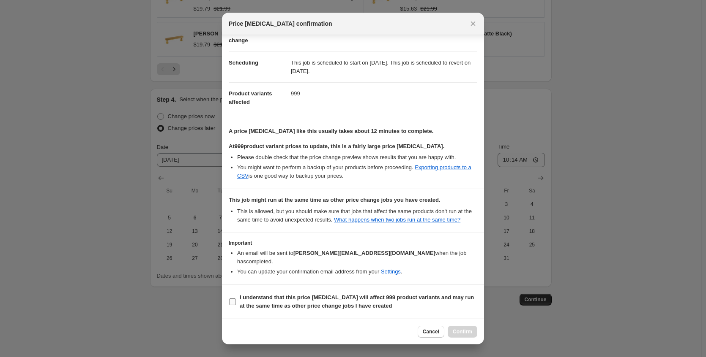
click at [365, 302] on span "I understand that this price [MEDICAL_DATA] will affect 999 product variants an…" at bounding box center [358, 302] width 237 height 17
click at [236, 302] on input "I understand that this price [MEDICAL_DATA] will affect 999 product variants an…" at bounding box center [232, 302] width 7 height 7
checkbox input "true"
click at [456, 328] on button "Confirm" at bounding box center [462, 332] width 30 height 12
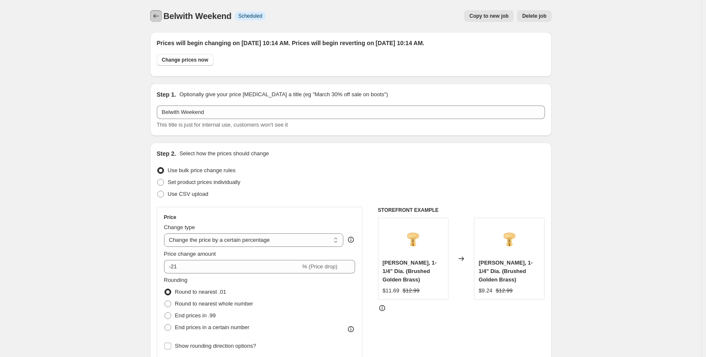
click at [159, 15] on icon "Price change jobs" at bounding box center [156, 16] width 8 height 8
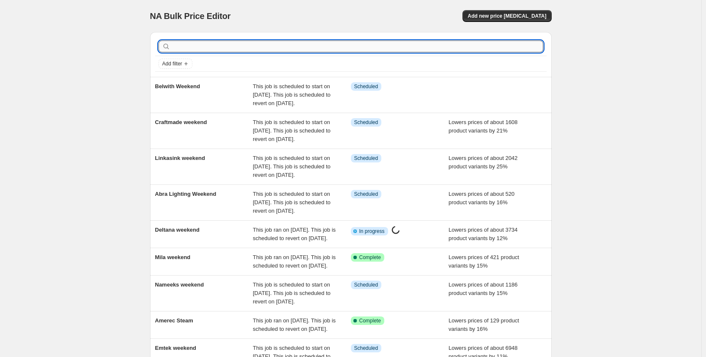
click at [316, 44] on input "text" at bounding box center [357, 47] width 371 height 12
type input "varaluz"
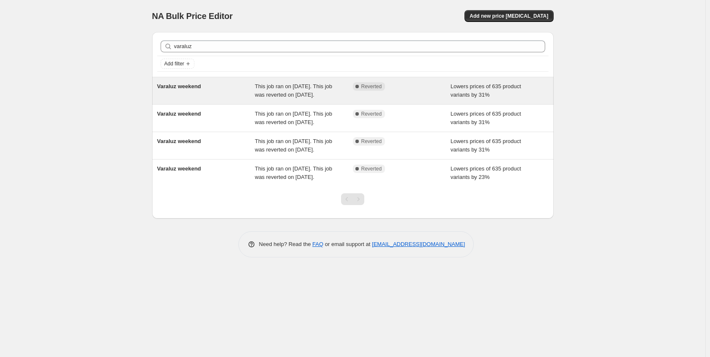
click at [213, 96] on div "Varaluz weekend" at bounding box center [206, 90] width 98 height 17
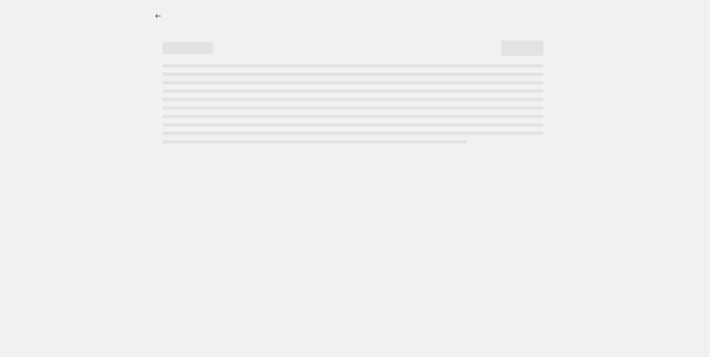
select select "percentage"
select select "no_change"
select select "collection"
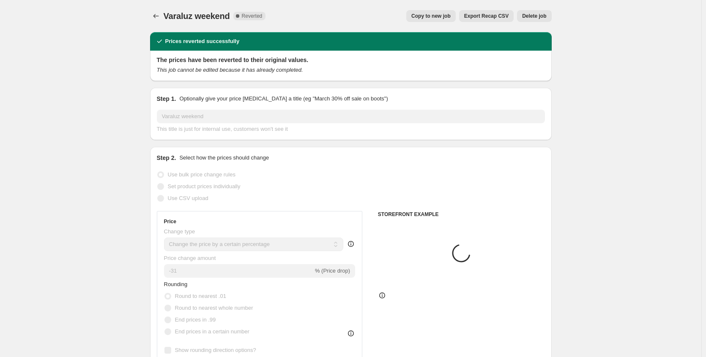
click at [425, 16] on span "Copy to new job" at bounding box center [430, 16] width 39 height 7
select select "percentage"
select select "no_change"
select select "collection"
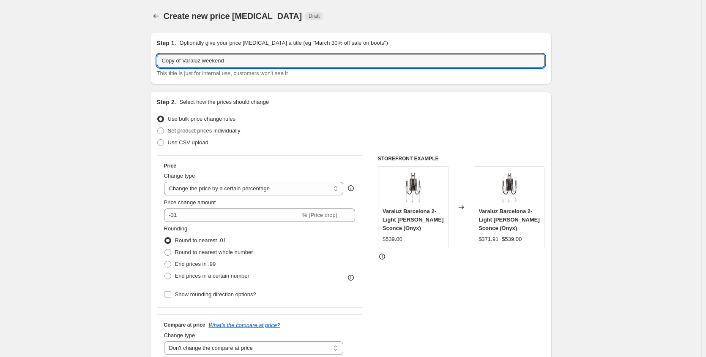
drag, startPoint x: 186, startPoint y: 62, endPoint x: 138, endPoint y: 61, distance: 48.6
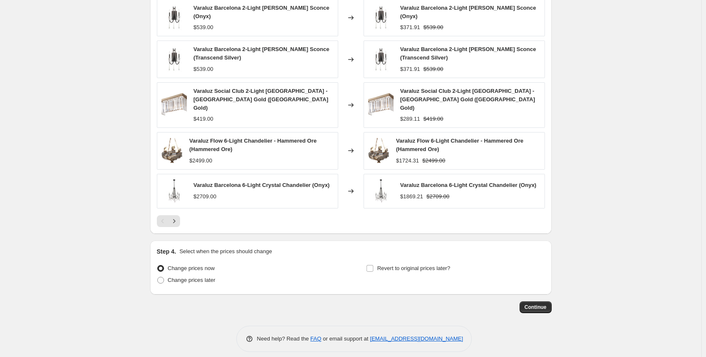
scroll to position [596, 0]
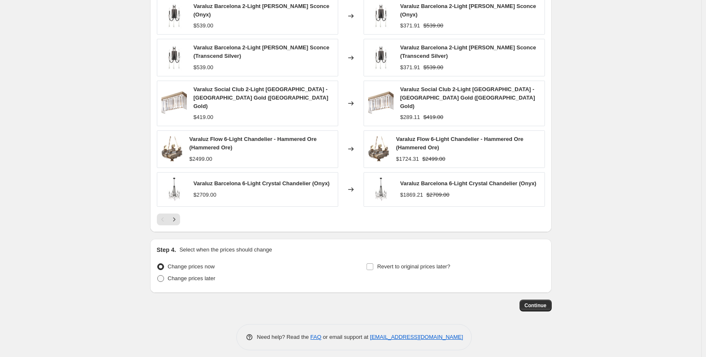
type input "Varaluz weekend"
click at [191, 275] on span "Change prices later" at bounding box center [192, 278] width 48 height 6
click at [170, 275] on span "Change prices later" at bounding box center [192, 278] width 48 height 6
click at [158, 275] on input "Change prices later" at bounding box center [157, 275] width 0 height 0
radio input "true"
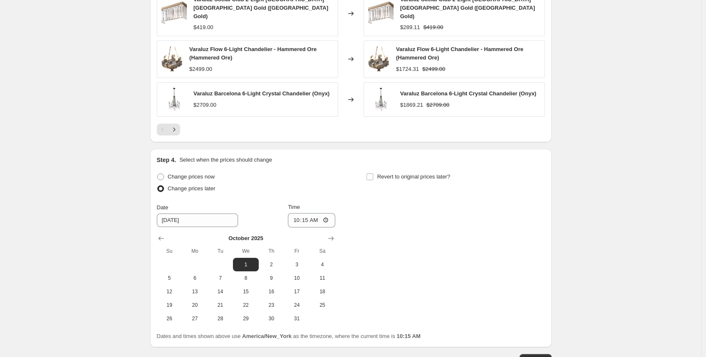
scroll to position [740, 0]
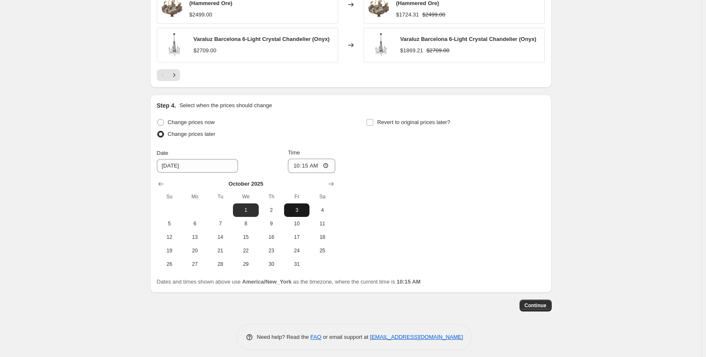
click at [304, 207] on span "3" at bounding box center [296, 210] width 19 height 7
type input "[DATE]"
click at [330, 161] on input "10:15" at bounding box center [311, 166] width 47 height 14
type input "22:15"
click at [431, 191] on div "Change prices now Change prices later Date [DATE] Time 22:[DATE] Mo Tu We Th Fr…" at bounding box center [351, 194] width 388 height 155
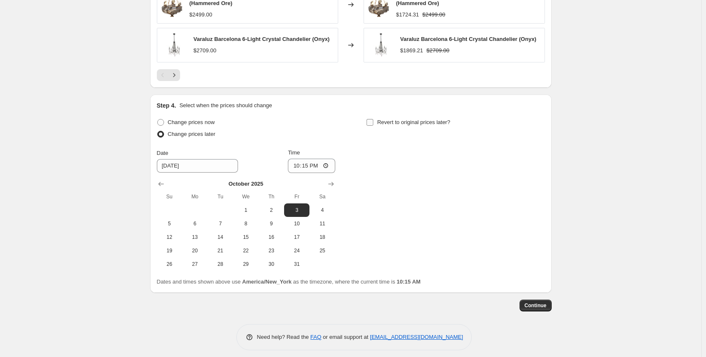
click at [395, 119] on span "Revert to original prices later?" at bounding box center [413, 122] width 73 height 6
click at [373, 119] on input "Revert to original prices later?" at bounding box center [369, 122] width 7 height 7
checkbox input "true"
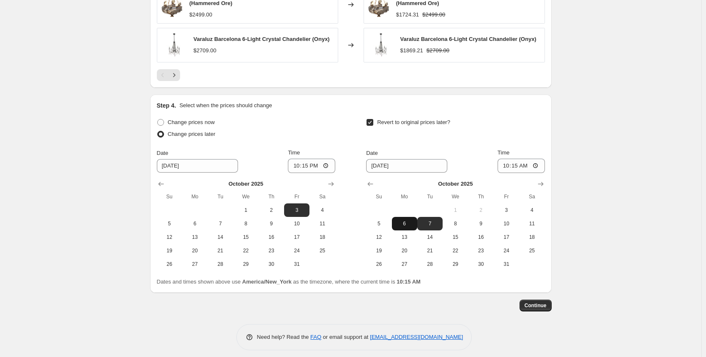
click at [406, 221] on span "6" at bounding box center [404, 224] width 19 height 7
type input "[DATE]"
click at [540, 161] on input "10:15" at bounding box center [520, 166] width 47 height 14
type input "03:20"
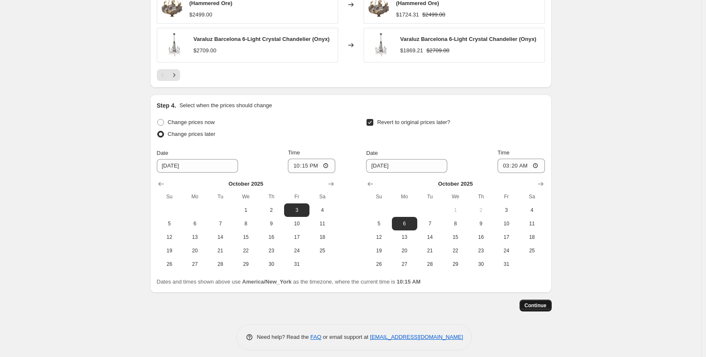
click at [543, 303] on span "Continue" at bounding box center [535, 306] width 22 height 7
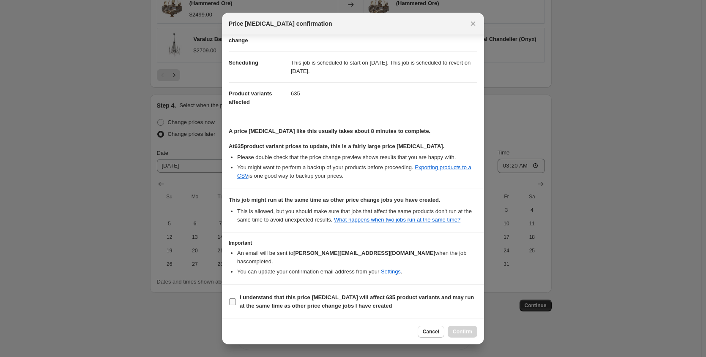
scroll to position [60, 0]
click at [336, 305] on b "I understand that this price [MEDICAL_DATA] will affect 635 product variants an…" at bounding box center [357, 302] width 234 height 15
click at [236, 305] on input "I understand that this price [MEDICAL_DATA] will affect 635 product variants an…" at bounding box center [232, 302] width 7 height 7
checkbox input "true"
click at [457, 331] on span "Confirm" at bounding box center [462, 332] width 19 height 7
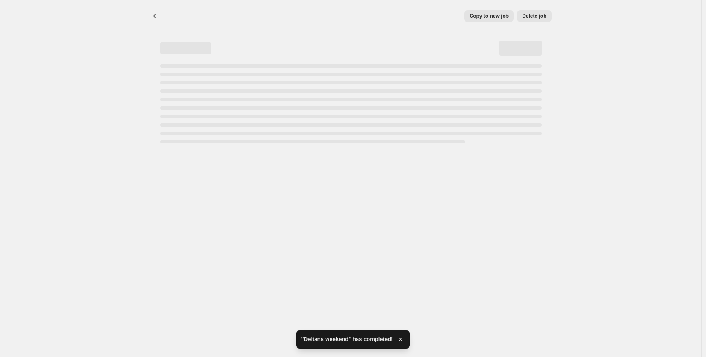
select select "percentage"
select select "no_change"
select select "collection"
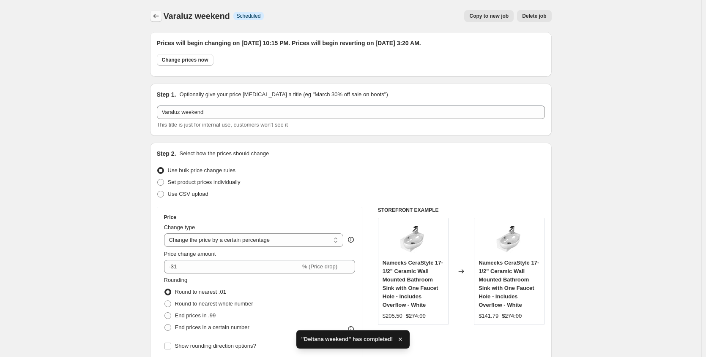
click at [157, 20] on button "Price change jobs" at bounding box center [156, 16] width 12 height 12
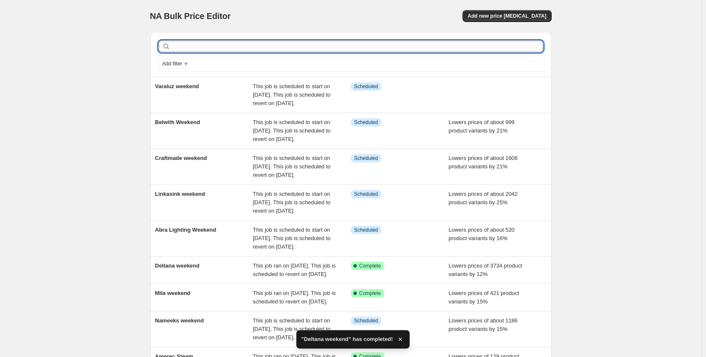
click at [220, 48] on input "text" at bounding box center [357, 47] width 371 height 12
type input "[PERSON_NAME]"
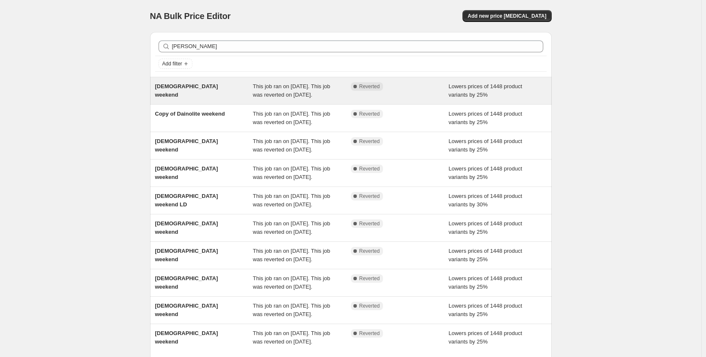
click at [215, 90] on div "[DEMOGRAPHIC_DATA] weekend" at bounding box center [204, 90] width 98 height 17
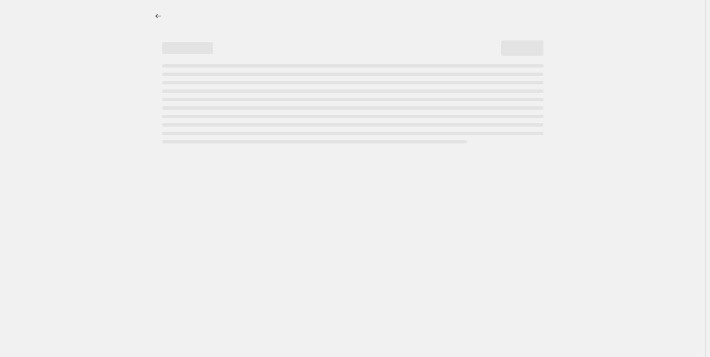
select select "percentage"
select select "no_change"
select select "collection"
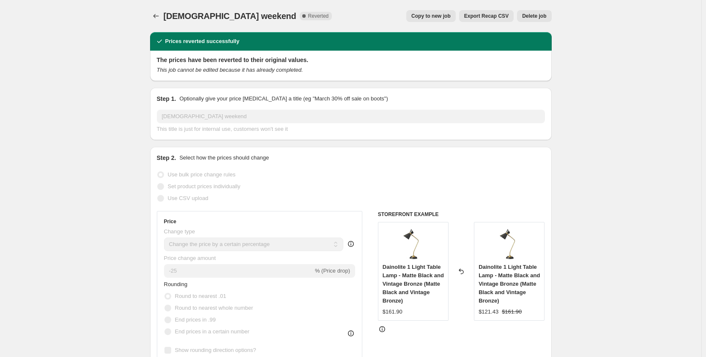
click at [444, 19] on span "Copy to new job" at bounding box center [430, 16] width 39 height 7
select select "percentage"
select select "no_change"
select select "collection"
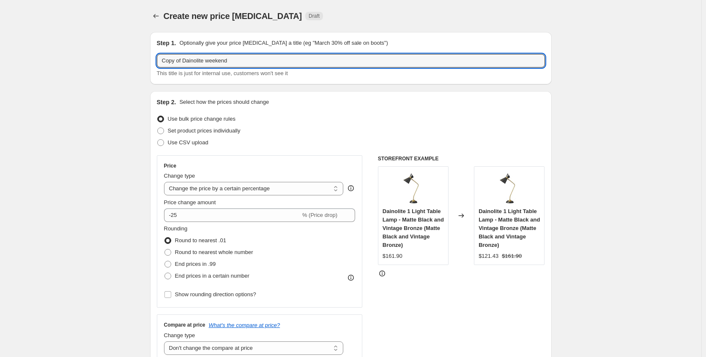
drag, startPoint x: 185, startPoint y: 62, endPoint x: 99, endPoint y: 63, distance: 86.2
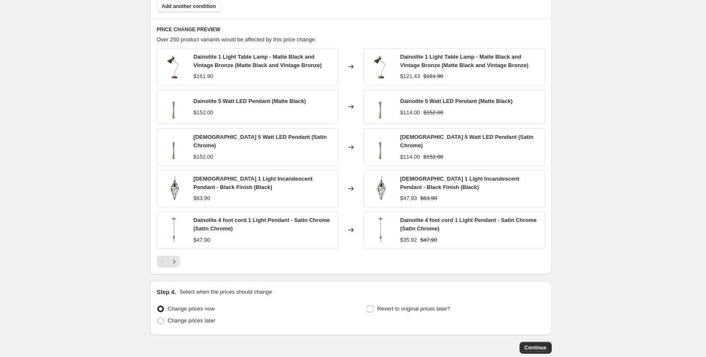
scroll to position [638, 0]
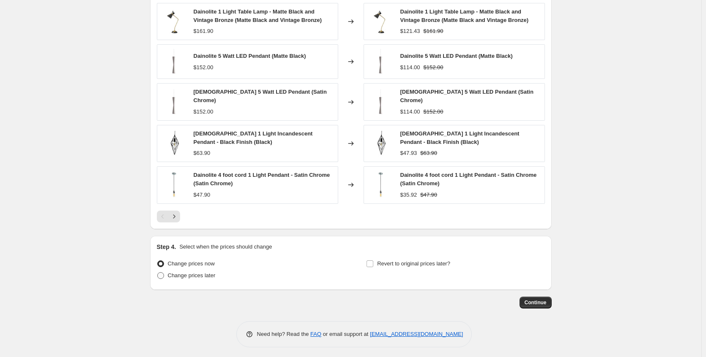
type input "[DEMOGRAPHIC_DATA] weekend"
click at [191, 275] on span "Change prices later" at bounding box center [192, 276] width 48 height 6
click at [158, 273] on input "Change prices later" at bounding box center [157, 273] width 0 height 0
radio input "true"
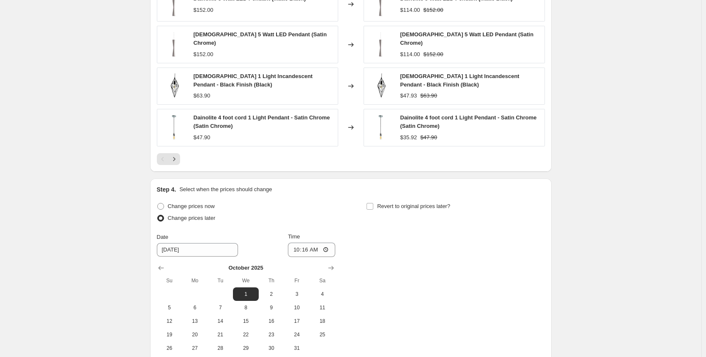
scroll to position [764, 0]
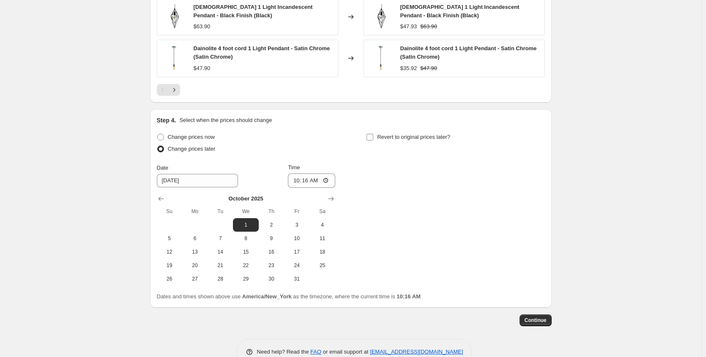
click at [427, 134] on span "Revert to original prices later?" at bounding box center [413, 137] width 73 height 6
click at [373, 134] on input "Revert to original prices later?" at bounding box center [369, 137] width 7 height 7
checkbox input "true"
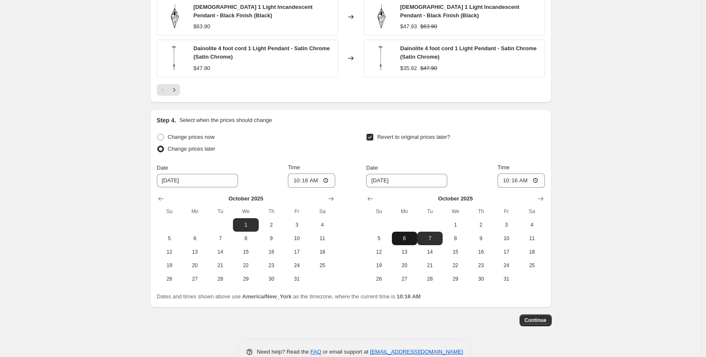
click at [413, 235] on span "6" at bounding box center [404, 238] width 19 height 7
type input "[DATE]"
click at [526, 315] on button "Continue" at bounding box center [535, 321] width 32 height 12
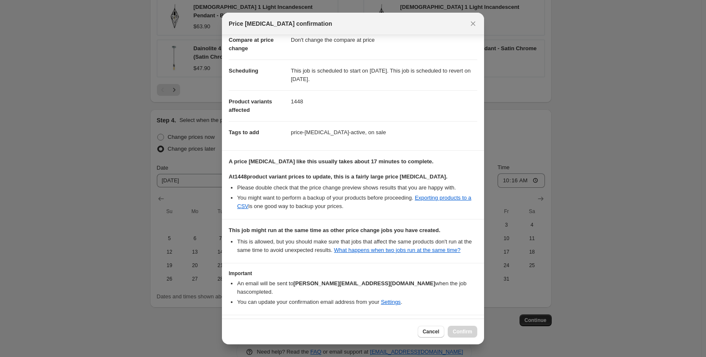
scroll to position [82, 0]
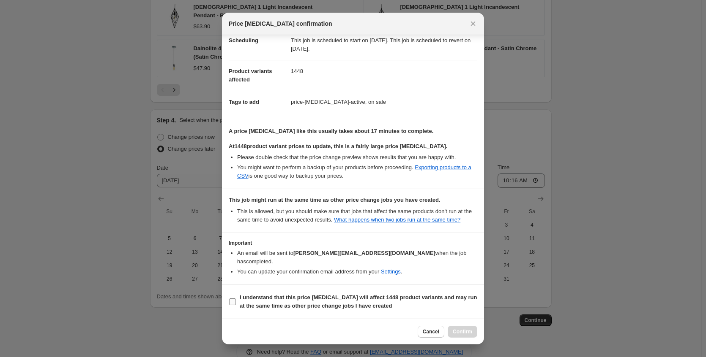
click at [338, 303] on b "I understand that this price [MEDICAL_DATA] will affect 1448 product variants a…" at bounding box center [358, 302] width 237 height 15
click at [236, 303] on input "I understand that this price [MEDICAL_DATA] will affect 1448 product variants a…" at bounding box center [232, 302] width 7 height 7
checkbox input "true"
click at [469, 332] on span "Confirm" at bounding box center [462, 332] width 19 height 7
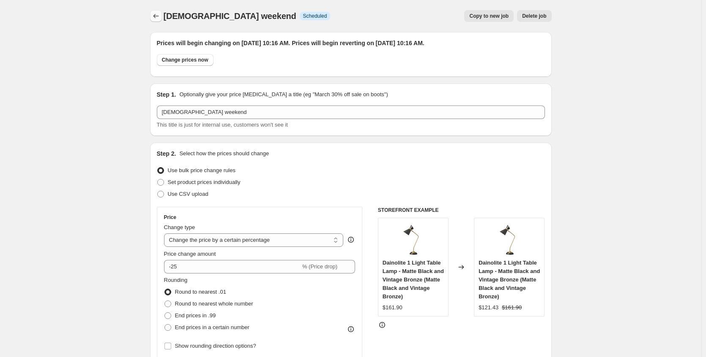
click at [160, 16] on icon "Price change jobs" at bounding box center [156, 16] width 8 height 8
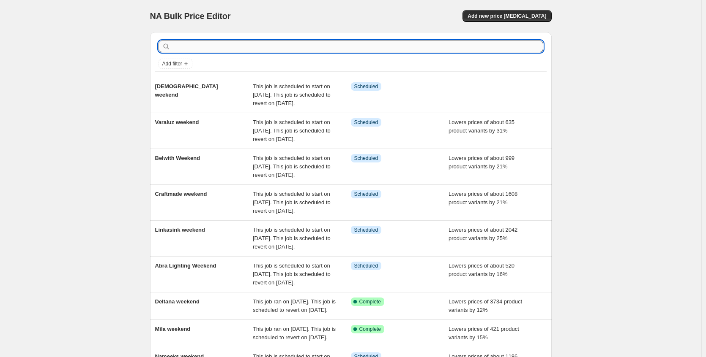
click at [194, 47] on input "text" at bounding box center [357, 47] width 371 height 12
type input "access"
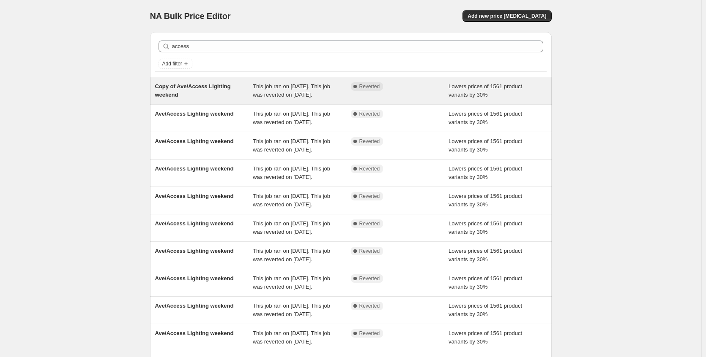
click at [215, 97] on div "Copy of Ave/Access Lighting weekend" at bounding box center [204, 90] width 98 height 17
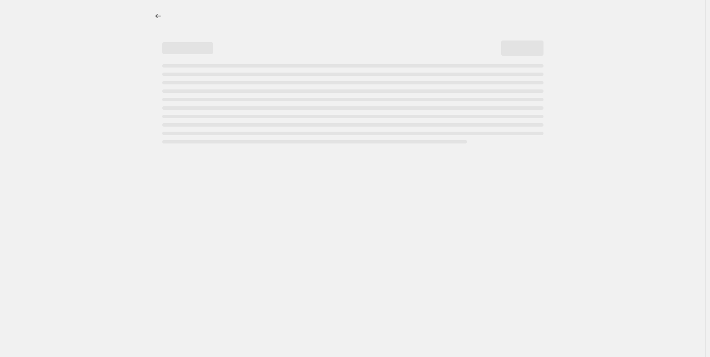
select select "percentage"
select select "no_change"
select select "collection"
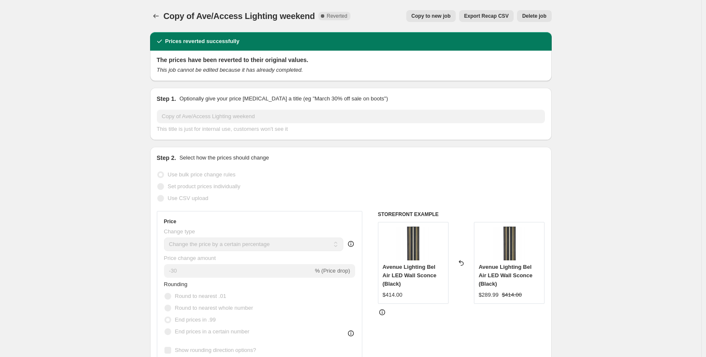
click at [440, 20] on button "Copy to new job" at bounding box center [430, 16] width 49 height 12
select select "percentage"
select select "no_change"
select select "collection"
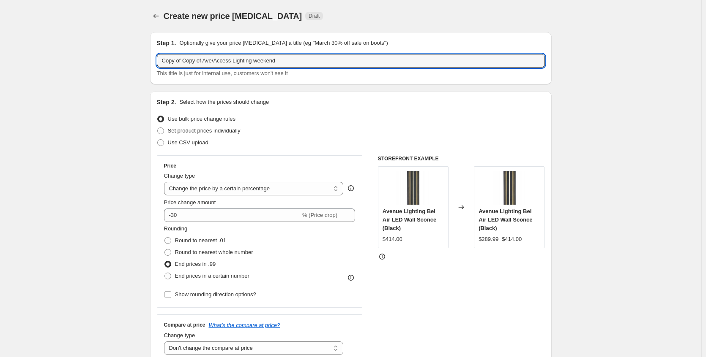
drag, startPoint x: 208, startPoint y: 60, endPoint x: 35, endPoint y: 56, distance: 172.4
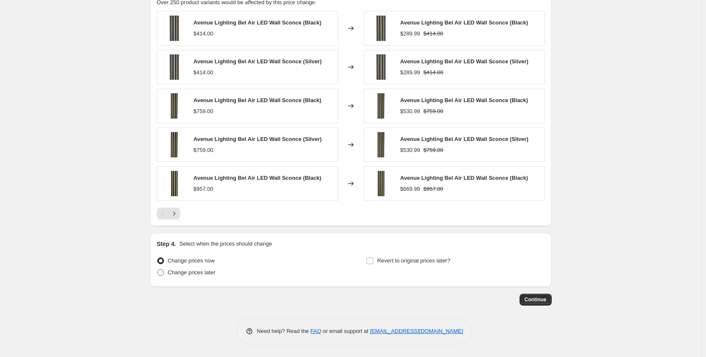
type input "Ave/Access Lighting weekend"
click at [193, 271] on span "Change prices later" at bounding box center [192, 273] width 48 height 6
click at [158, 270] on input "Change prices later" at bounding box center [157, 270] width 0 height 0
radio input "true"
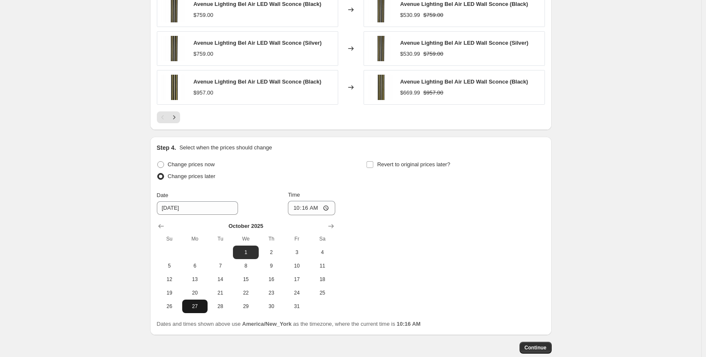
scroll to position [745, 0]
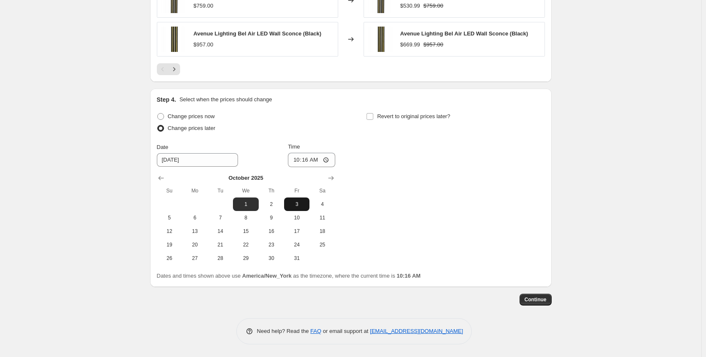
click at [303, 203] on span "3" at bounding box center [296, 204] width 19 height 7
type input "[DATE]"
click at [327, 164] on input "10:16" at bounding box center [311, 160] width 47 height 14
click at [330, 161] on input "10:16" at bounding box center [311, 160] width 47 height 14
type input "22:16"
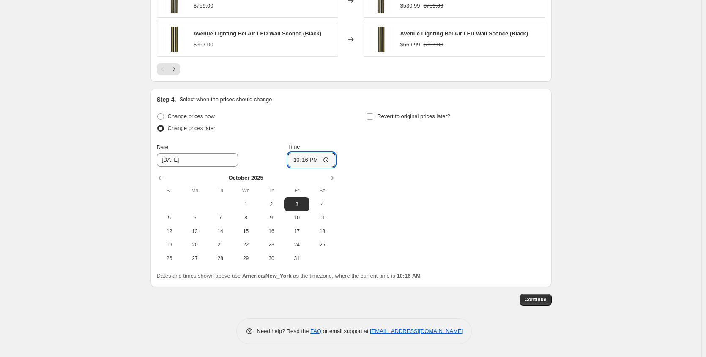
click at [404, 156] on div "Change prices now Change prices later Date [DATE] Time 22:[DATE] Mo Tu We Th Fr…" at bounding box center [351, 188] width 388 height 155
click at [410, 113] on span "Revert to original prices later?" at bounding box center [413, 116] width 73 height 6
click at [373, 113] on input "Revert to original prices later?" at bounding box center [369, 116] width 7 height 7
checkbox input "true"
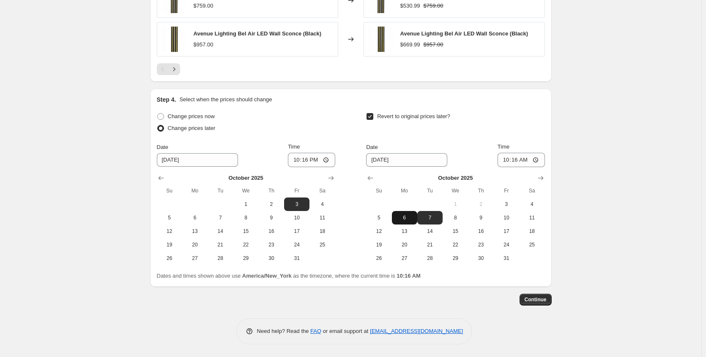
click at [404, 221] on span "6" at bounding box center [404, 218] width 19 height 7
type input "[DATE]"
click at [540, 159] on input "10:16" at bounding box center [520, 160] width 47 height 14
type input "03:20"
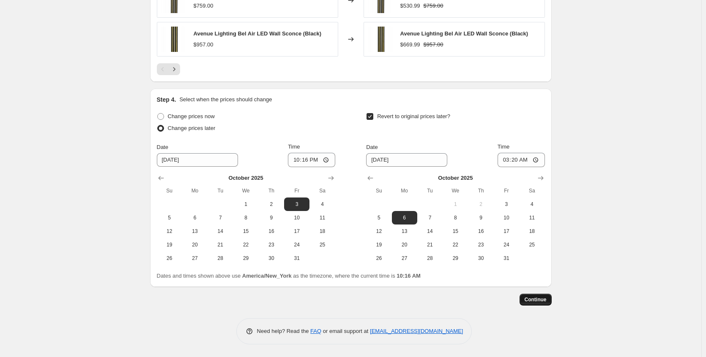
click at [543, 302] on span "Continue" at bounding box center [535, 300] width 22 height 7
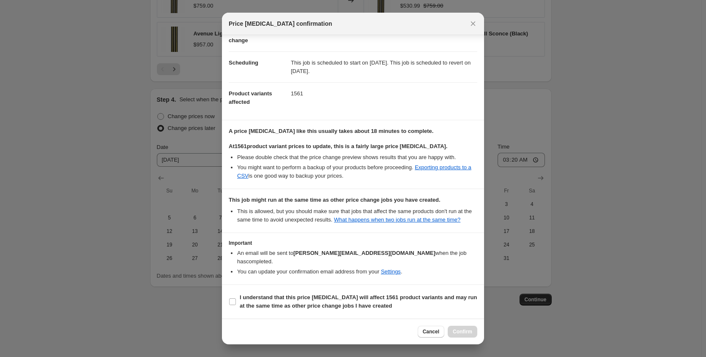
scroll to position [60, 0]
click at [330, 304] on b "I understand that this price [MEDICAL_DATA] will affect 1561 product variants a…" at bounding box center [358, 302] width 237 height 15
click at [236, 304] on input "I understand that this price [MEDICAL_DATA] will affect 1561 product variants a…" at bounding box center [232, 302] width 7 height 7
checkbox input "true"
click at [466, 336] on button "Confirm" at bounding box center [462, 332] width 30 height 12
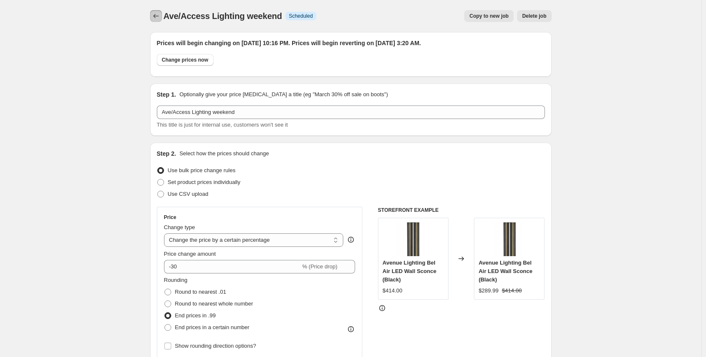
click at [159, 19] on icon "Price change jobs" at bounding box center [156, 16] width 8 height 8
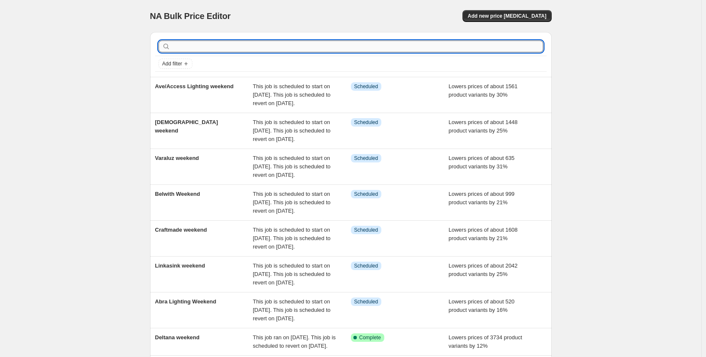
click at [190, 44] on input "text" at bounding box center [357, 47] width 371 height 12
type input "buster"
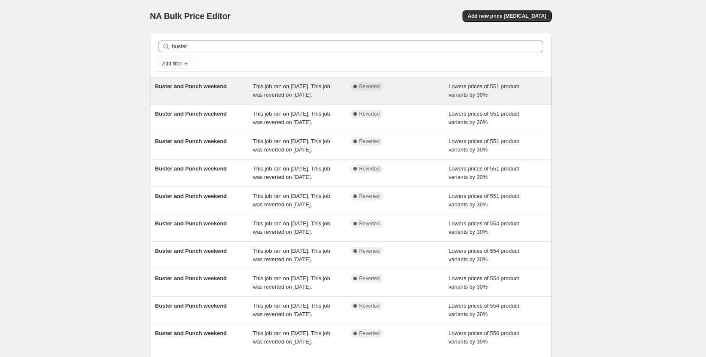
click at [216, 91] on div "Buster and Punch weekend" at bounding box center [204, 90] width 98 height 17
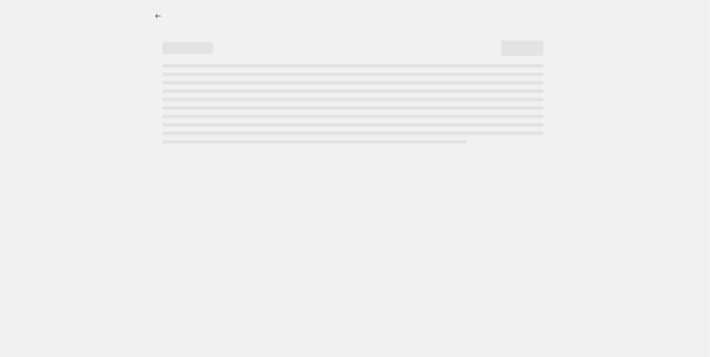
select select "percentage"
select select "no_change"
select select "collection"
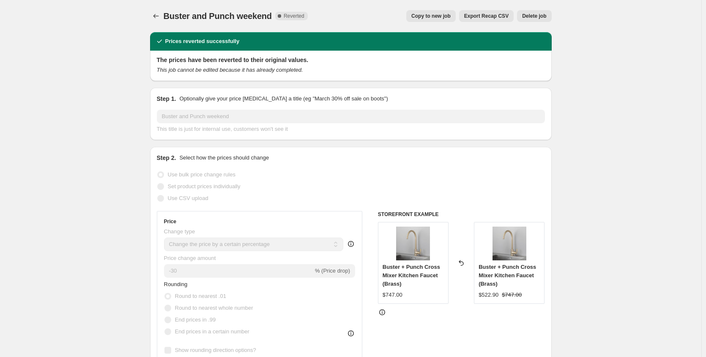
click at [423, 16] on span "Copy to new job" at bounding box center [430, 16] width 39 height 7
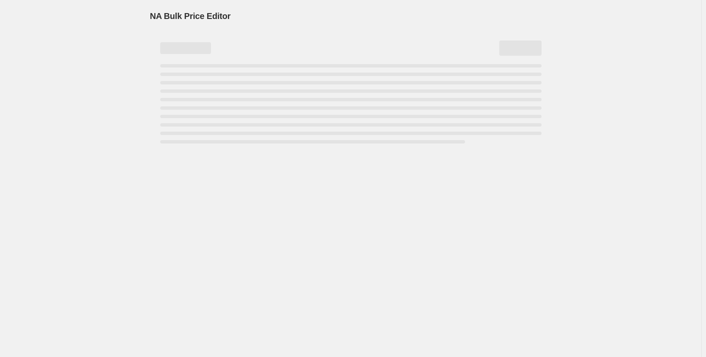
select select "percentage"
select select "no_change"
select select "collection"
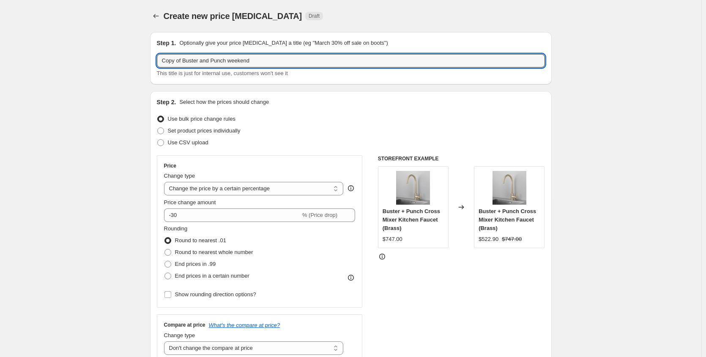
drag, startPoint x: 185, startPoint y: 61, endPoint x: 133, endPoint y: 60, distance: 52.8
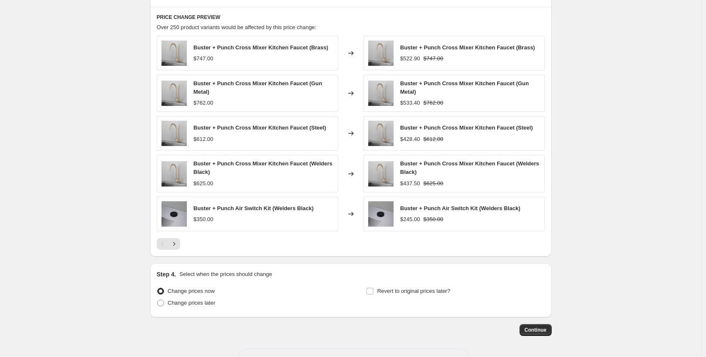
scroll to position [635, 0]
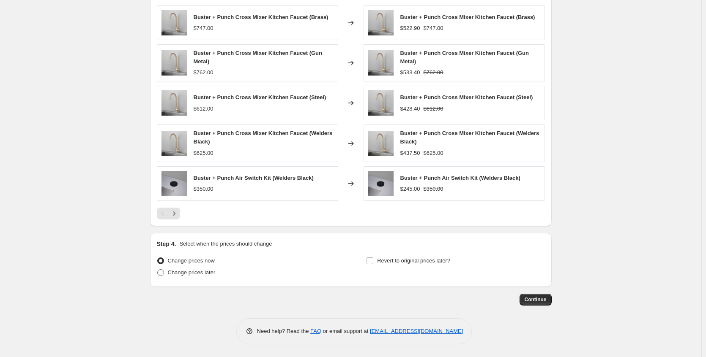
type input "Buster and Punch weekend"
click at [205, 272] on span "Change prices later" at bounding box center [192, 273] width 48 height 6
click at [158, 270] on input "Change prices later" at bounding box center [157, 270] width 0 height 0
radio input "true"
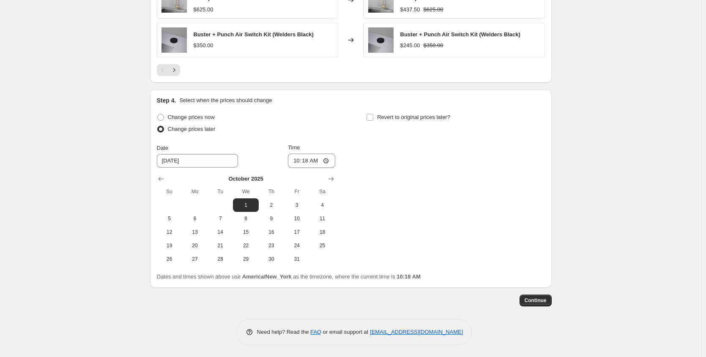
scroll to position [780, 0]
click at [306, 204] on span "3" at bounding box center [296, 204] width 19 height 7
type input "[DATE]"
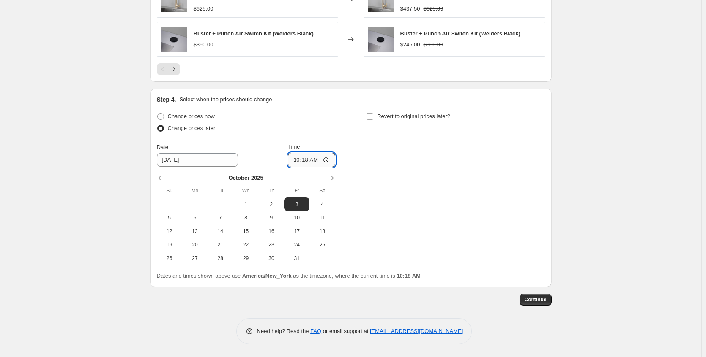
click at [330, 161] on input "10:18" at bounding box center [311, 160] width 47 height 14
type input "22:18"
click at [404, 127] on div "Revert to original prices later?" at bounding box center [455, 123] width 178 height 25
click at [409, 119] on span "Revert to original prices later?" at bounding box center [413, 116] width 73 height 6
click at [373, 119] on input "Revert to original prices later?" at bounding box center [369, 116] width 7 height 7
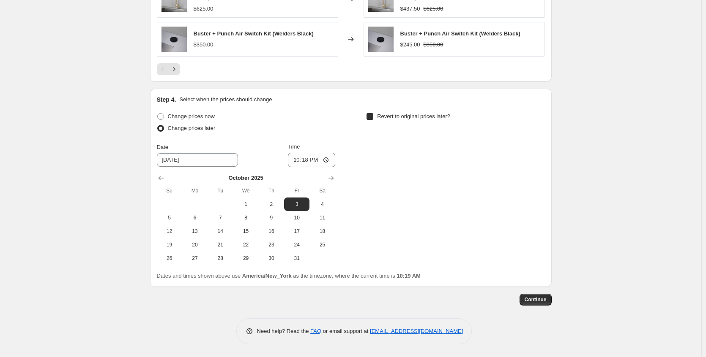
checkbox input "true"
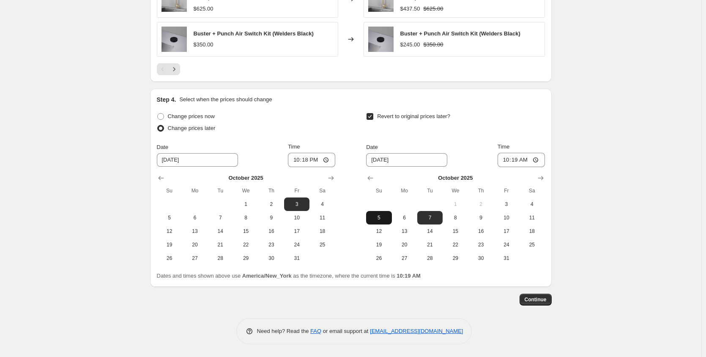
click at [383, 217] on span "5" at bounding box center [378, 218] width 19 height 7
type input "[DATE]"
click at [538, 162] on input "10:19" at bounding box center [520, 160] width 47 height 14
type input "22:19"
drag, startPoint x: 614, startPoint y: 213, endPoint x: 611, endPoint y: 217, distance: 5.2
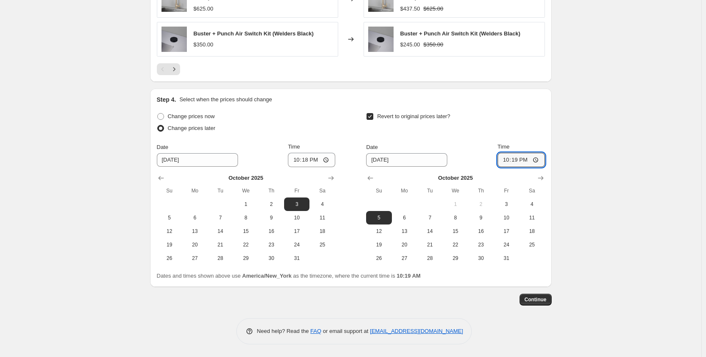
click at [544, 302] on span "Continue" at bounding box center [535, 300] width 22 height 7
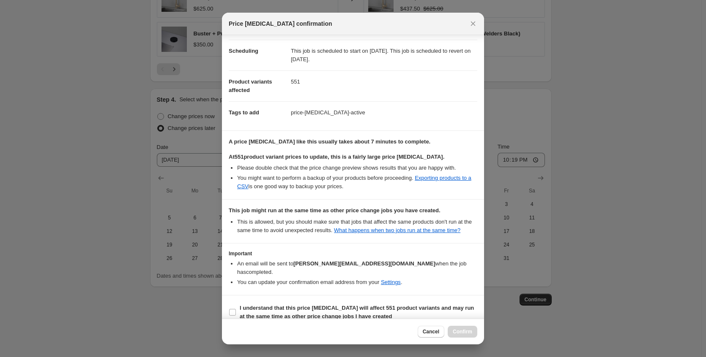
scroll to position [82, 0]
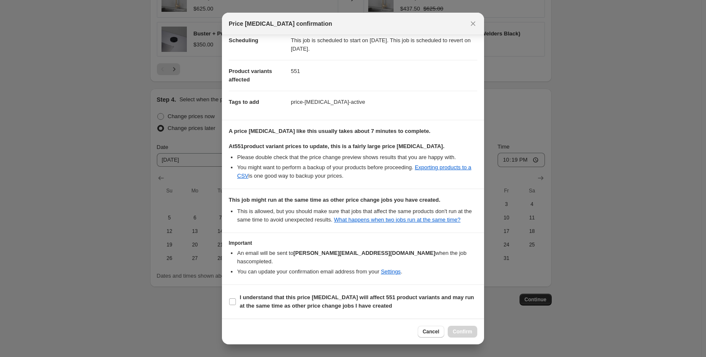
drag, startPoint x: 315, startPoint y: 302, endPoint x: 398, endPoint y: 316, distance: 84.1
click at [316, 302] on span "I understand that this price [MEDICAL_DATA] will affect 551 product variants an…" at bounding box center [358, 302] width 237 height 17
click at [236, 302] on input "I understand that this price [MEDICAL_DATA] will affect 551 product variants an…" at bounding box center [232, 302] width 7 height 7
checkbox input "true"
click at [447, 329] on div "Cancel Confirm" at bounding box center [447, 332] width 60 height 12
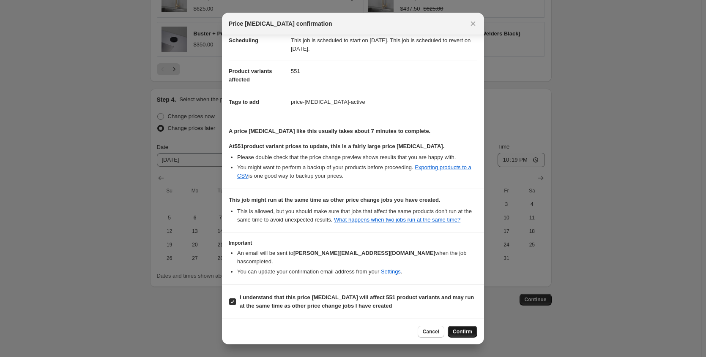
click at [466, 336] on button "Confirm" at bounding box center [462, 332] width 30 height 12
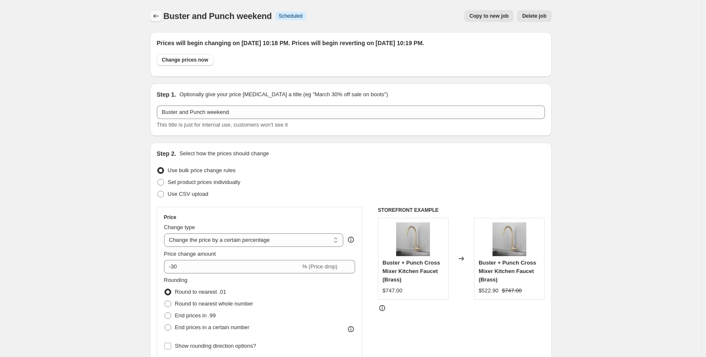
click at [160, 16] on icon "Price change jobs" at bounding box center [156, 16] width 8 height 8
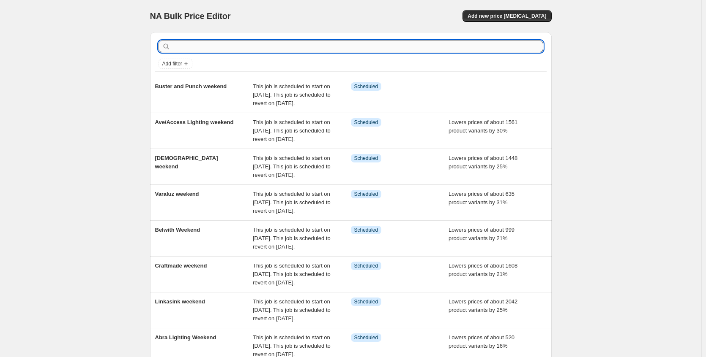
click at [196, 49] on input "text" at bounding box center [357, 47] width 371 height 12
type input "neptune"
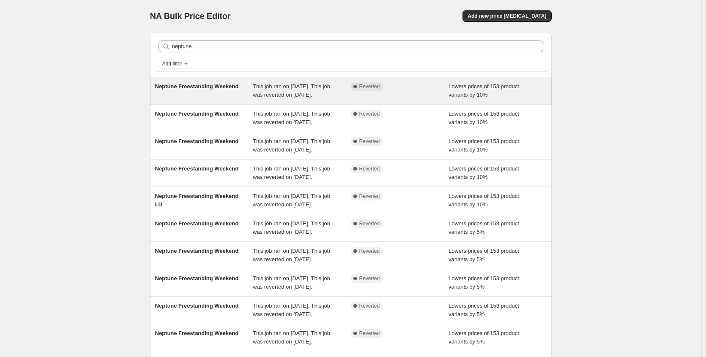
click at [217, 86] on div "Neptune Freestanding Weekend" at bounding box center [204, 90] width 98 height 17
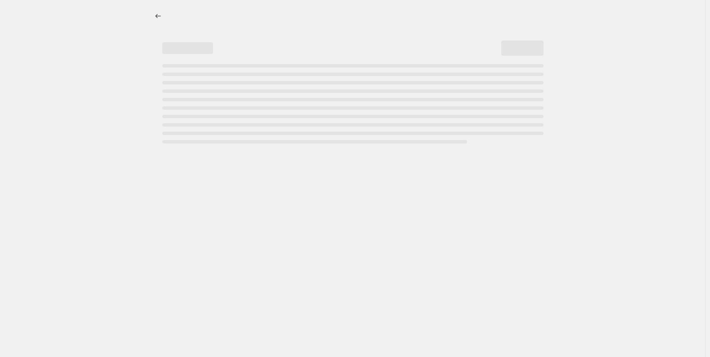
select select "percentage"
select select "no_change"
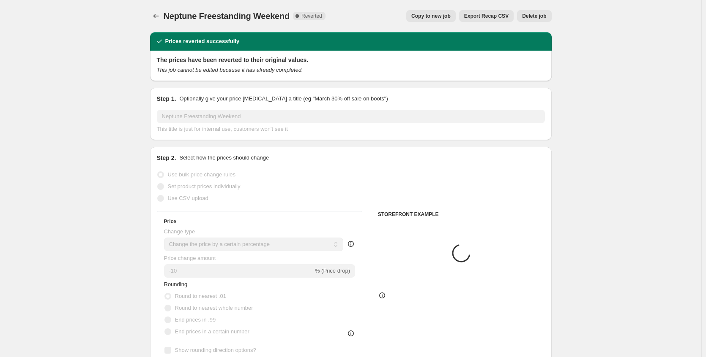
click at [412, 14] on span "Copy to new job" at bounding box center [430, 16] width 39 height 7
select select "percentage"
select select "no_change"
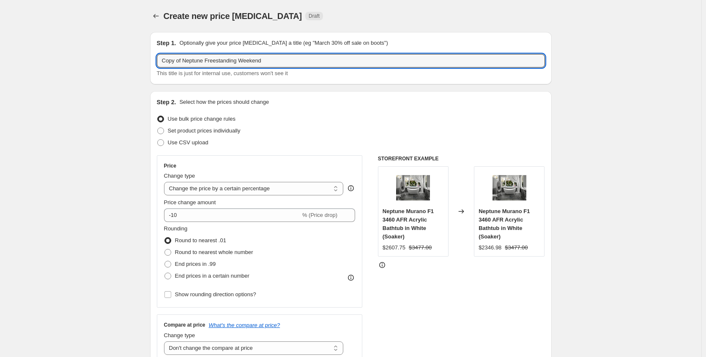
drag, startPoint x: 186, startPoint y: 61, endPoint x: 64, endPoint y: 63, distance: 122.5
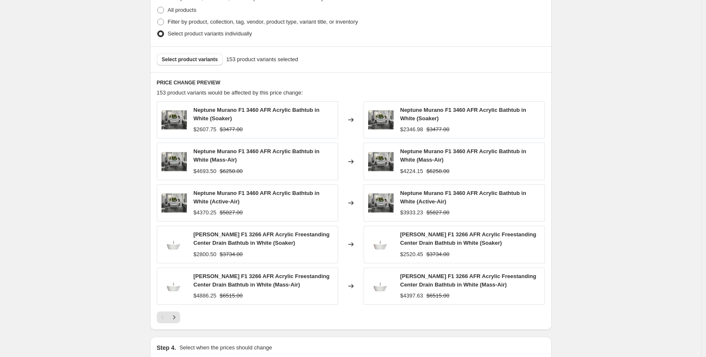
scroll to position [526, 0]
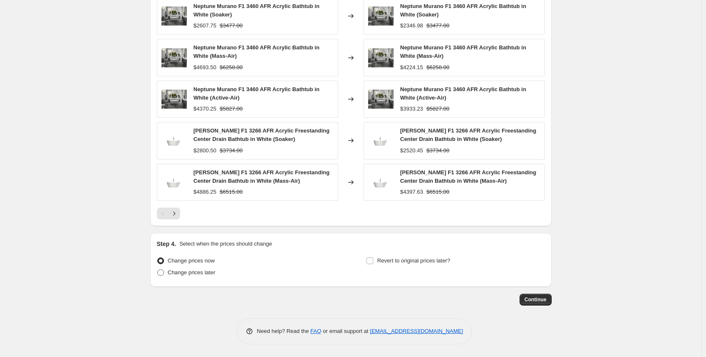
type input "Neptune Freestanding Weekend"
click at [184, 275] on span "Change prices later" at bounding box center [192, 273] width 48 height 6
click at [158, 270] on input "Change prices later" at bounding box center [157, 270] width 0 height 0
radio input "true"
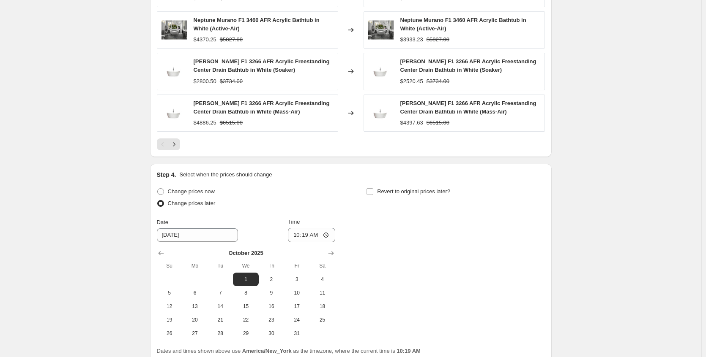
scroll to position [671, 0]
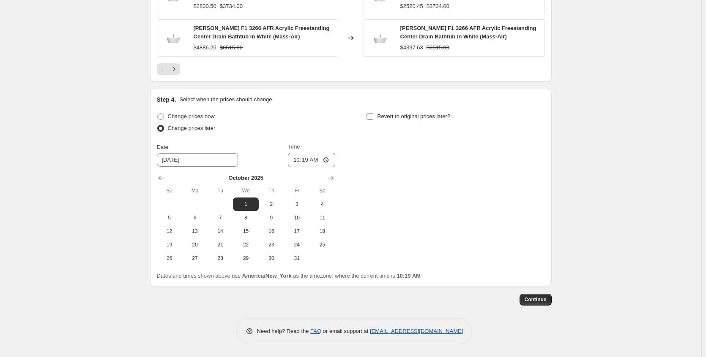
click at [404, 116] on span "Revert to original prices later?" at bounding box center [413, 116] width 73 height 6
click at [373, 116] on input "Revert to original prices later?" at bounding box center [369, 116] width 7 height 7
checkbox input "true"
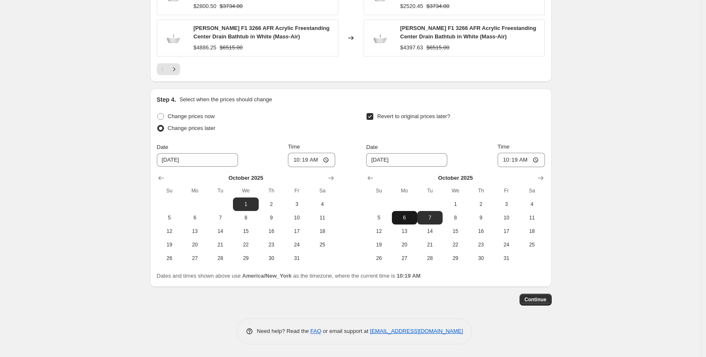
click at [411, 216] on span "6" at bounding box center [404, 218] width 19 height 7
type input "[DATE]"
click at [541, 297] on span "Continue" at bounding box center [535, 300] width 22 height 7
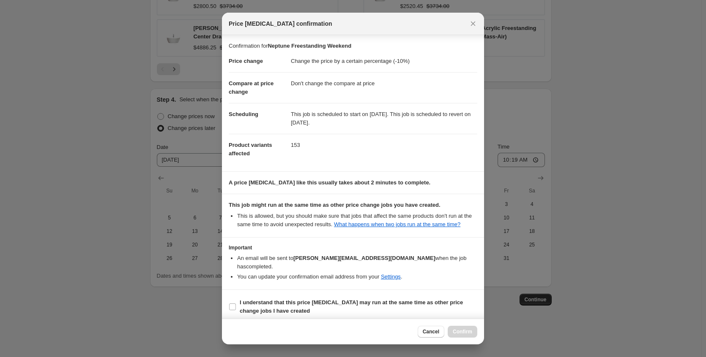
scroll to position [5, 0]
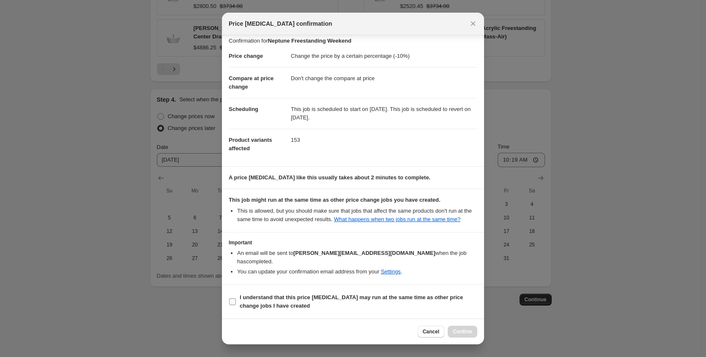
click at [339, 296] on b "I understand that this price [MEDICAL_DATA] may run at the same time as other p…" at bounding box center [351, 302] width 223 height 15
click at [236, 299] on input "I understand that this price [MEDICAL_DATA] may run at the same time as other p…" at bounding box center [232, 302] width 7 height 7
checkbox input "true"
click at [464, 330] on span "Confirm" at bounding box center [462, 332] width 19 height 7
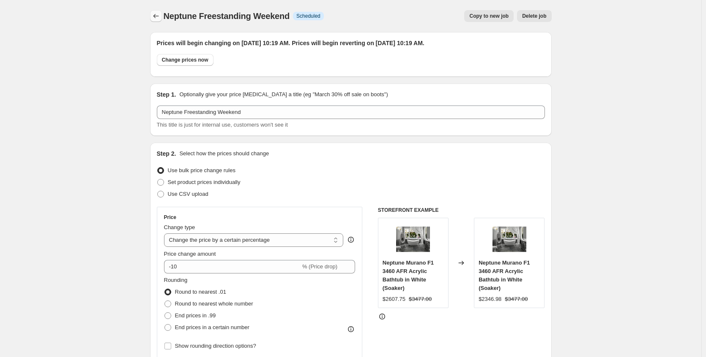
click at [160, 15] on icon "Price change jobs" at bounding box center [156, 16] width 8 height 8
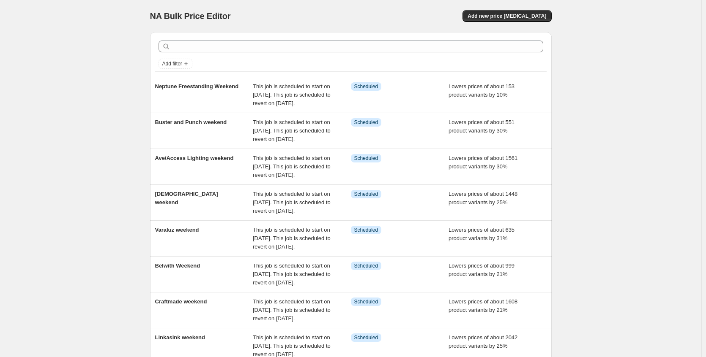
click at [207, 38] on div at bounding box center [350, 46] width 391 height 19
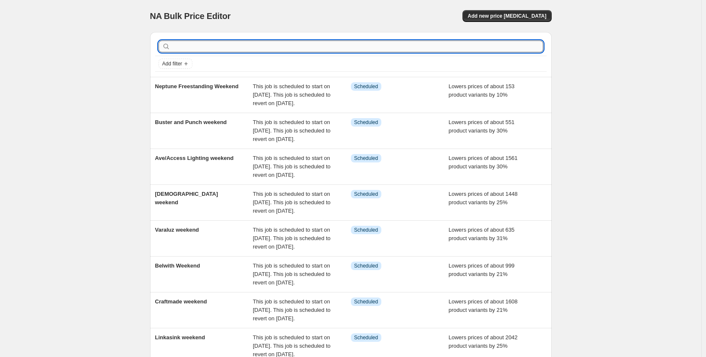
click at [205, 47] on input "text" at bounding box center [357, 47] width 371 height 12
type input "[PERSON_NAME]"
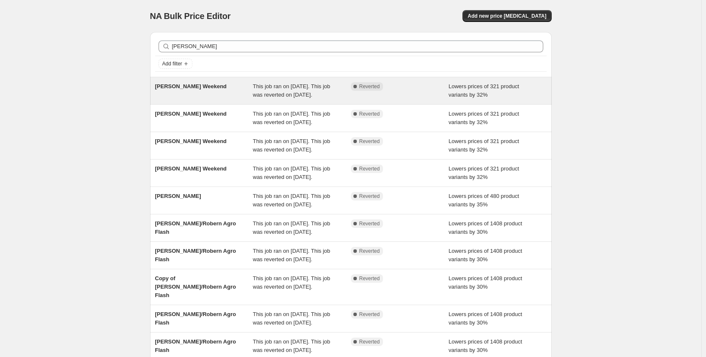
click at [210, 86] on div "[PERSON_NAME] Weekend" at bounding box center [204, 90] width 98 height 17
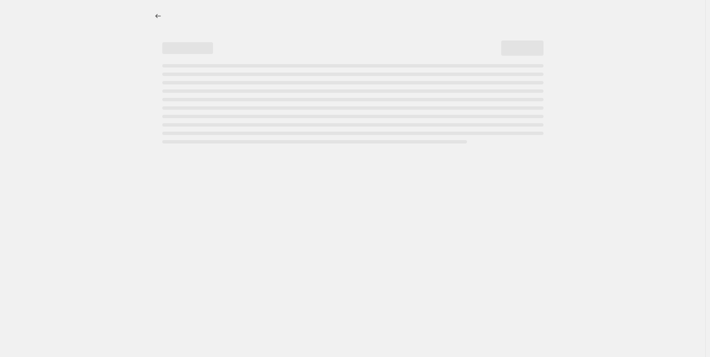
select select "percentage"
select select "no_change"
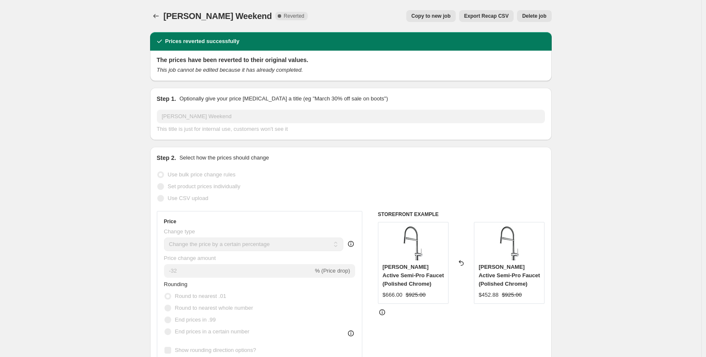
click at [427, 19] on span "Copy to new job" at bounding box center [430, 16] width 39 height 7
select select "percentage"
select select "no_change"
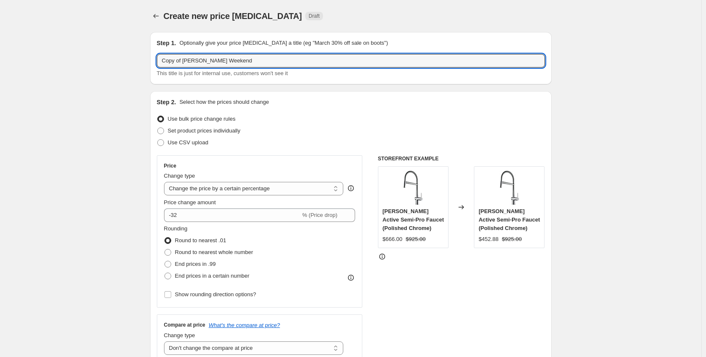
drag, startPoint x: 186, startPoint y: 61, endPoint x: 123, endPoint y: 68, distance: 63.7
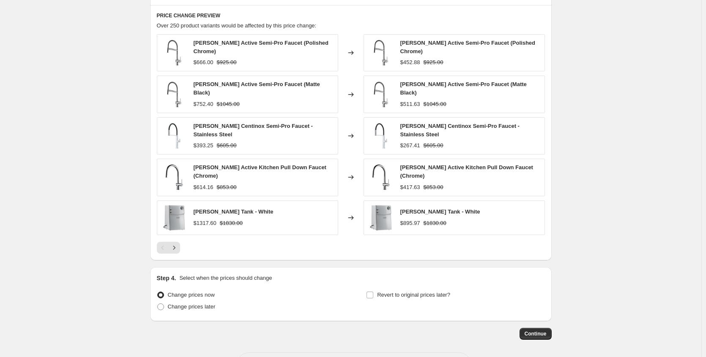
scroll to position [513, 0]
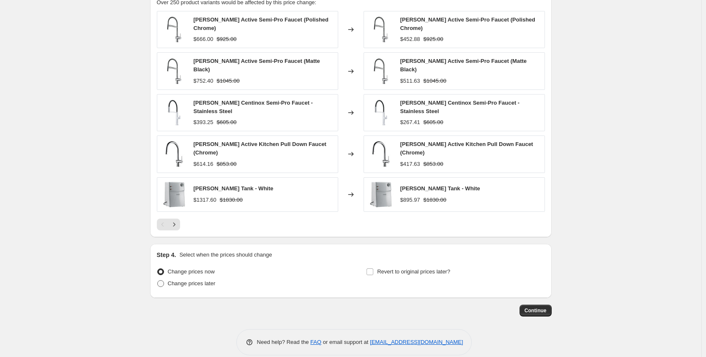
type input "[PERSON_NAME] Weekend"
click at [199, 281] on span "Change prices later" at bounding box center [192, 284] width 48 height 6
click at [158, 281] on input "Change prices later" at bounding box center [157, 281] width 0 height 0
radio input "true"
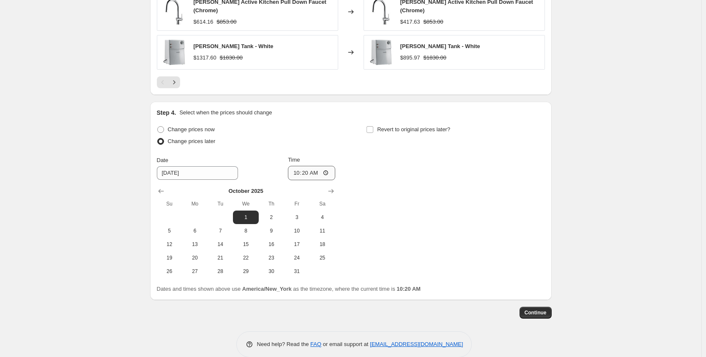
scroll to position [657, 0]
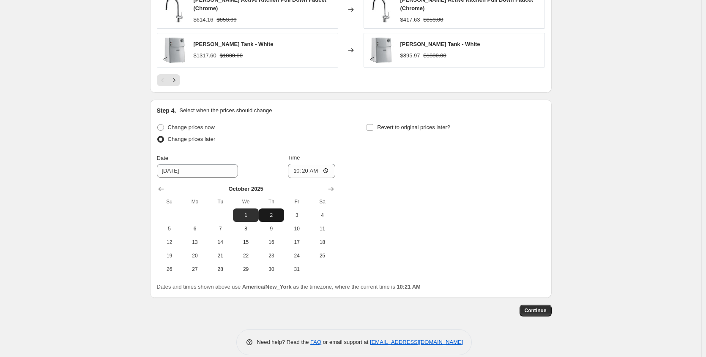
click at [274, 212] on span "2" at bounding box center [271, 215] width 19 height 7
type input "[DATE]"
click at [316, 164] on input "10:20" at bounding box center [311, 171] width 47 height 14
click at [329, 164] on input "10:20" at bounding box center [311, 171] width 47 height 14
type input "22:20"
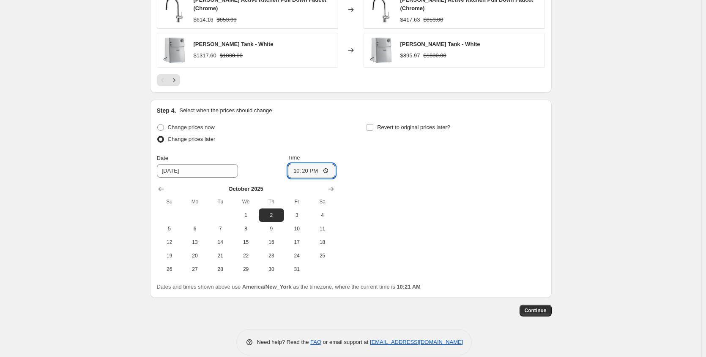
click at [382, 176] on div "Change prices now Change prices later Date [DATE] Time 22:[DATE] Mo Tu We Th Fr…" at bounding box center [351, 199] width 388 height 155
click at [385, 124] on span "Revert to original prices later?" at bounding box center [413, 127] width 73 height 6
click at [373, 124] on input "Revert to original prices later?" at bounding box center [369, 127] width 7 height 7
checkbox input "true"
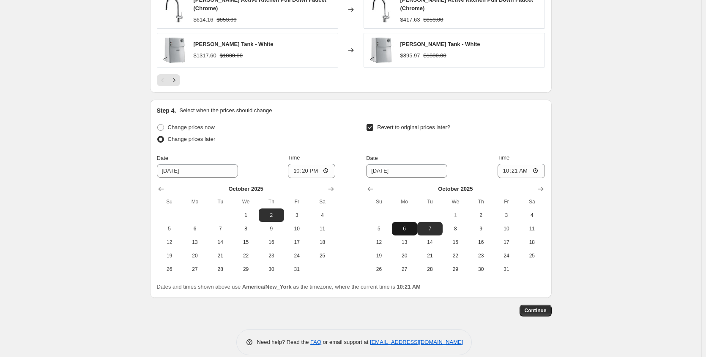
click at [410, 222] on button "6" at bounding box center [404, 229] width 25 height 14
type input "[DATE]"
click at [535, 308] on span "Continue" at bounding box center [535, 311] width 22 height 7
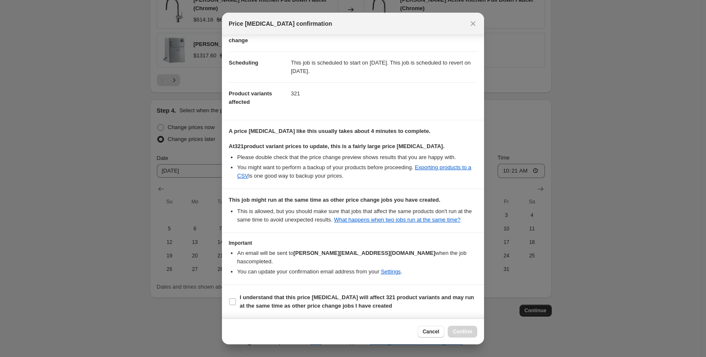
scroll to position [60, 0]
click at [317, 308] on b "I understand that this price [MEDICAL_DATA] will affect 321 product variants an…" at bounding box center [357, 302] width 234 height 15
click at [236, 305] on input "I understand that this price [MEDICAL_DATA] will affect 321 product variants an…" at bounding box center [232, 302] width 7 height 7
checkbox input "true"
click at [457, 332] on span "Confirm" at bounding box center [462, 332] width 19 height 7
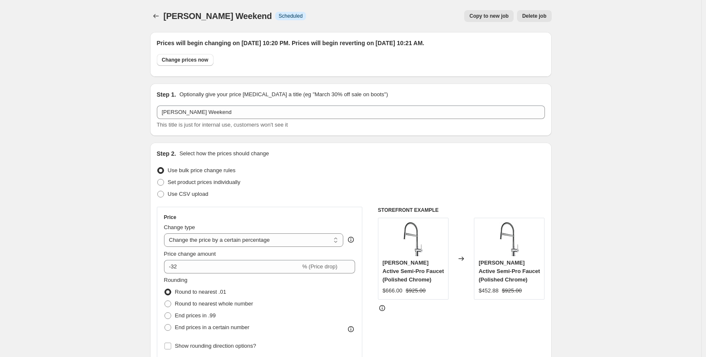
click at [164, 16] on div at bounding box center [157, 16] width 14 height 12
click at [160, 17] on icon "Price change jobs" at bounding box center [156, 16] width 8 height 8
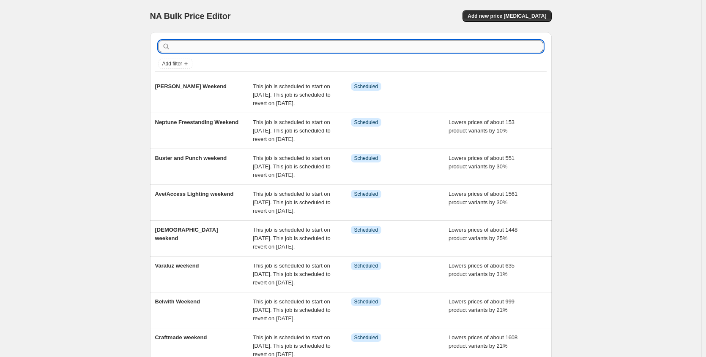
click at [179, 50] on input "text" at bounding box center [357, 47] width 371 height 12
type input "mti"
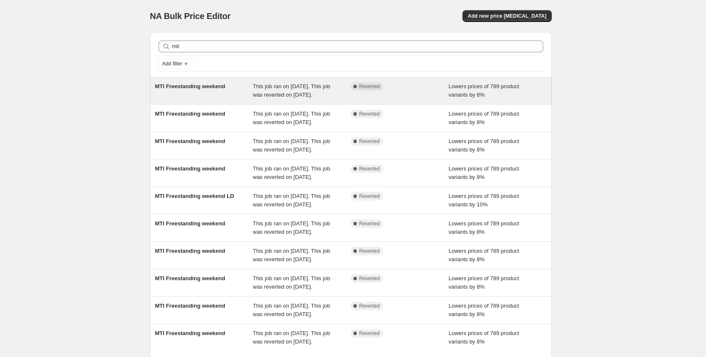
click at [202, 99] on div "MTI Freestanding weekend" at bounding box center [204, 90] width 98 height 17
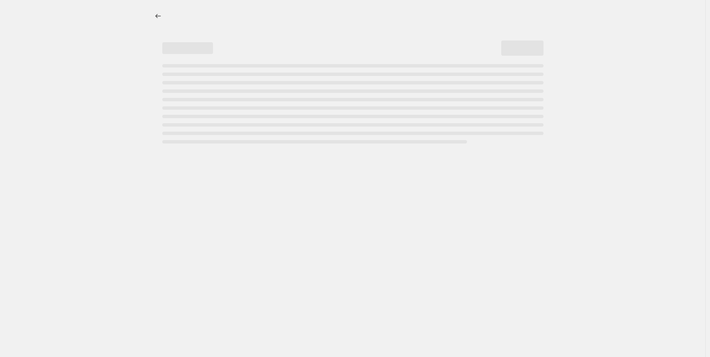
select select "percentage"
select select "no_change"
select select "collection"
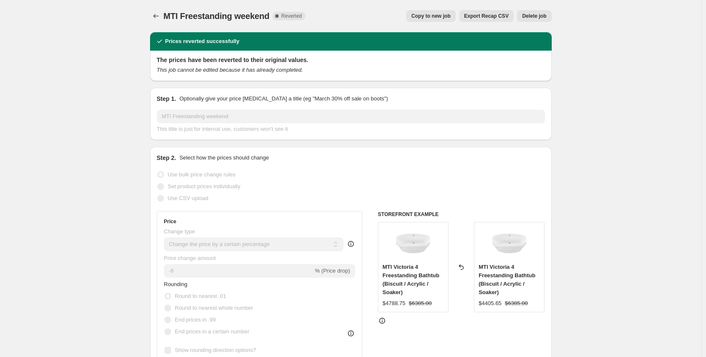
click at [427, 16] on span "Copy to new job" at bounding box center [430, 16] width 39 height 7
select select "percentage"
select select "no_change"
select select "collection"
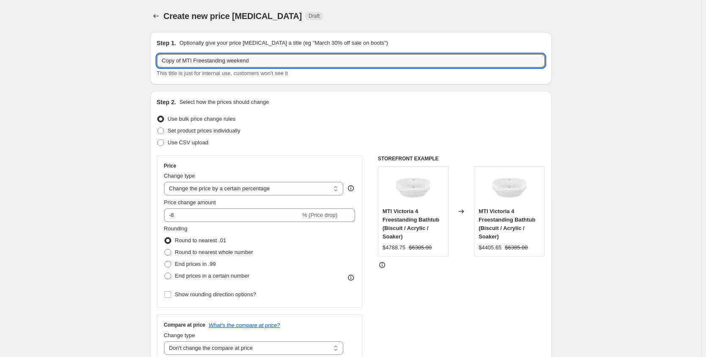
drag, startPoint x: 186, startPoint y: 60, endPoint x: 131, endPoint y: 64, distance: 54.6
type input "MTI Freestanding weekend"
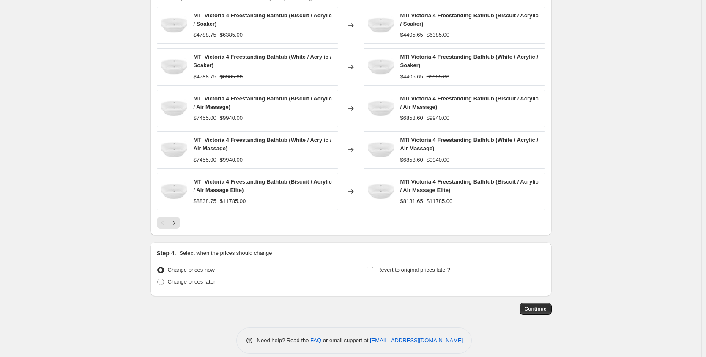
scroll to position [643, 0]
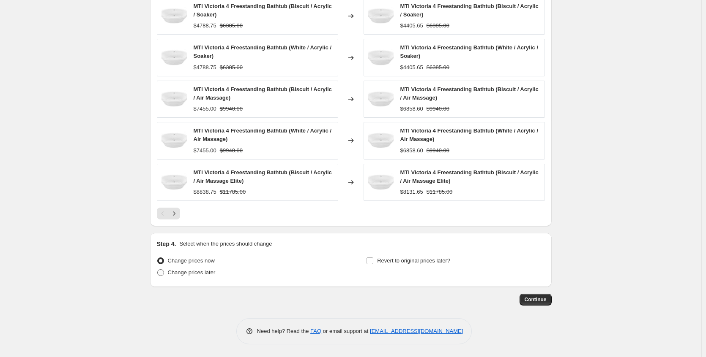
click at [186, 275] on span "Change prices later" at bounding box center [192, 273] width 48 height 6
click at [158, 270] on input "Change prices later" at bounding box center [157, 270] width 0 height 0
radio input "true"
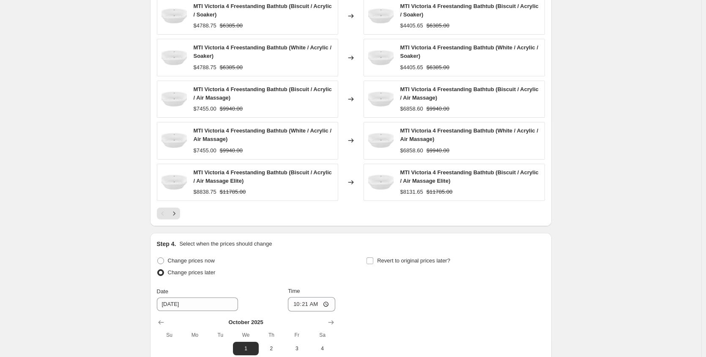
scroll to position [788, 0]
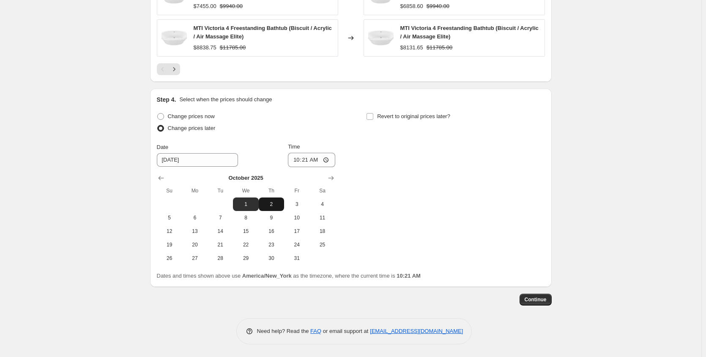
click at [277, 205] on span "2" at bounding box center [271, 204] width 19 height 7
type input "[DATE]"
click at [331, 160] on input "10:21" at bounding box center [311, 160] width 47 height 14
type input "22:21"
click at [400, 179] on div "Change prices now Change prices later Date [DATE] Time 22:[DATE] Mo Tu We Th Fr…" at bounding box center [351, 188] width 388 height 155
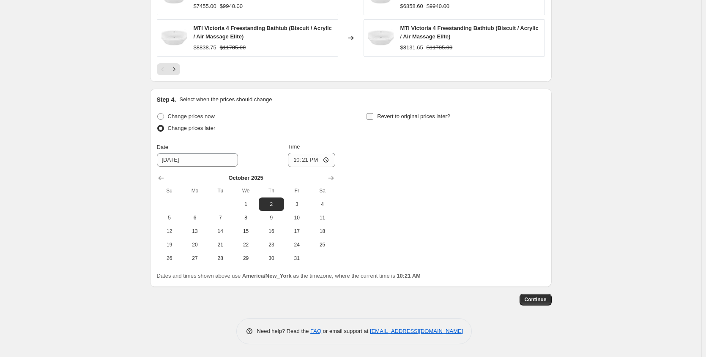
click at [405, 118] on span "Revert to original prices later?" at bounding box center [413, 116] width 73 height 6
click at [373, 118] on input "Revert to original prices later?" at bounding box center [369, 116] width 7 height 7
checkbox input "true"
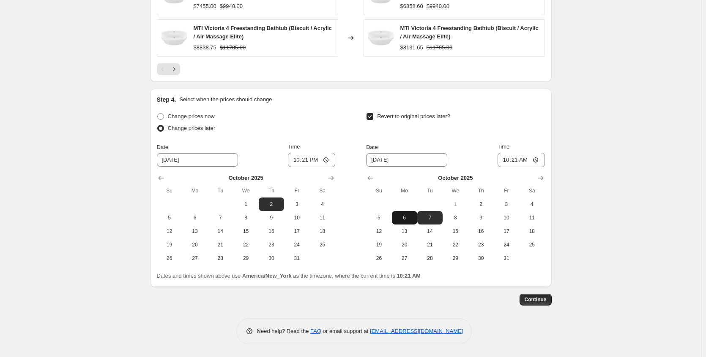
click at [404, 216] on span "6" at bounding box center [404, 218] width 19 height 7
type input "[DATE]"
click at [541, 303] on span "Continue" at bounding box center [535, 300] width 22 height 7
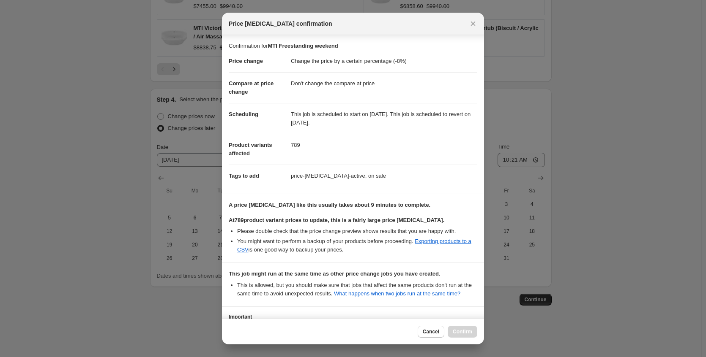
scroll to position [82, 0]
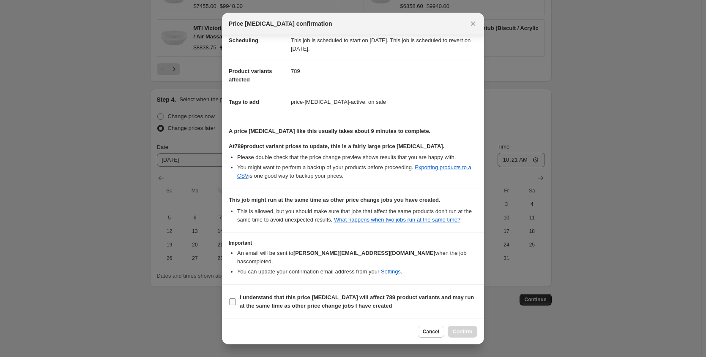
click at [331, 305] on b "I understand that this price [MEDICAL_DATA] will affect 789 product variants an…" at bounding box center [357, 302] width 234 height 15
click at [236, 305] on input "I understand that this price [MEDICAL_DATA] will affect 789 product variants an…" at bounding box center [232, 302] width 7 height 7
checkbox input "true"
click at [453, 332] on span "Confirm" at bounding box center [462, 332] width 19 height 7
